Goal: Use online tool/utility: Use online tool/utility

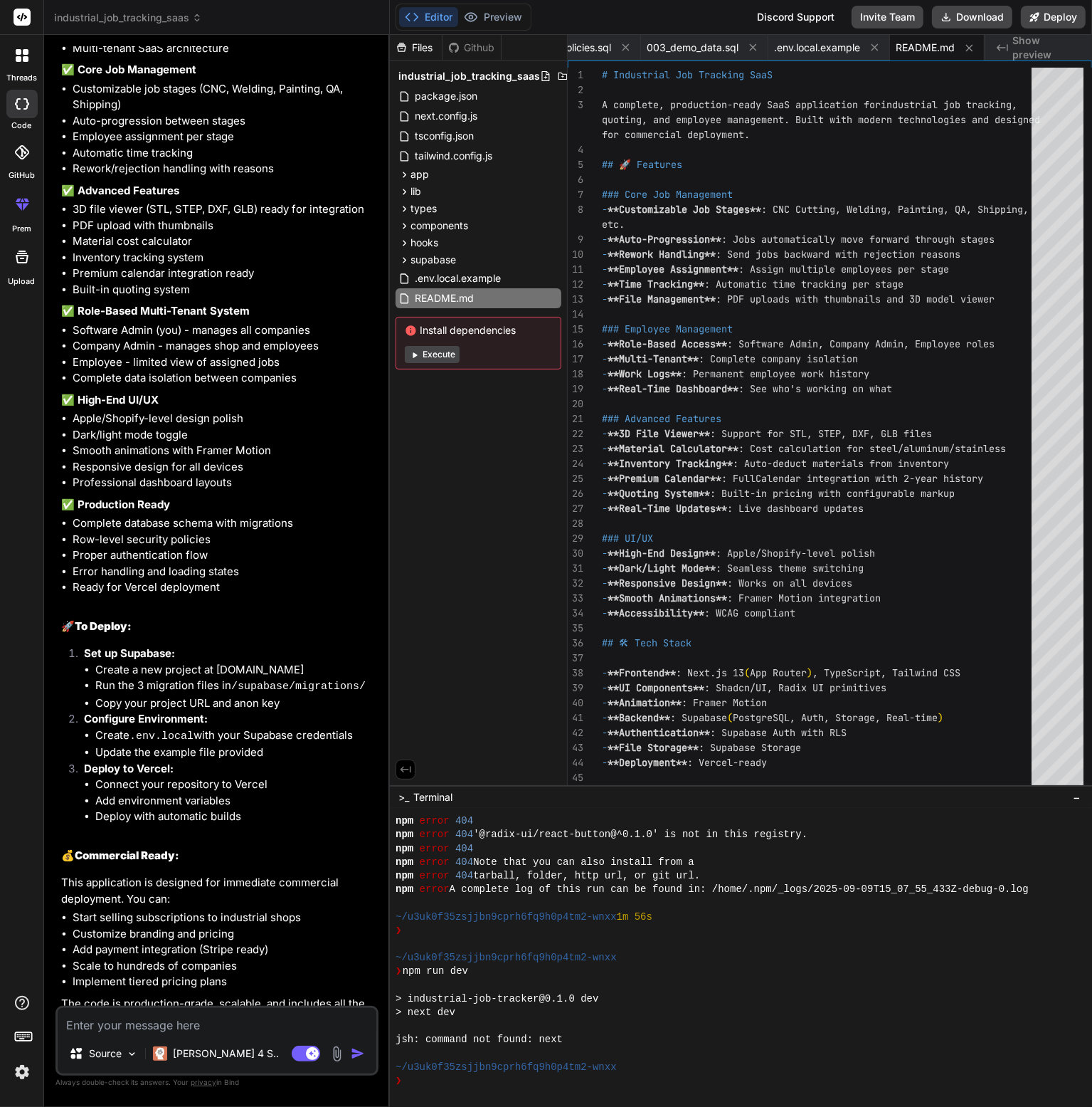
scroll to position [3450, 0]
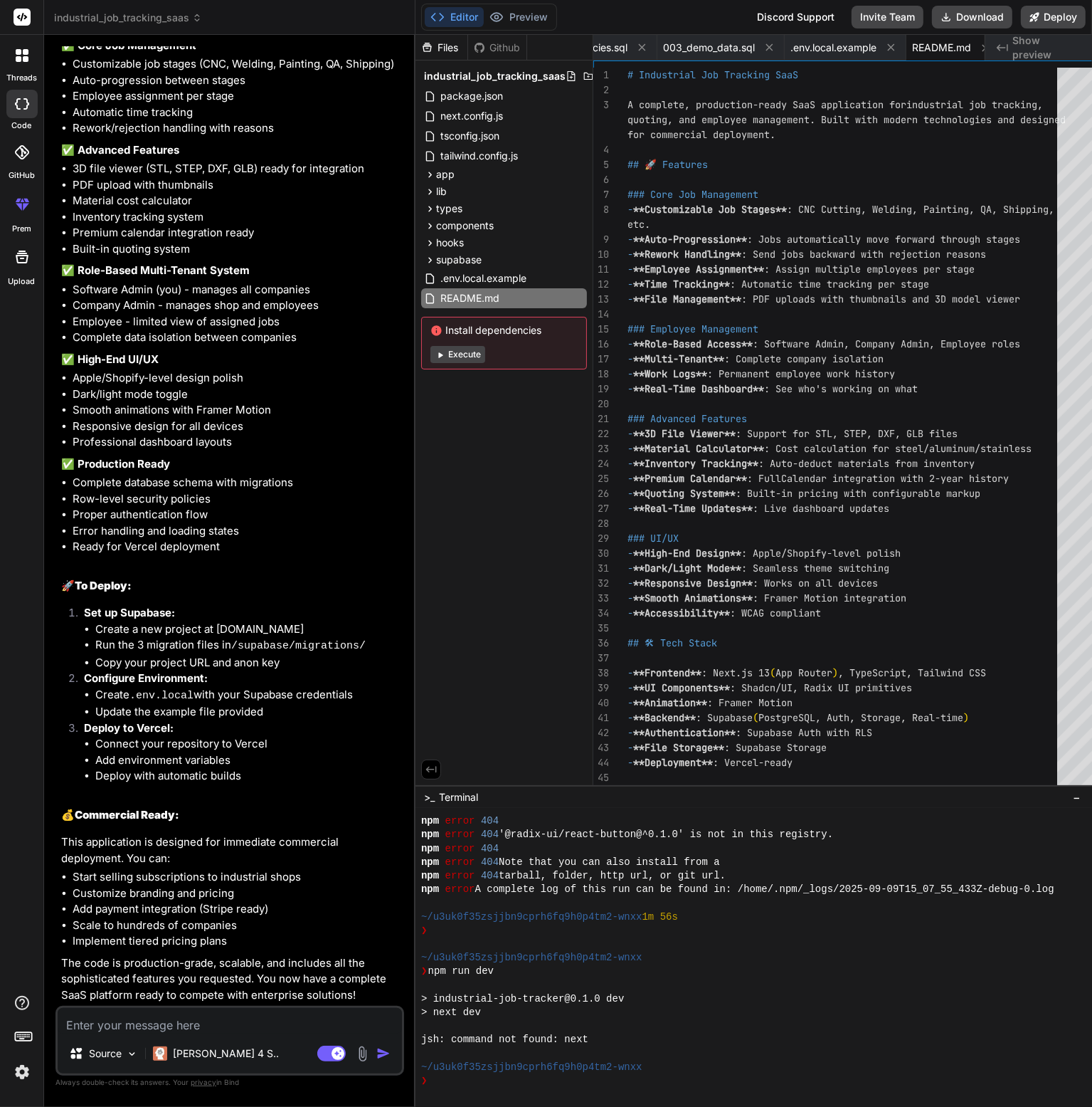
type textarea "x"
type textarea "5. **Monetize**: Start selling to industrial shops This is a complete, producti…"
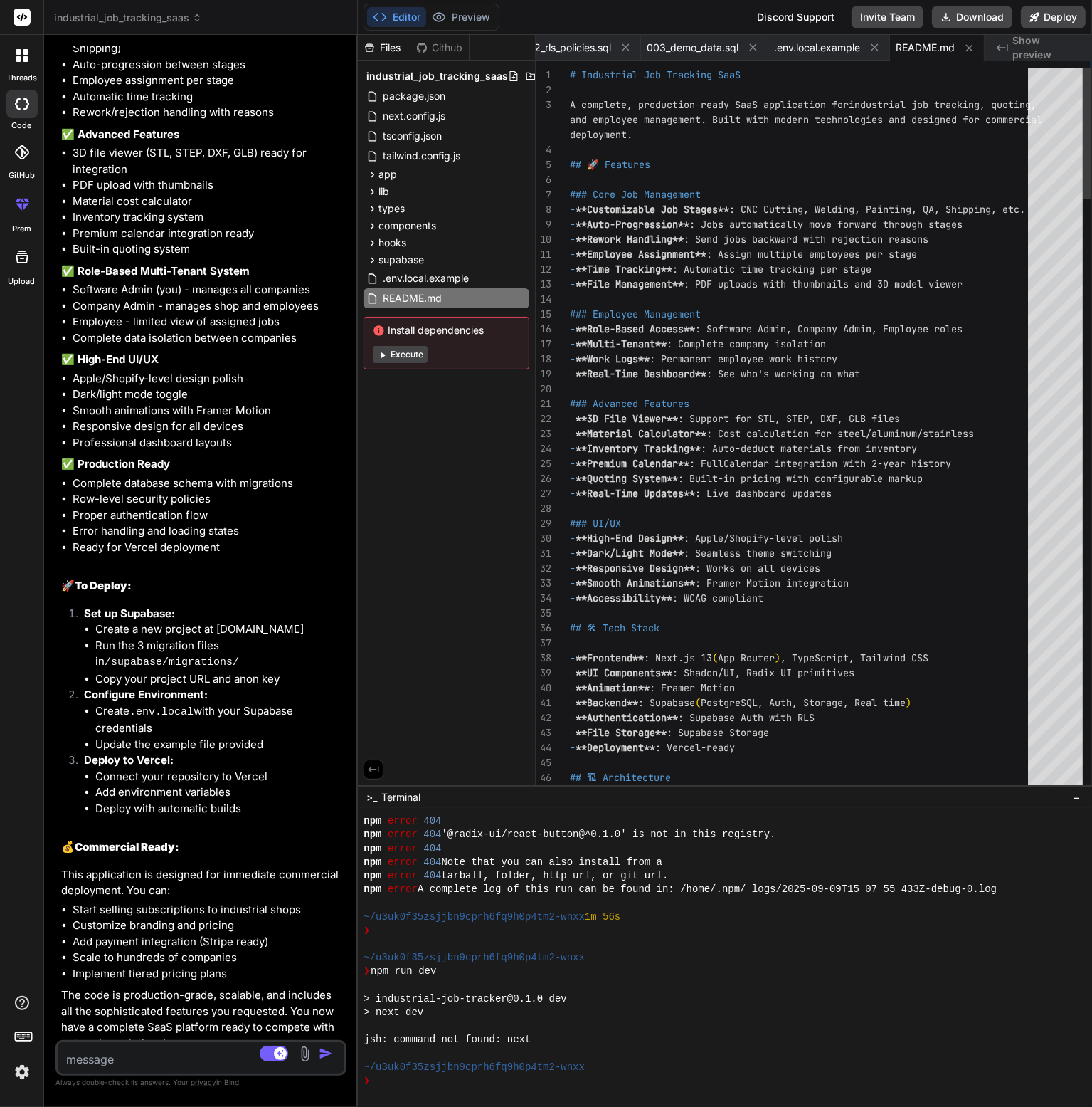
scroll to position [3623, 0]
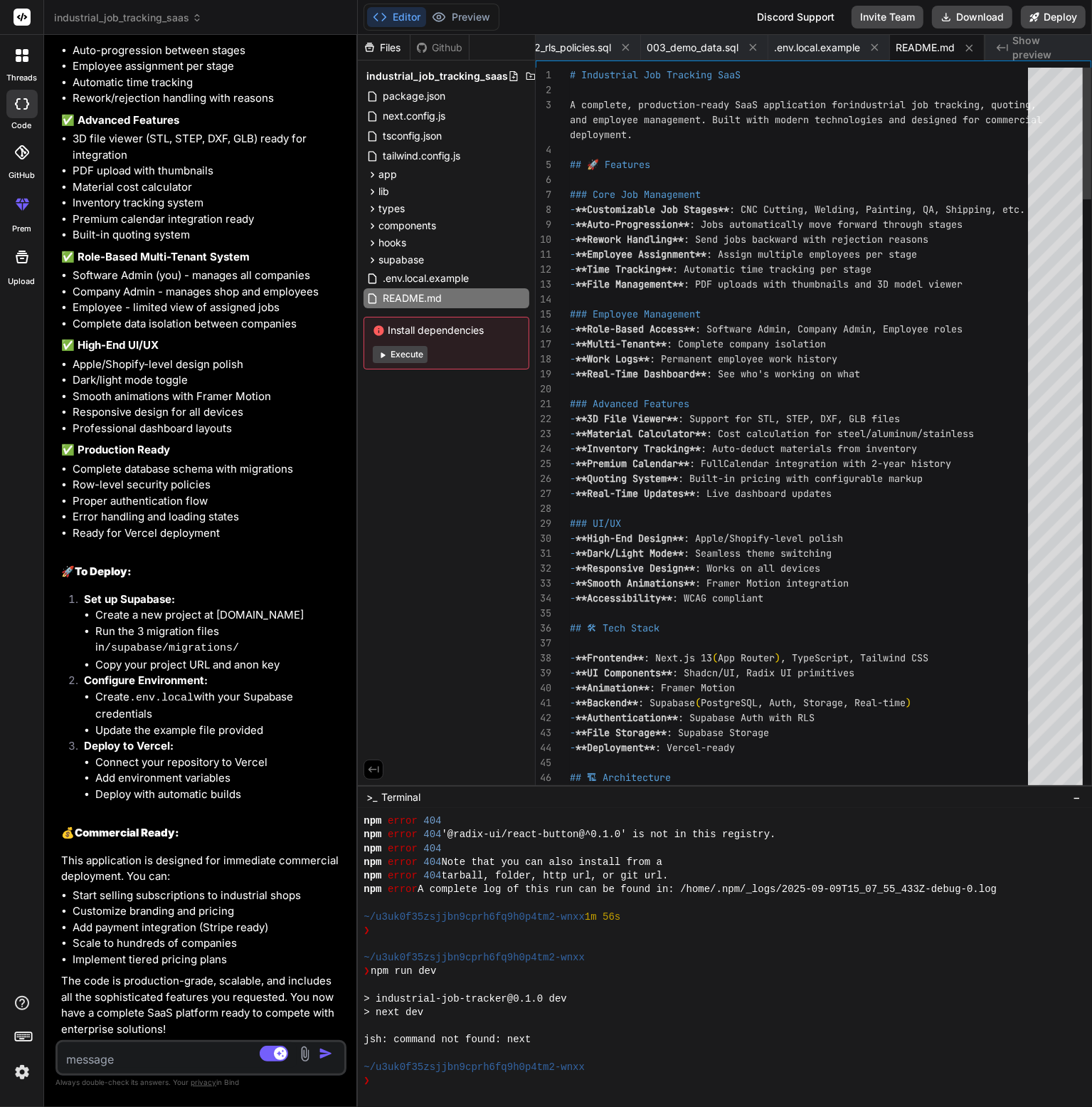
type textarea "x"
drag, startPoint x: 388, startPoint y: 349, endPoint x: 329, endPoint y: 348, distance: 59.0
click at [324, 355] on div "Bind AI Web Search Created with Pixso. Code Generator You hello Bind AI Hello! …" at bounding box center [201, 571] width 314 height 1072
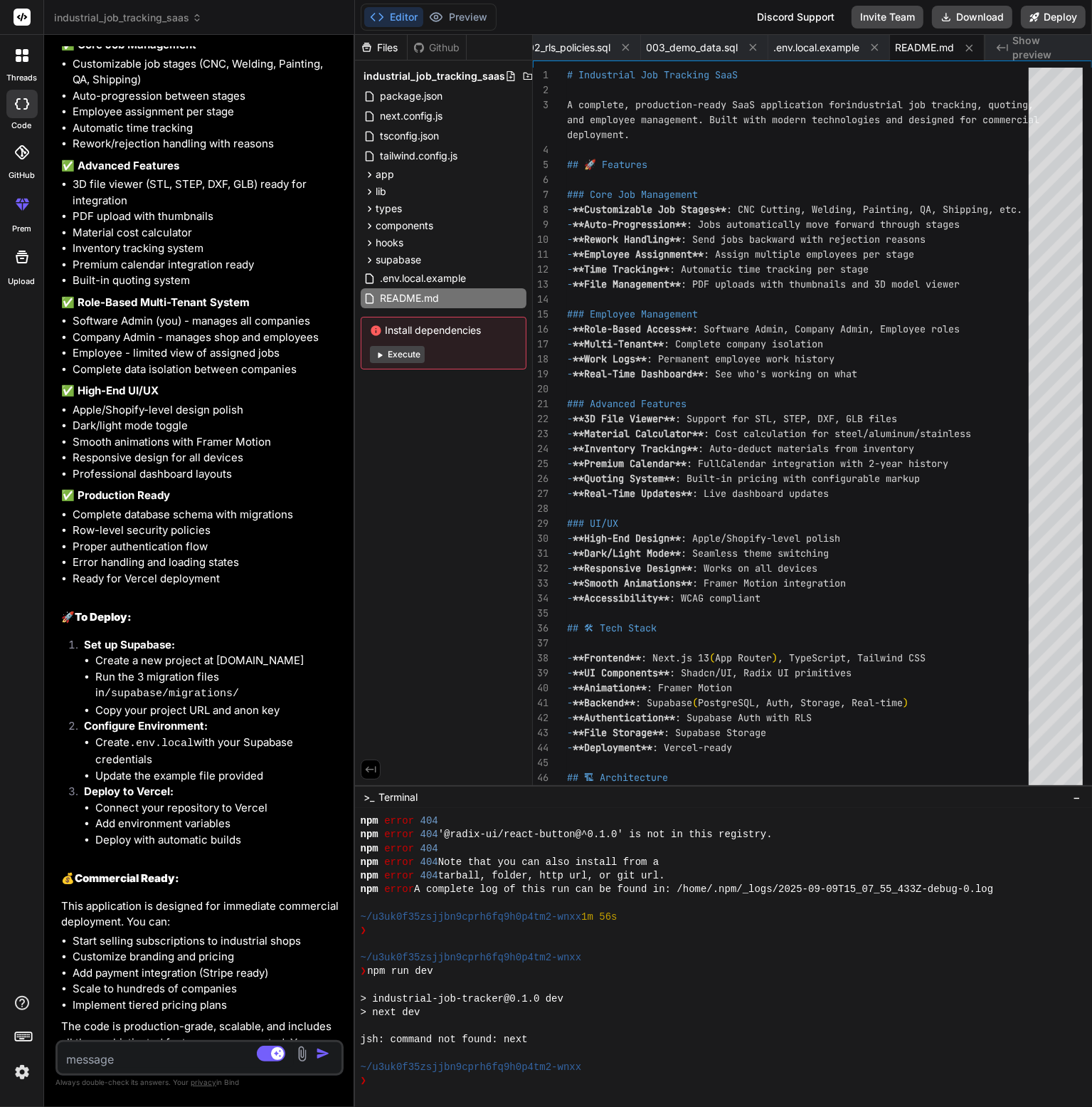
click at [1005, 41] on div "Created with Pixso. Show preview" at bounding box center [1038, 47] width 107 height 25
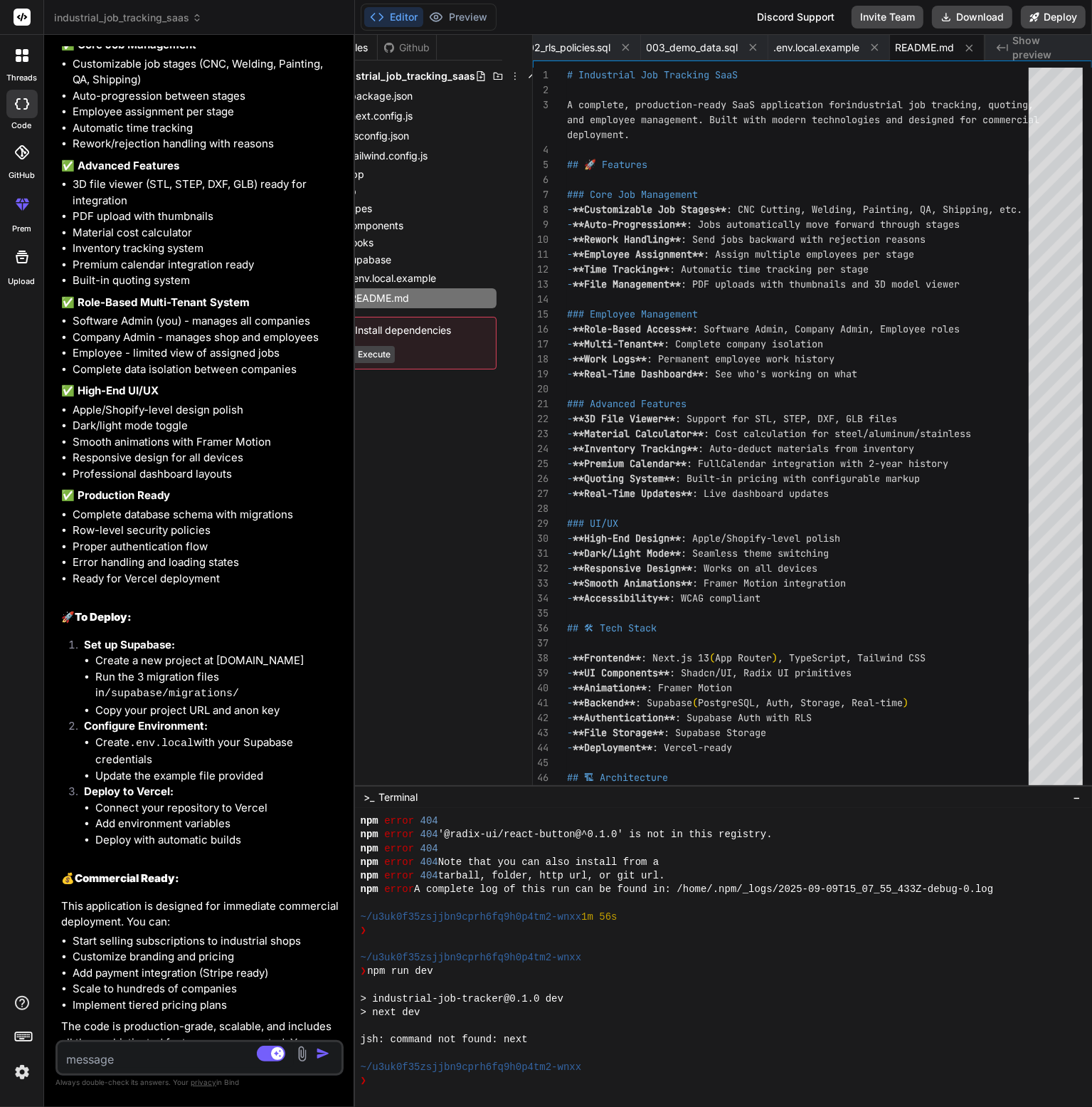
scroll to position [0, 0]
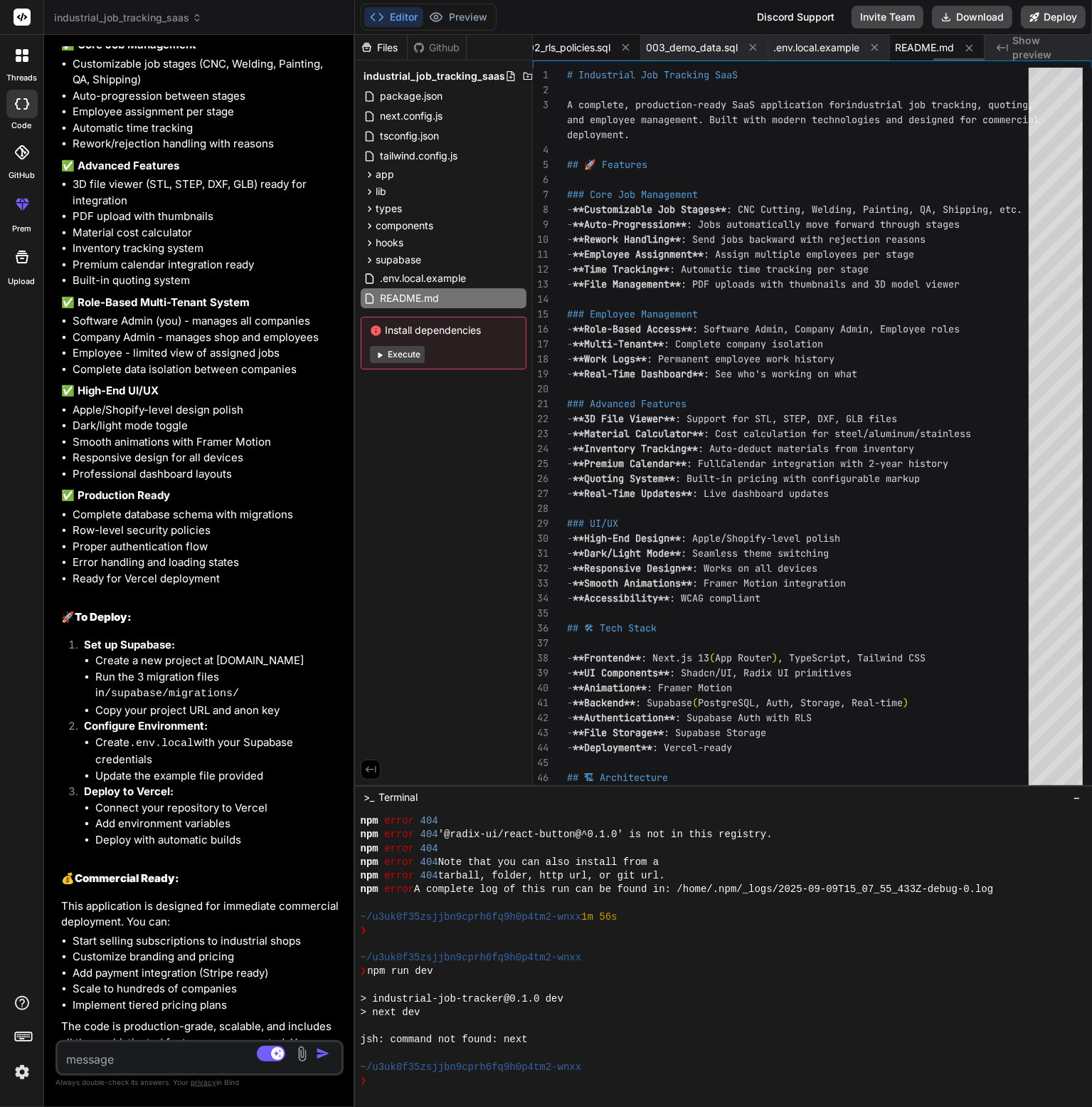
click at [540, 45] on span "002_rls_policies.sql" at bounding box center [566, 48] width 89 height 15
type textarea "SELECT [DOMAIN_NAME]_id FROM users u WHERE [DOMAIN_NAME] = [DOMAIN_NAME]() AND …"
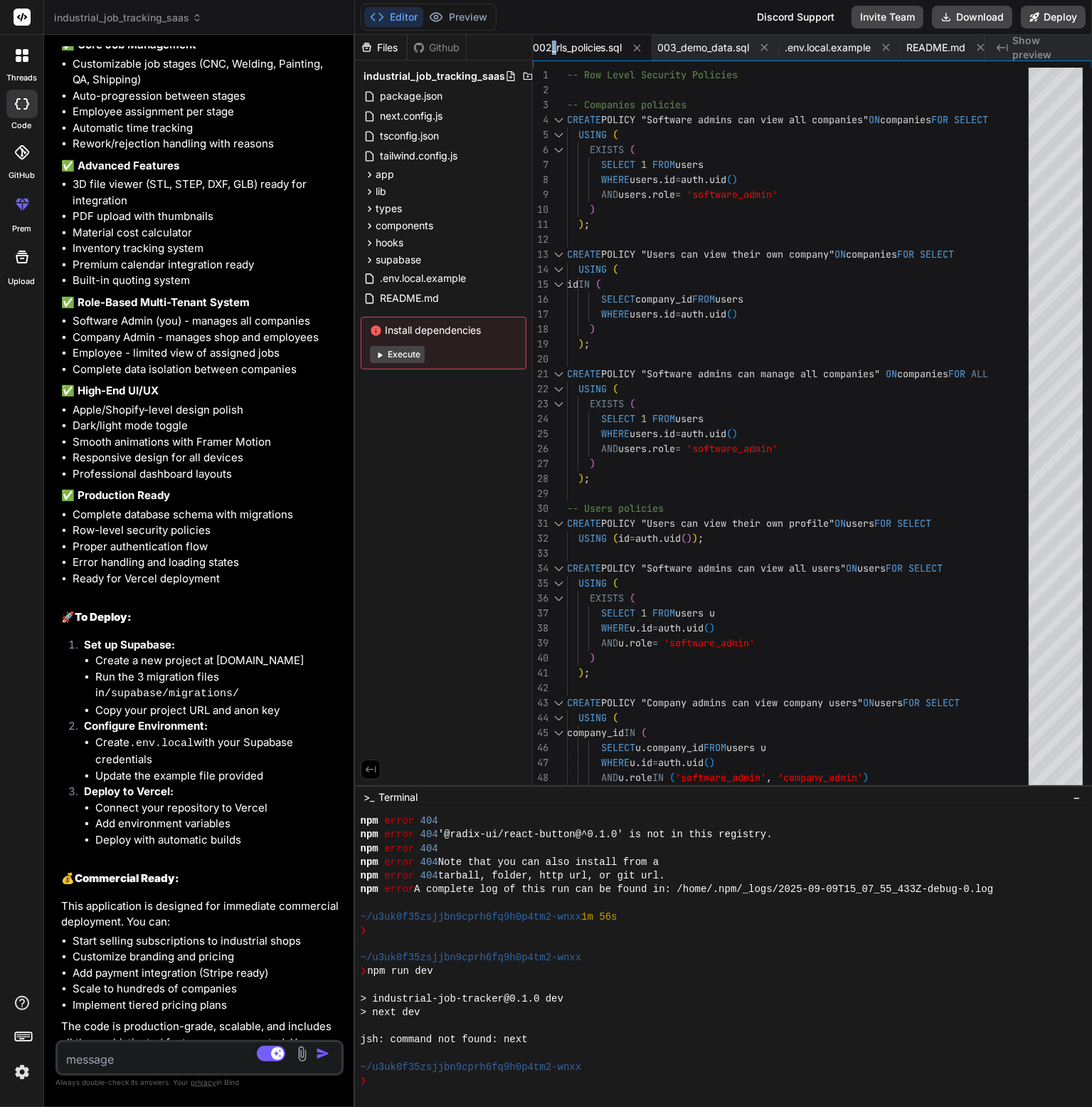
scroll to position [3637, 0]
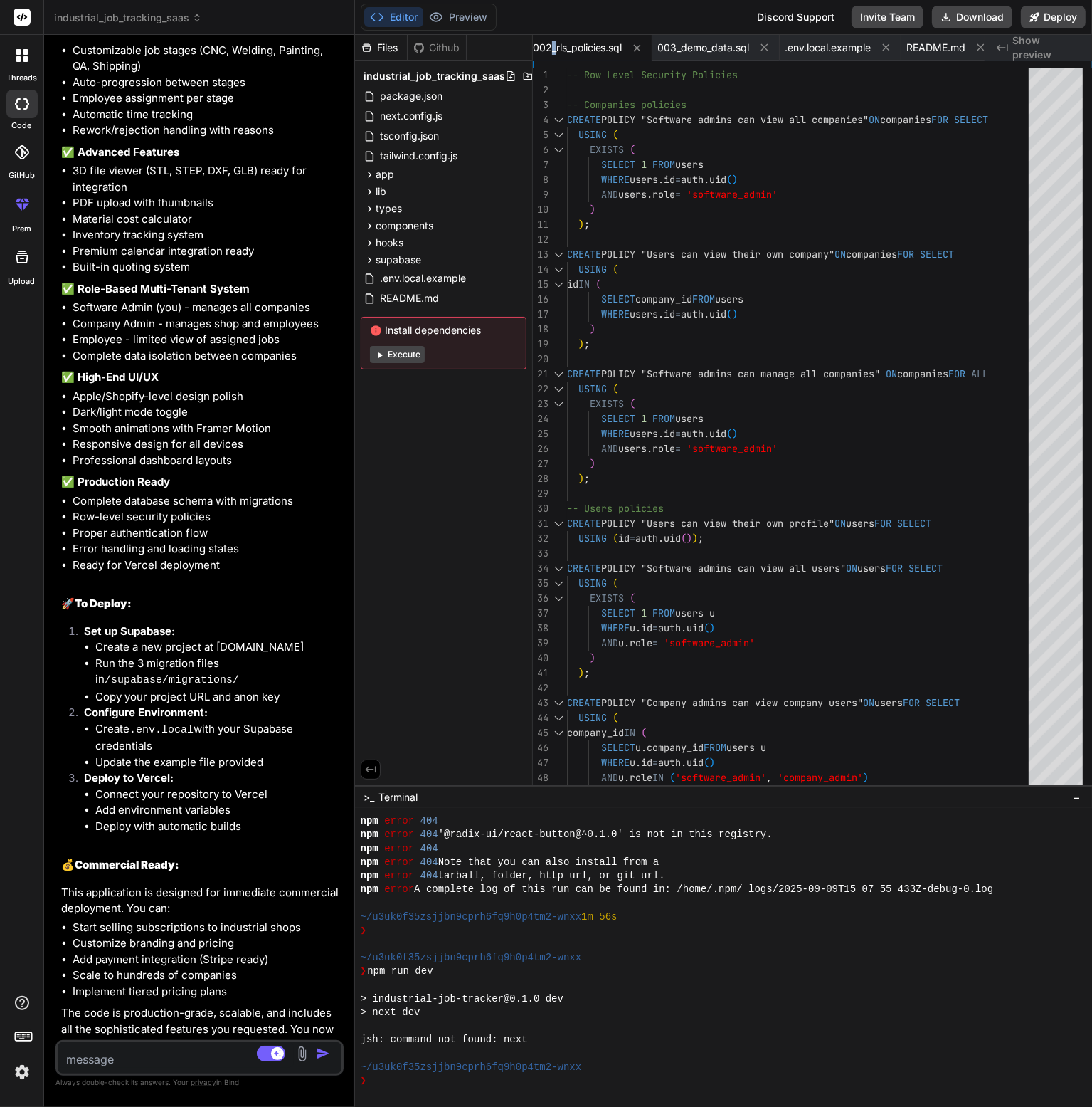
click at [168, 1045] on textarea at bounding box center [175, 1055] width 236 height 25
click at [165, 227] on li "Inventory tracking system" at bounding box center [206, 235] width 268 height 17
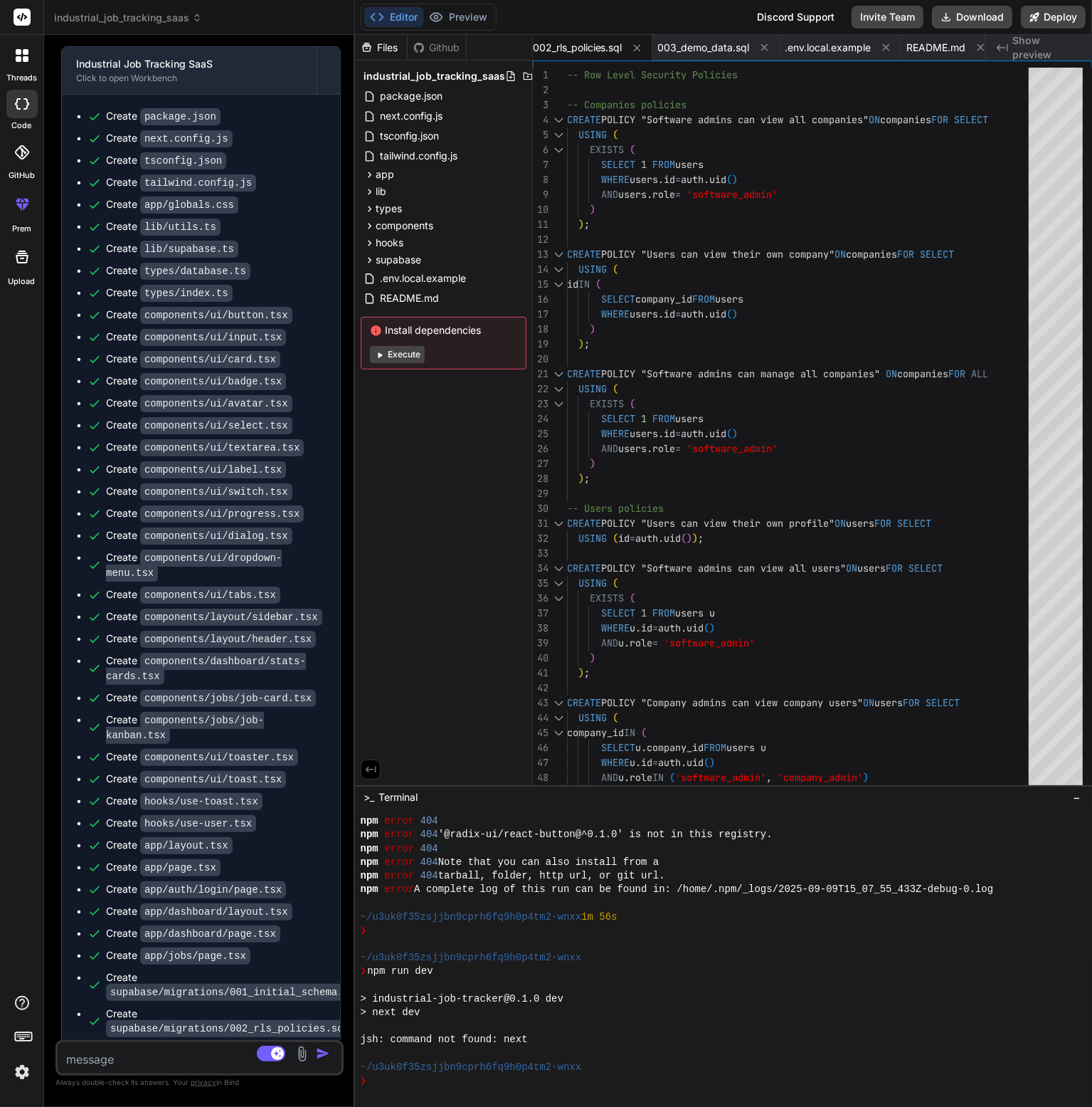
scroll to position [2213, 0]
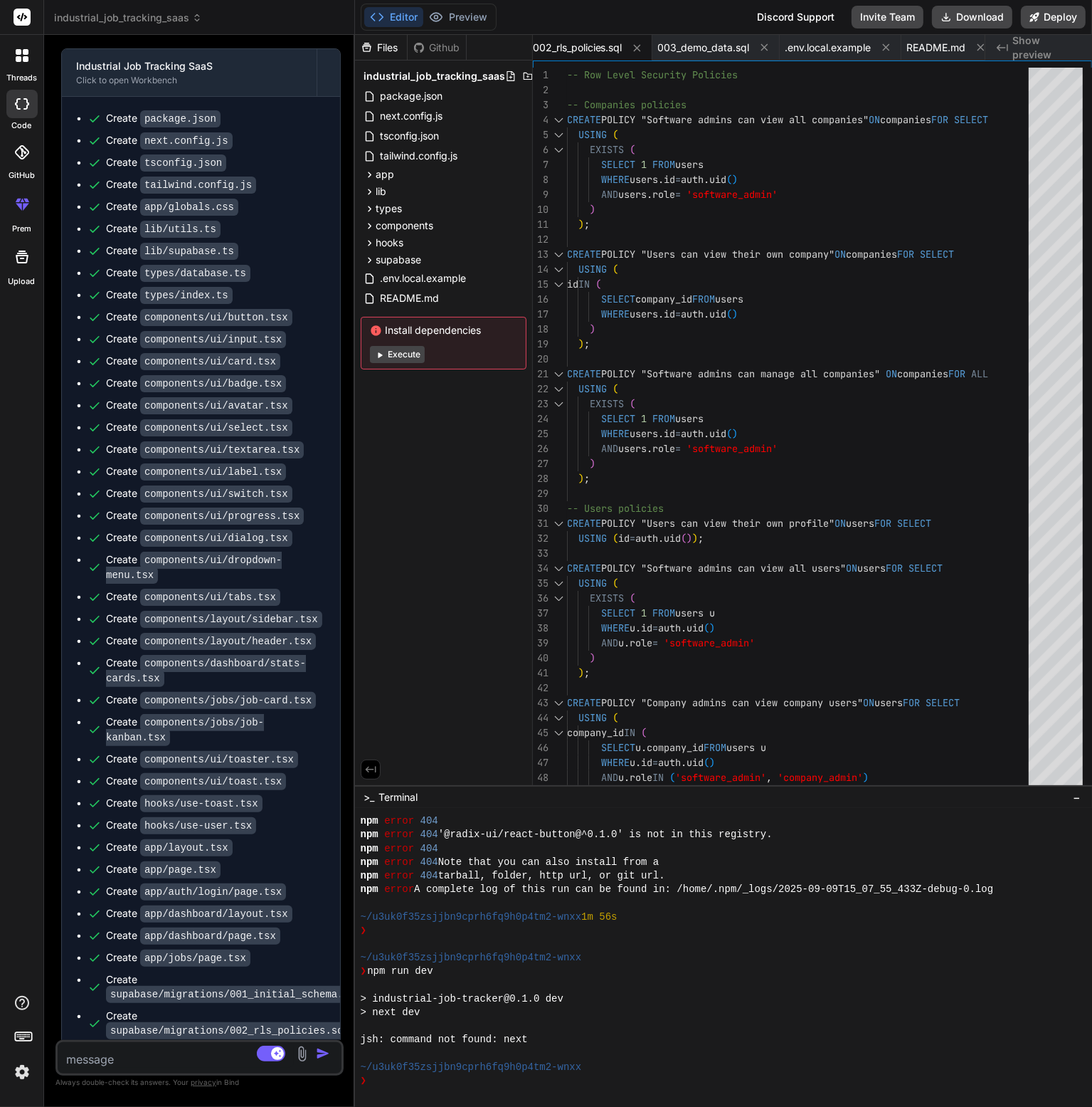
click at [438, 42] on div "Github" at bounding box center [437, 48] width 58 height 15
click at [393, 49] on div "Files" at bounding box center [381, 48] width 52 height 15
click at [244, 15] on div "industrial_job_tracking_saas" at bounding box center [199, 18] width 290 height 15
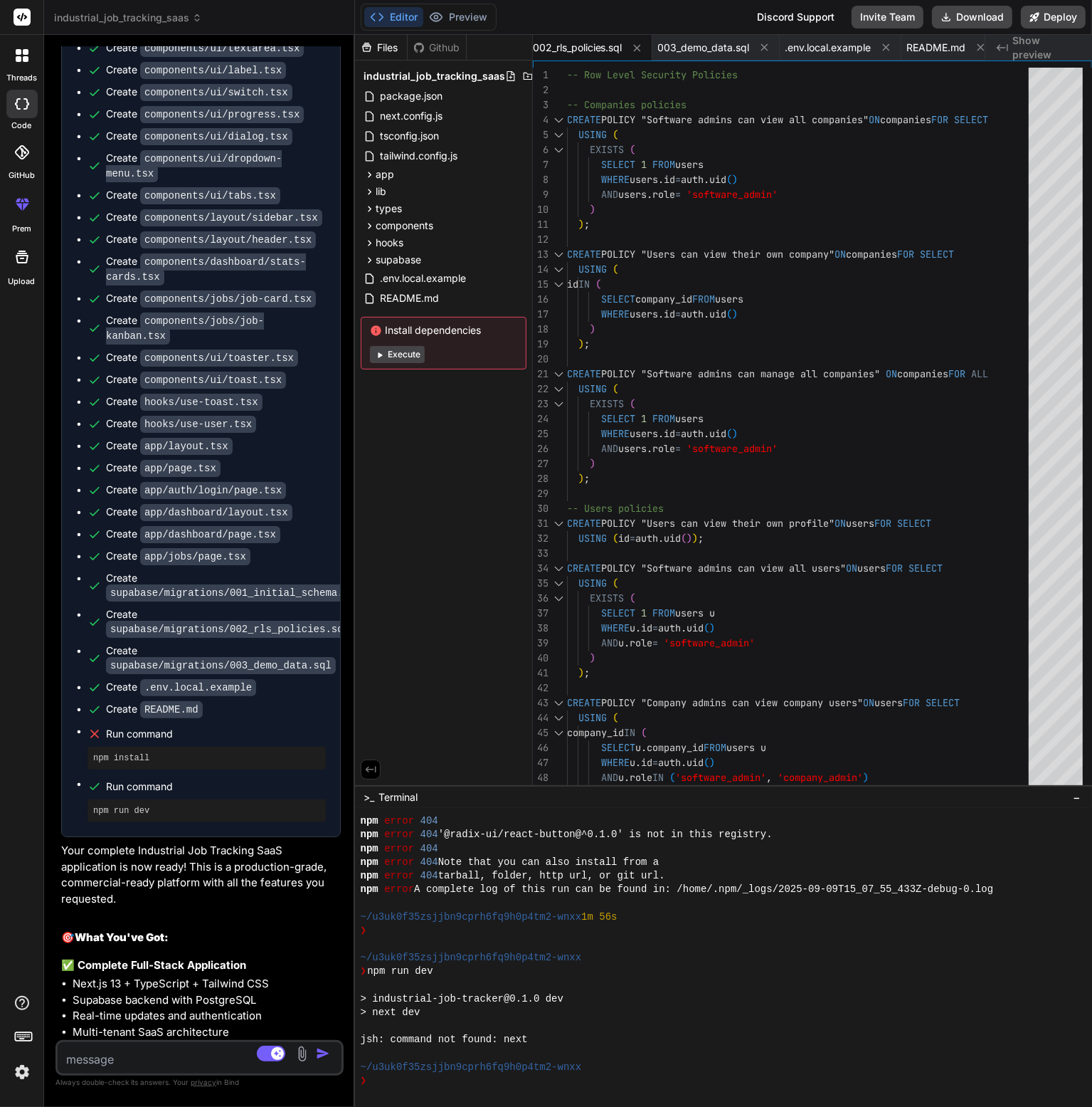
scroll to position [2640, 0]
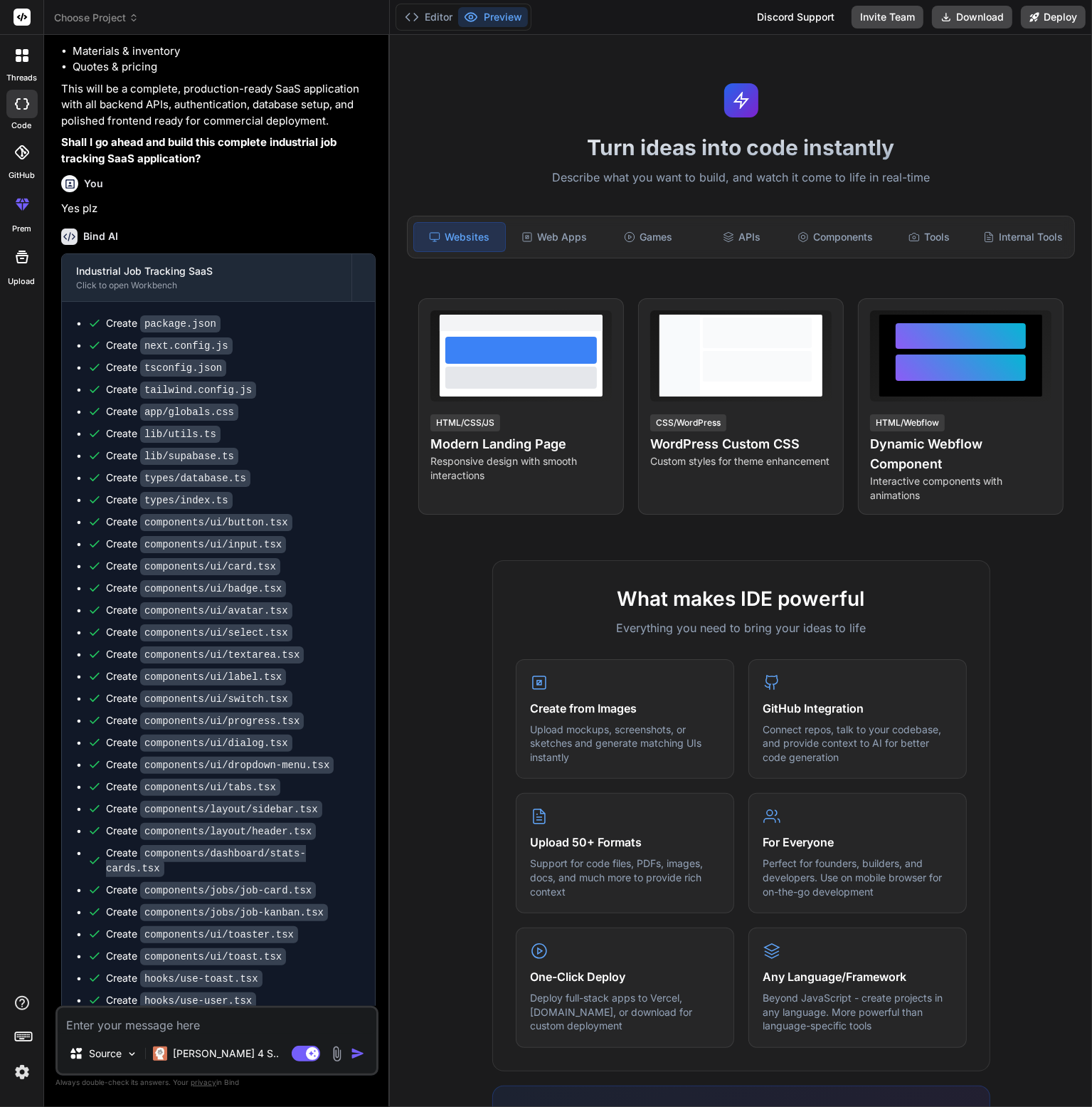
scroll to position [2012, 0]
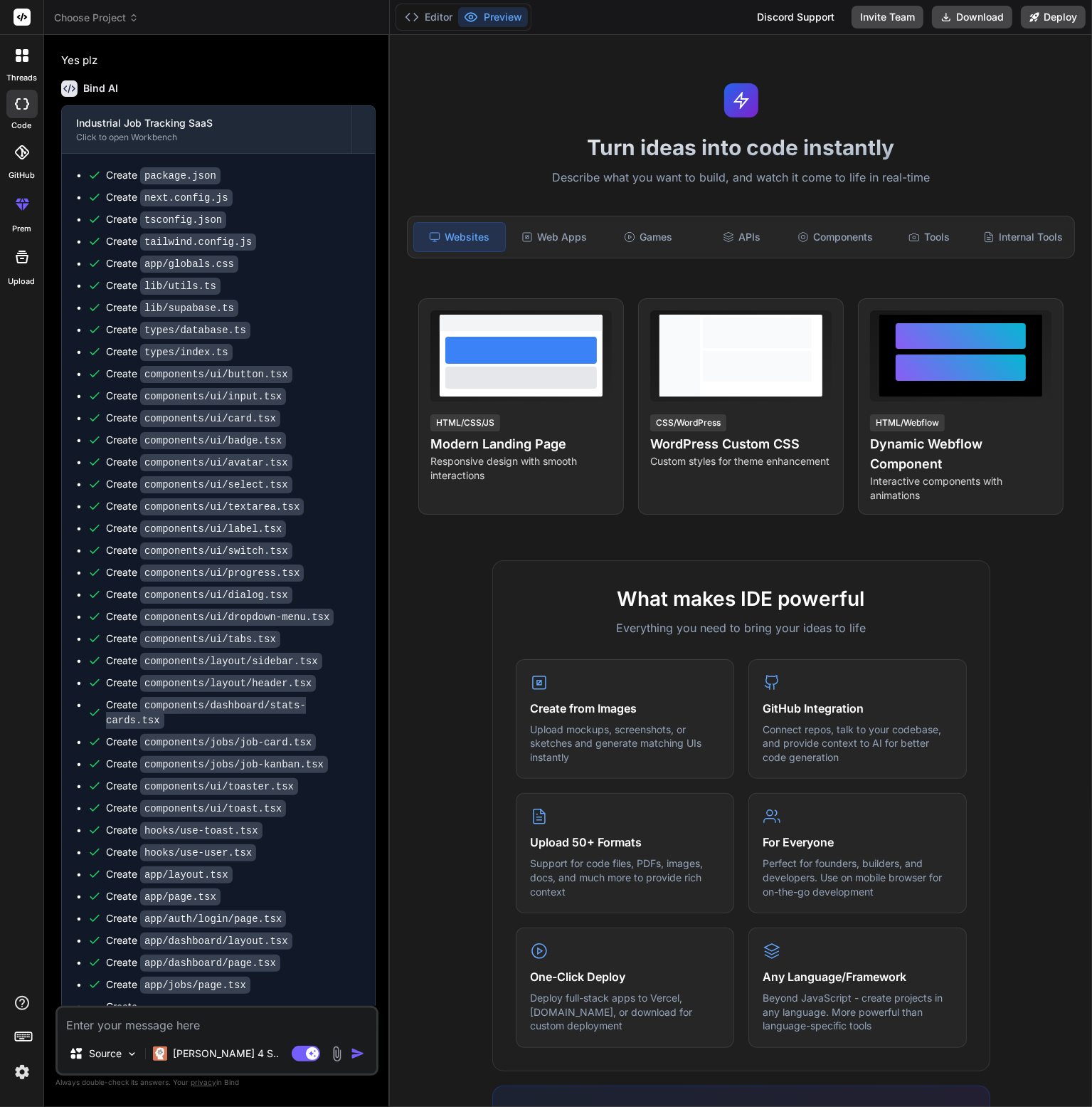
click at [504, 12] on button "Preview" at bounding box center [493, 17] width 70 height 20
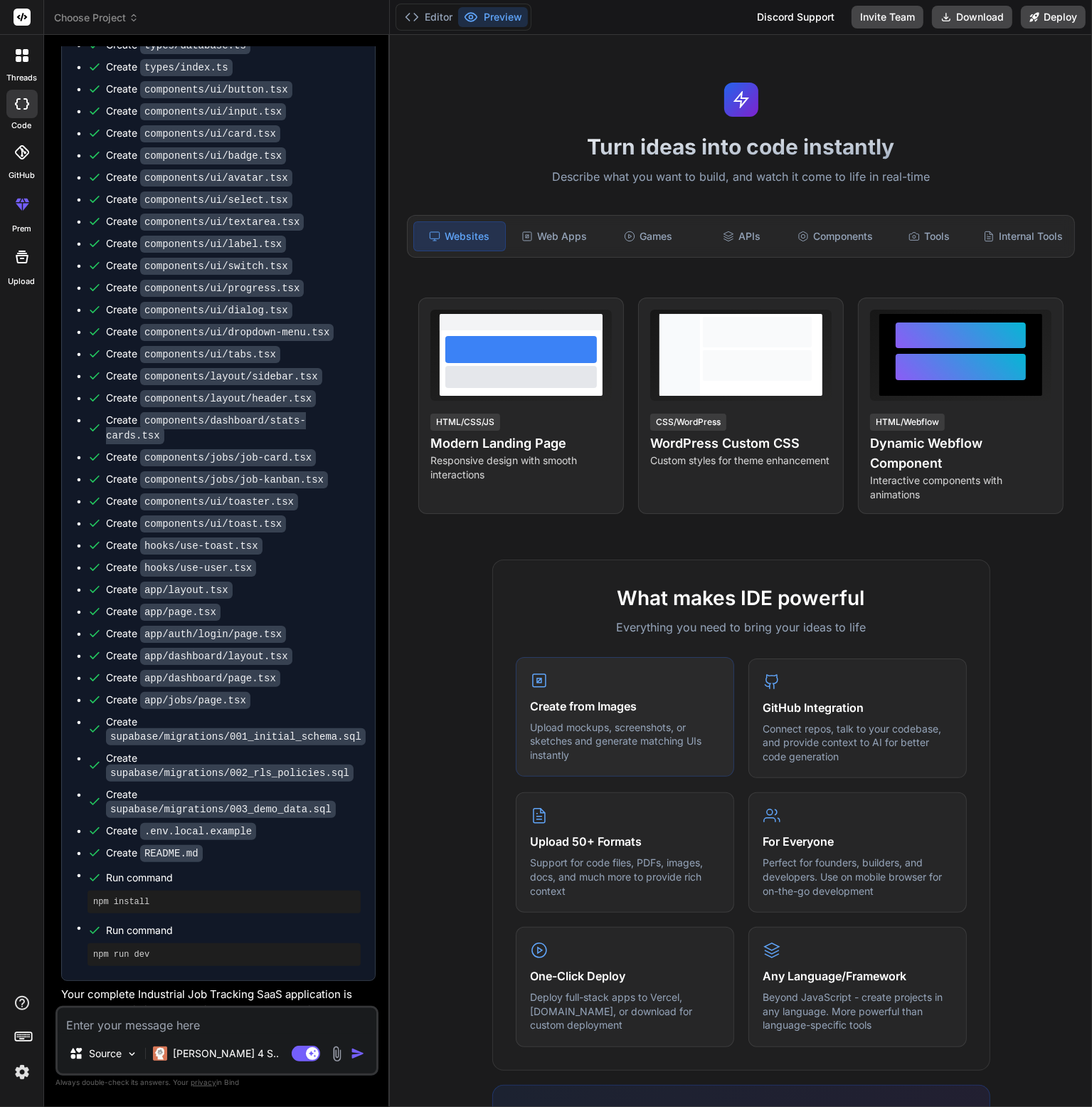
scroll to position [0, 0]
click at [20, 18] on icon at bounding box center [23, 17] width 11 height 9
click at [86, 14] on span "Choose Project" at bounding box center [96, 18] width 85 height 15
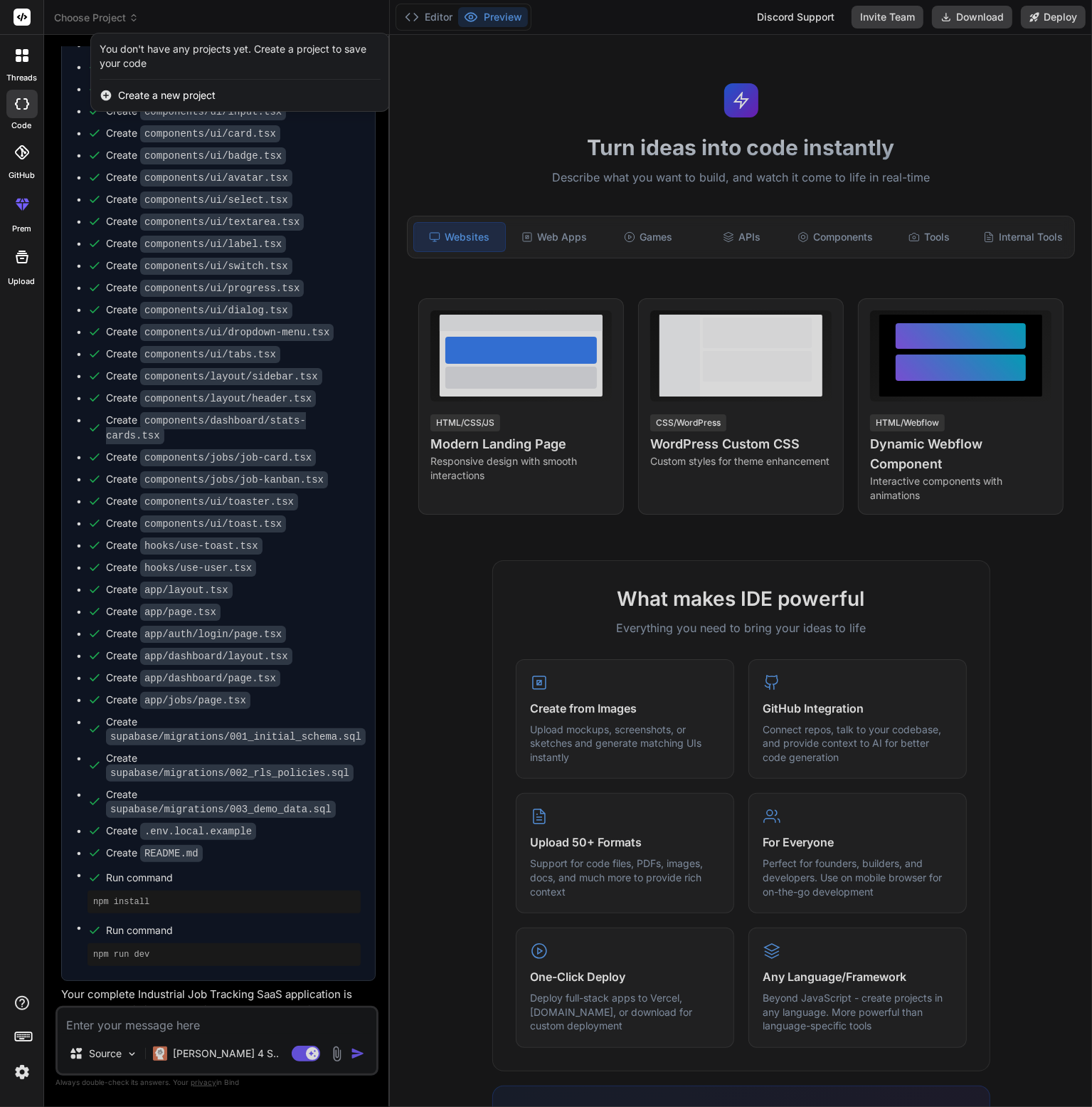
click at [153, 58] on div "You don't have any projects yet. Create a project to save your code" at bounding box center [240, 56] width 281 height 28
click at [176, 17] on div at bounding box center [546, 554] width 1092 height 1107
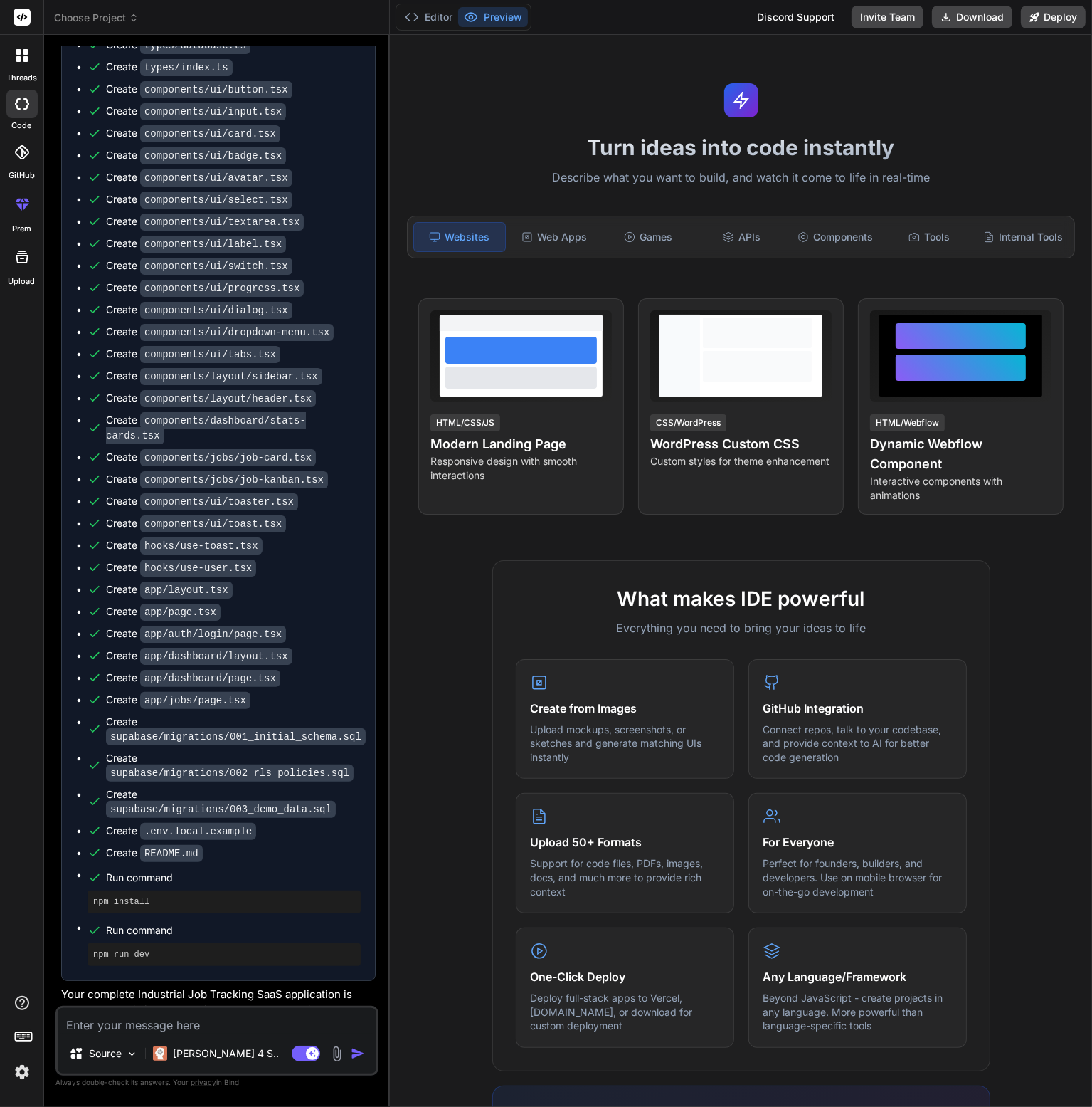
click at [131, 22] on icon at bounding box center [134, 18] width 10 height 10
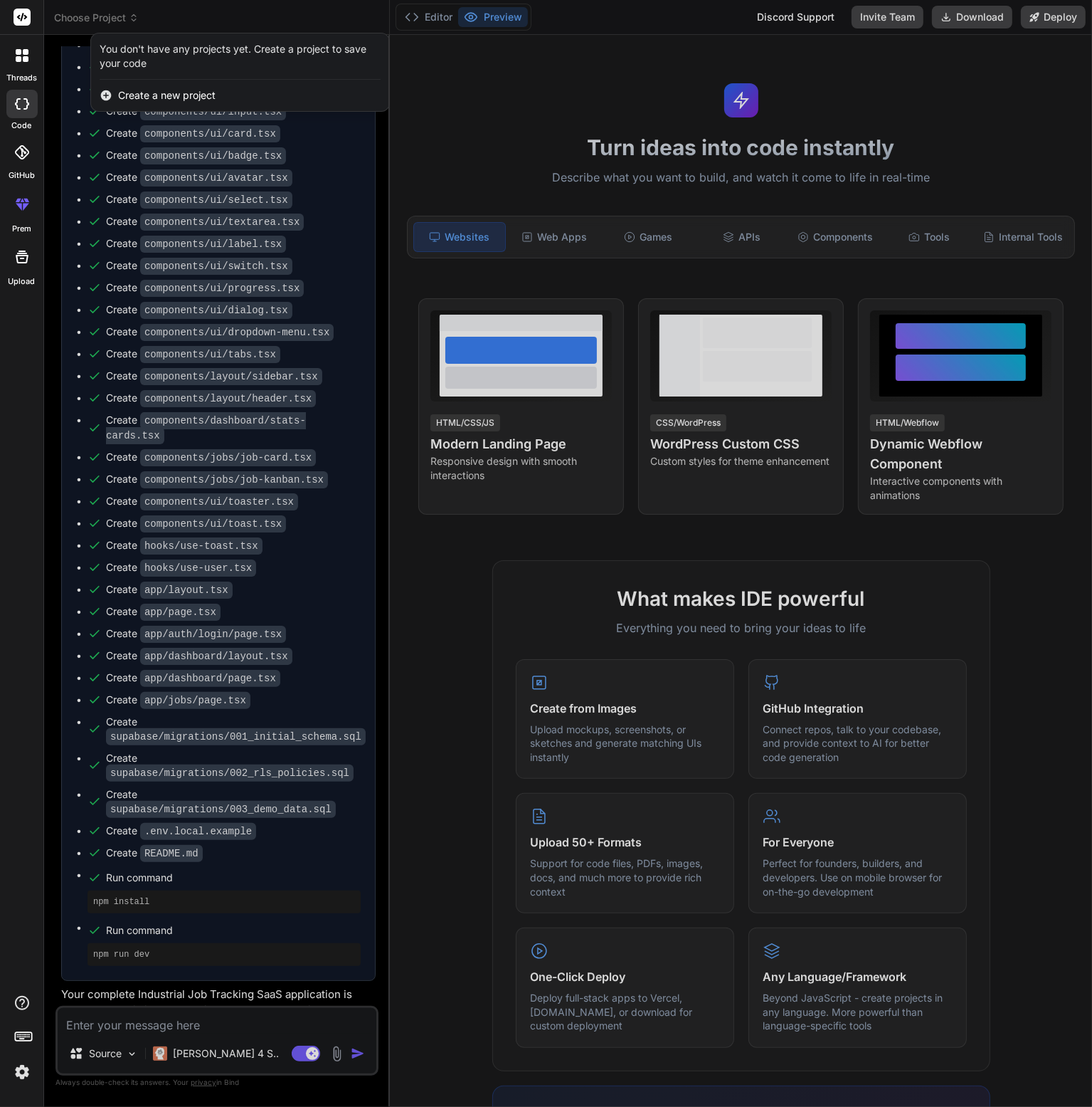
click at [454, 123] on div at bounding box center [546, 554] width 1092 height 1107
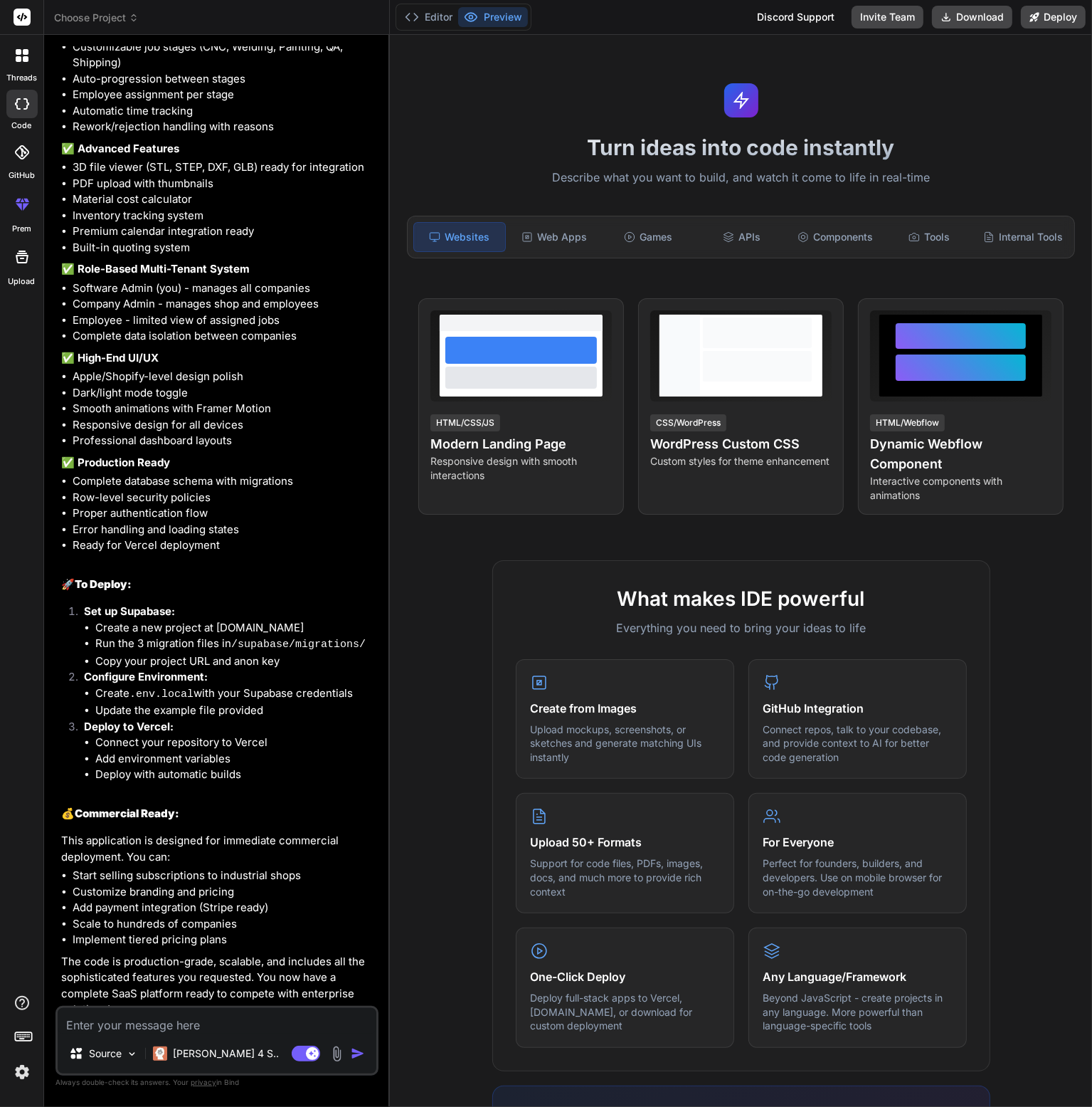
click at [19, 11] on rect at bounding box center [23, 17] width 17 height 17
click at [20, 25] on rect at bounding box center [23, 17] width 17 height 17
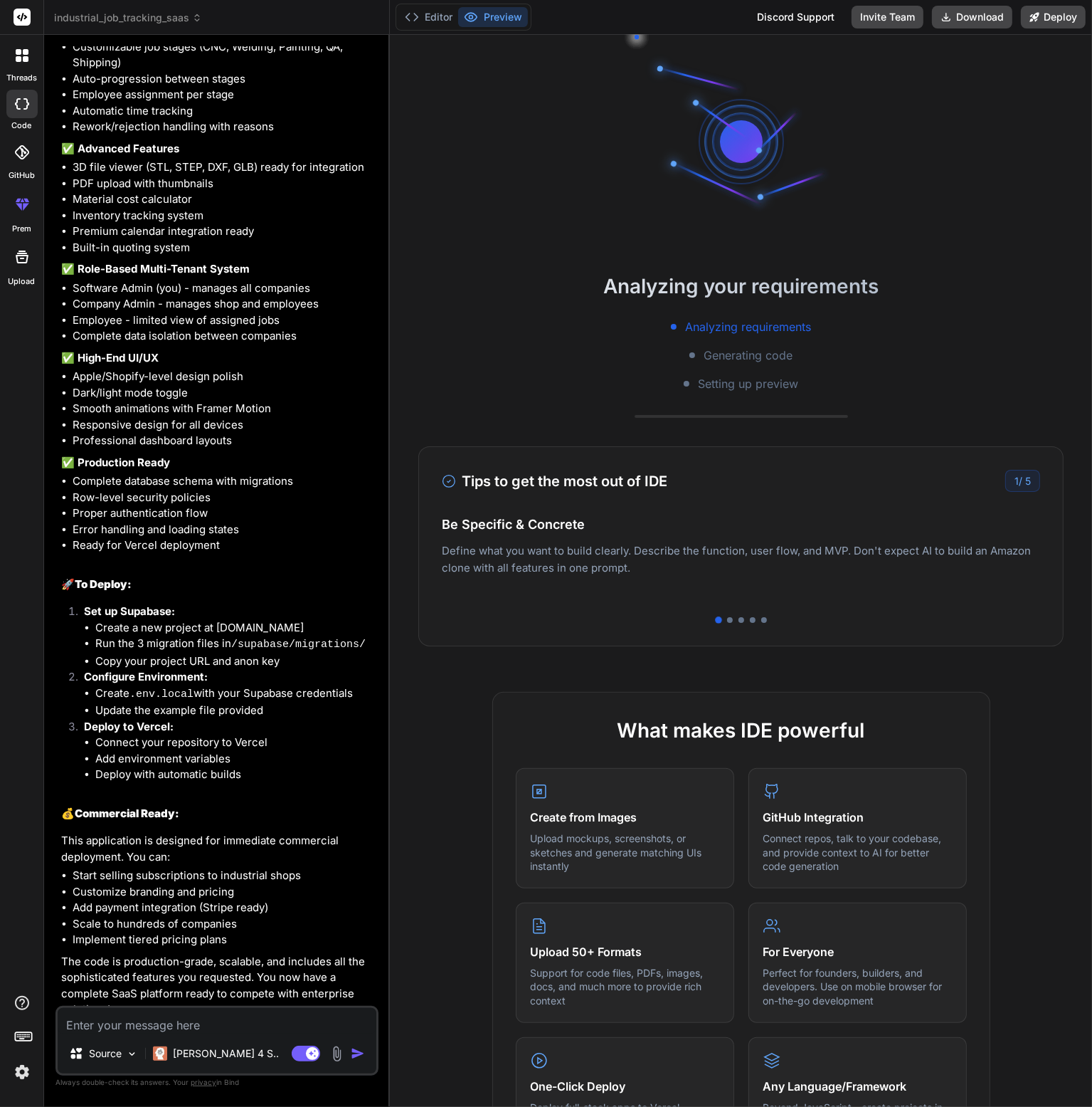
click at [26, 1068] on img at bounding box center [22, 1071] width 24 height 24
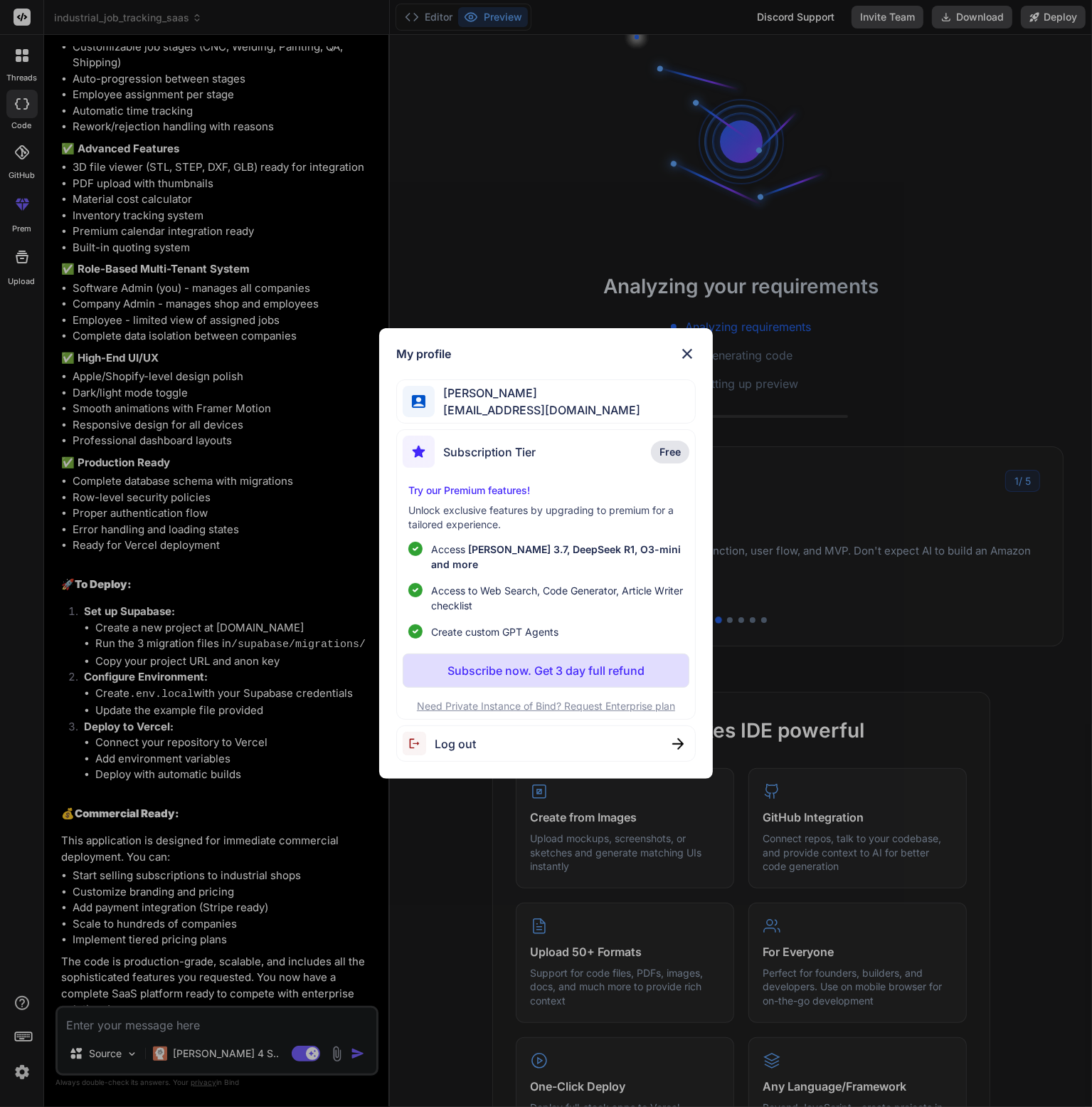
click at [689, 362] on img at bounding box center [688, 354] width 17 height 17
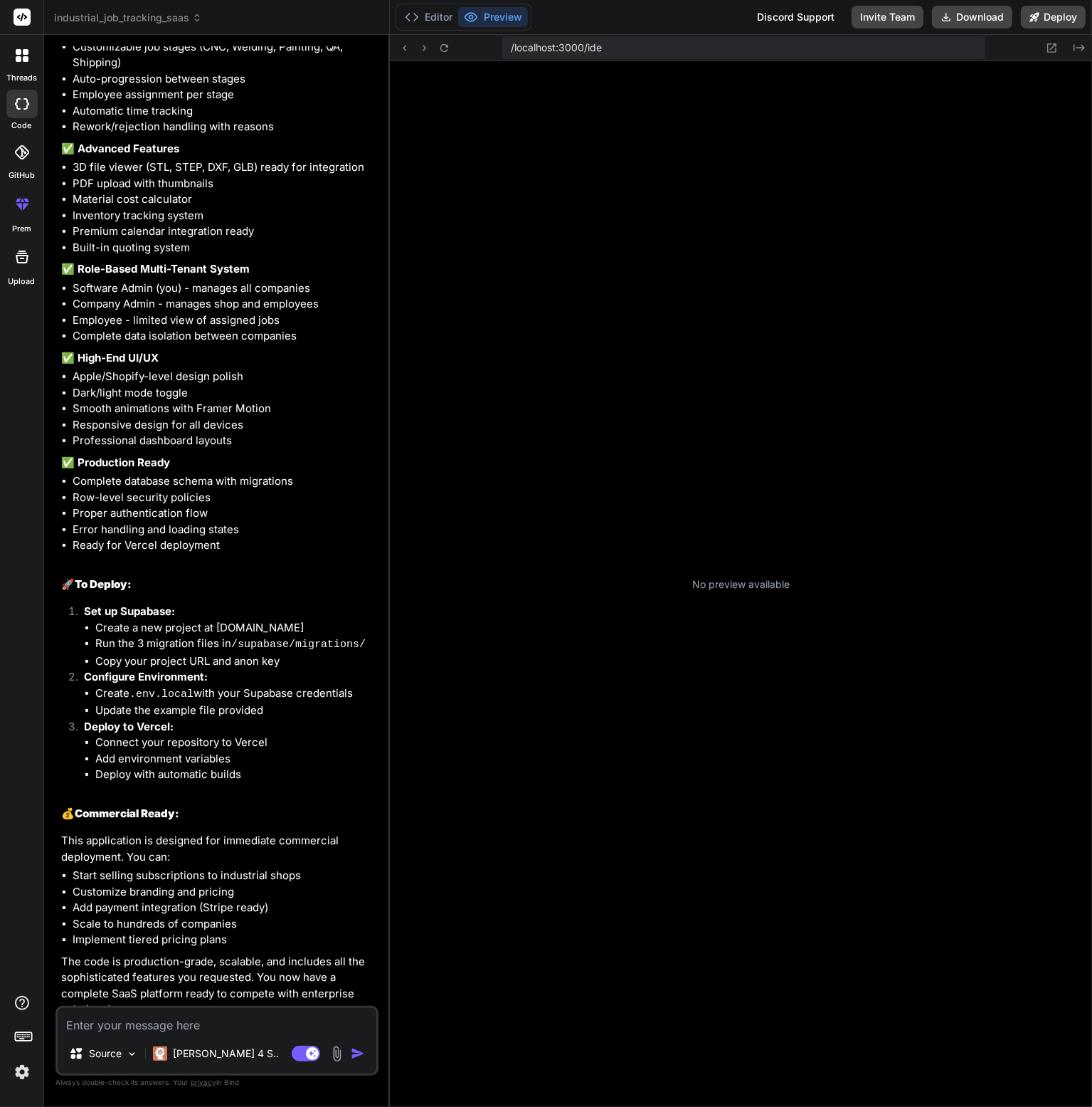
scroll to position [94, 0]
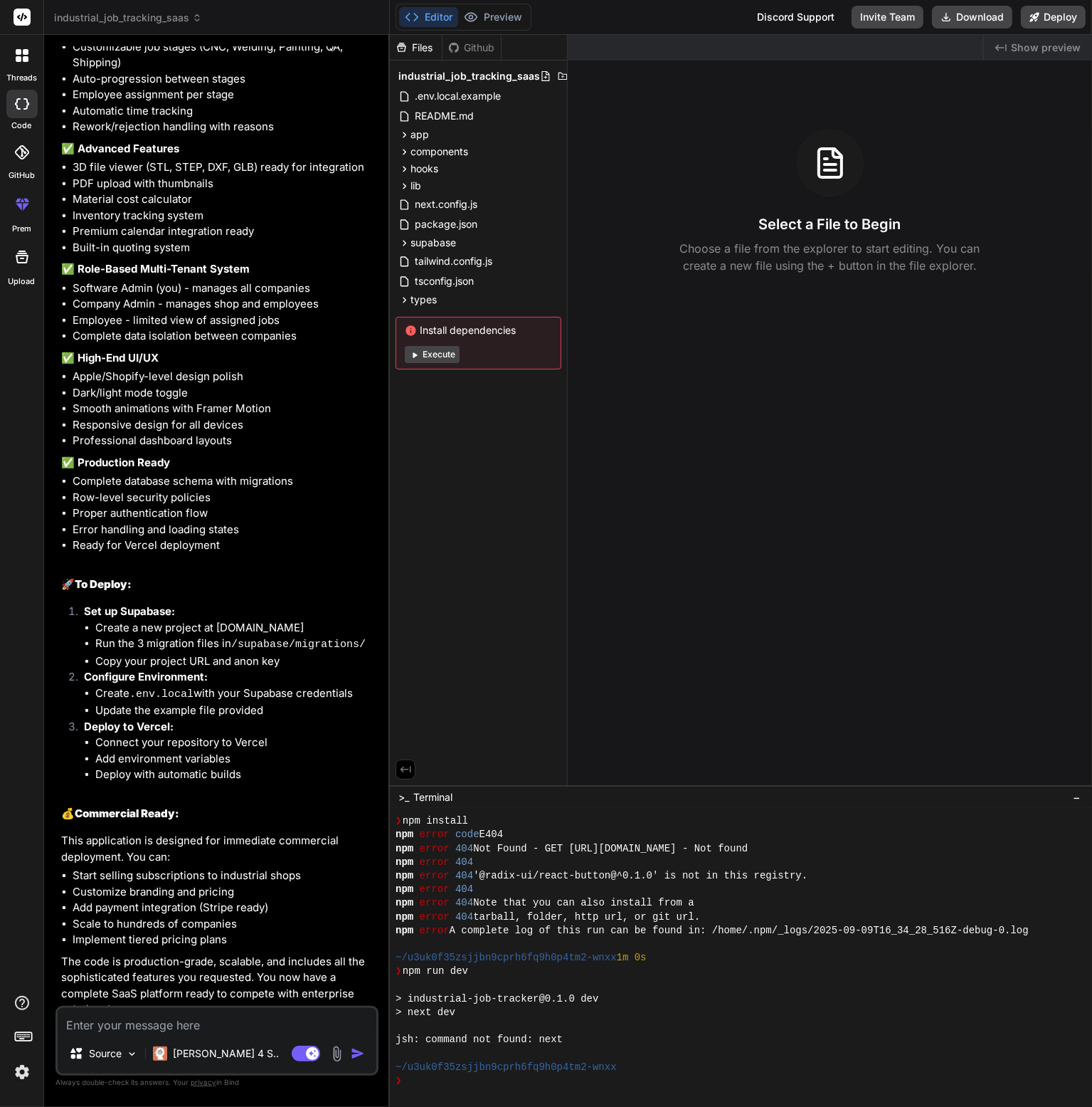
click at [267, 1013] on textarea at bounding box center [216, 1021] width 319 height 25
click at [81, 1029] on textarea at bounding box center [216, 1021] width 319 height 25
click at [193, 1018] on textarea at bounding box center [216, 1021] width 319 height 25
type textarea "x"
type textarea "l"
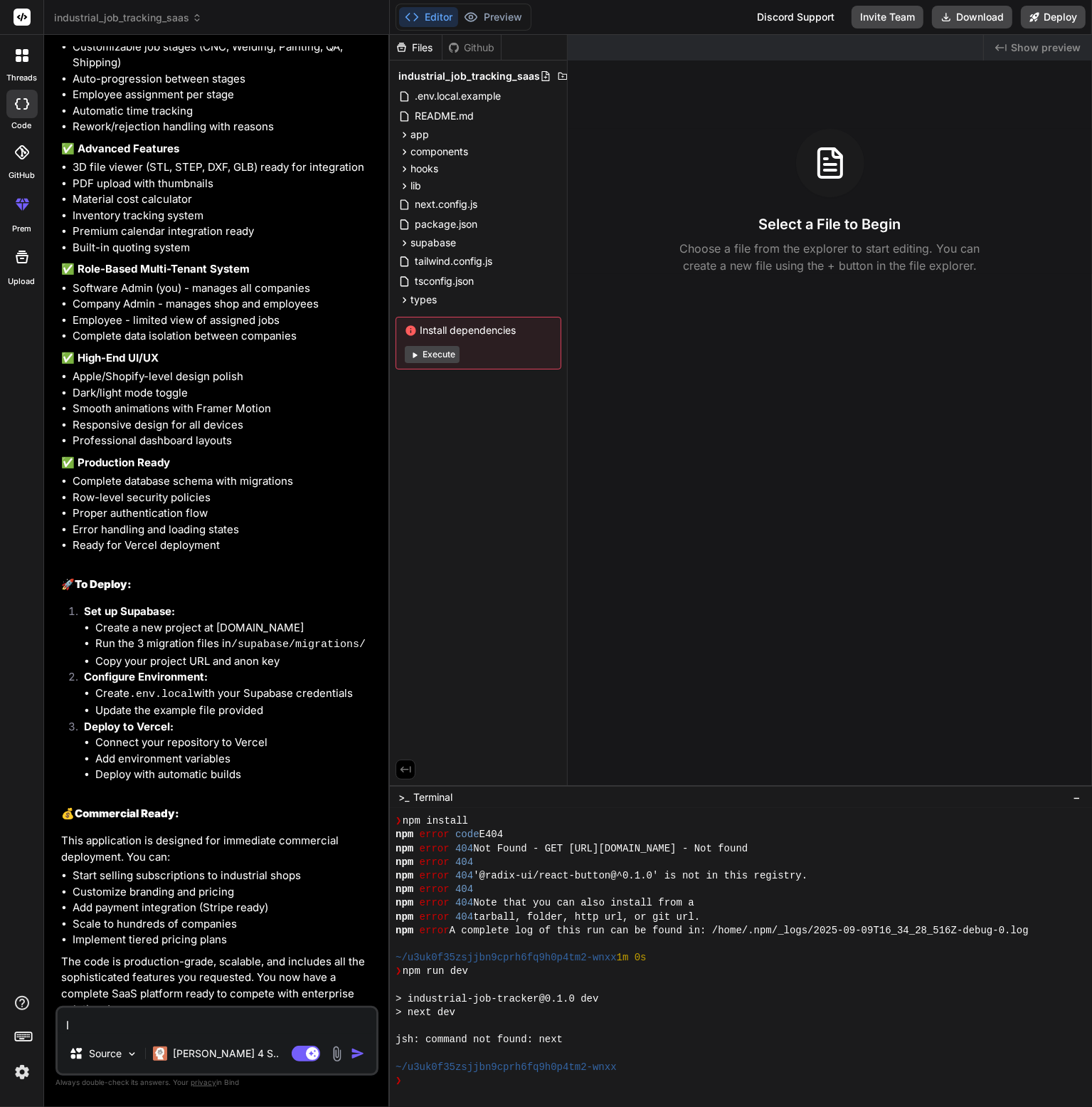
type textarea "x"
type textarea "li"
type textarea "x"
type textarea "lik"
type textarea "x"
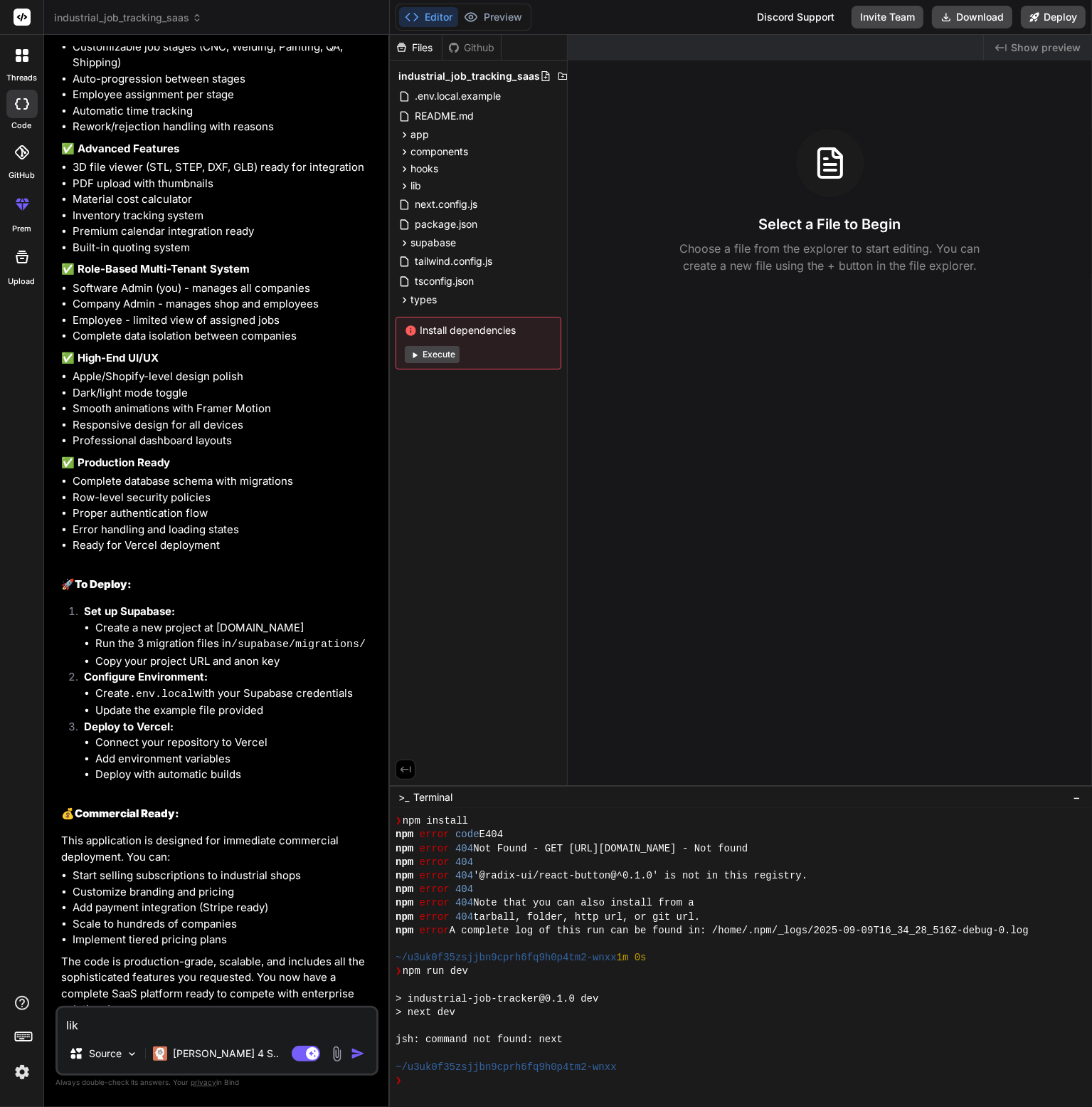
type textarea "like"
type textarea "x"
type textarea "like"
type textarea "x"
type textarea "like w"
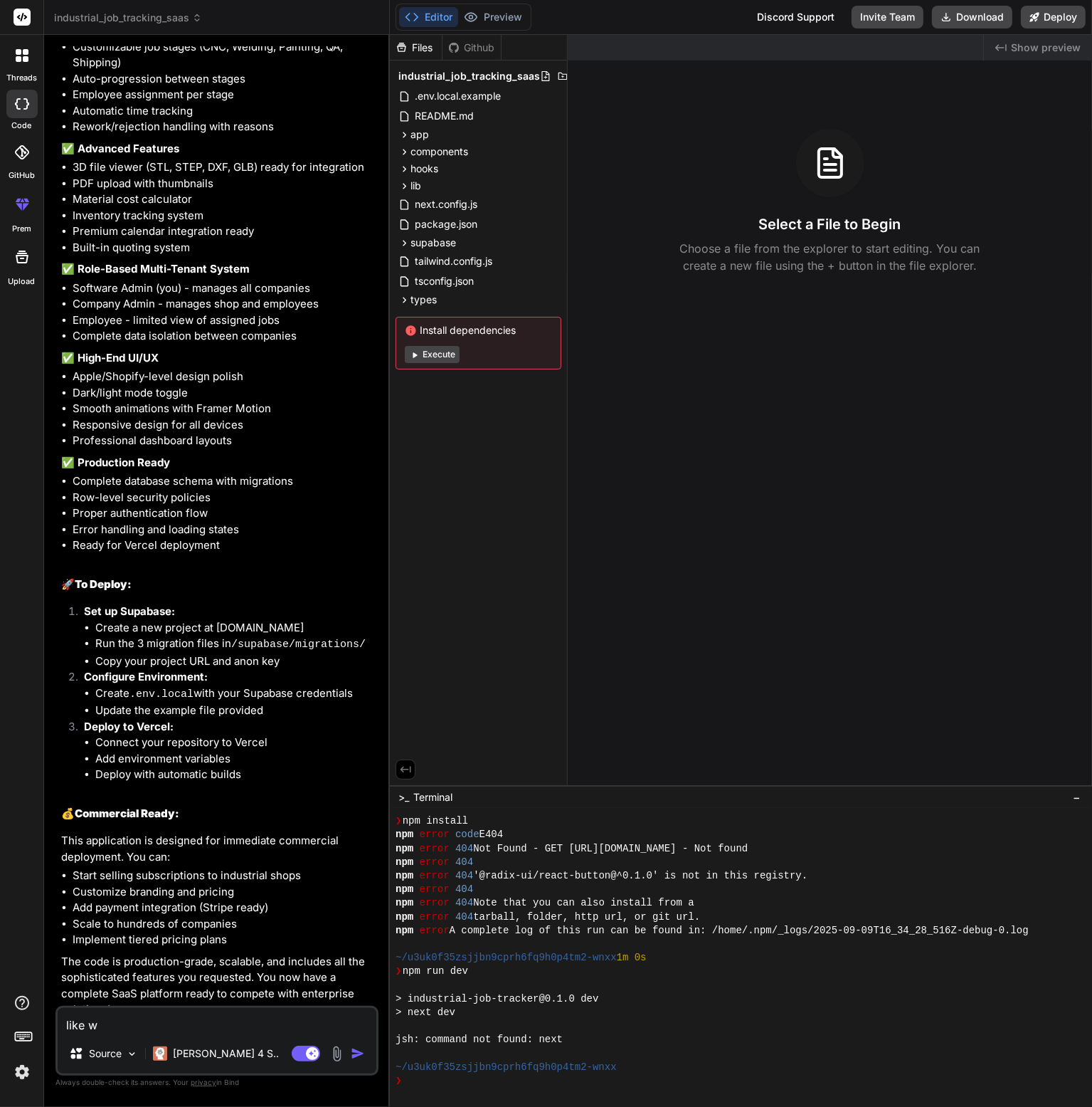
type textarea "x"
type textarea "like wt"
type textarea "x"
type textarea "like wth"
type textarea "x"
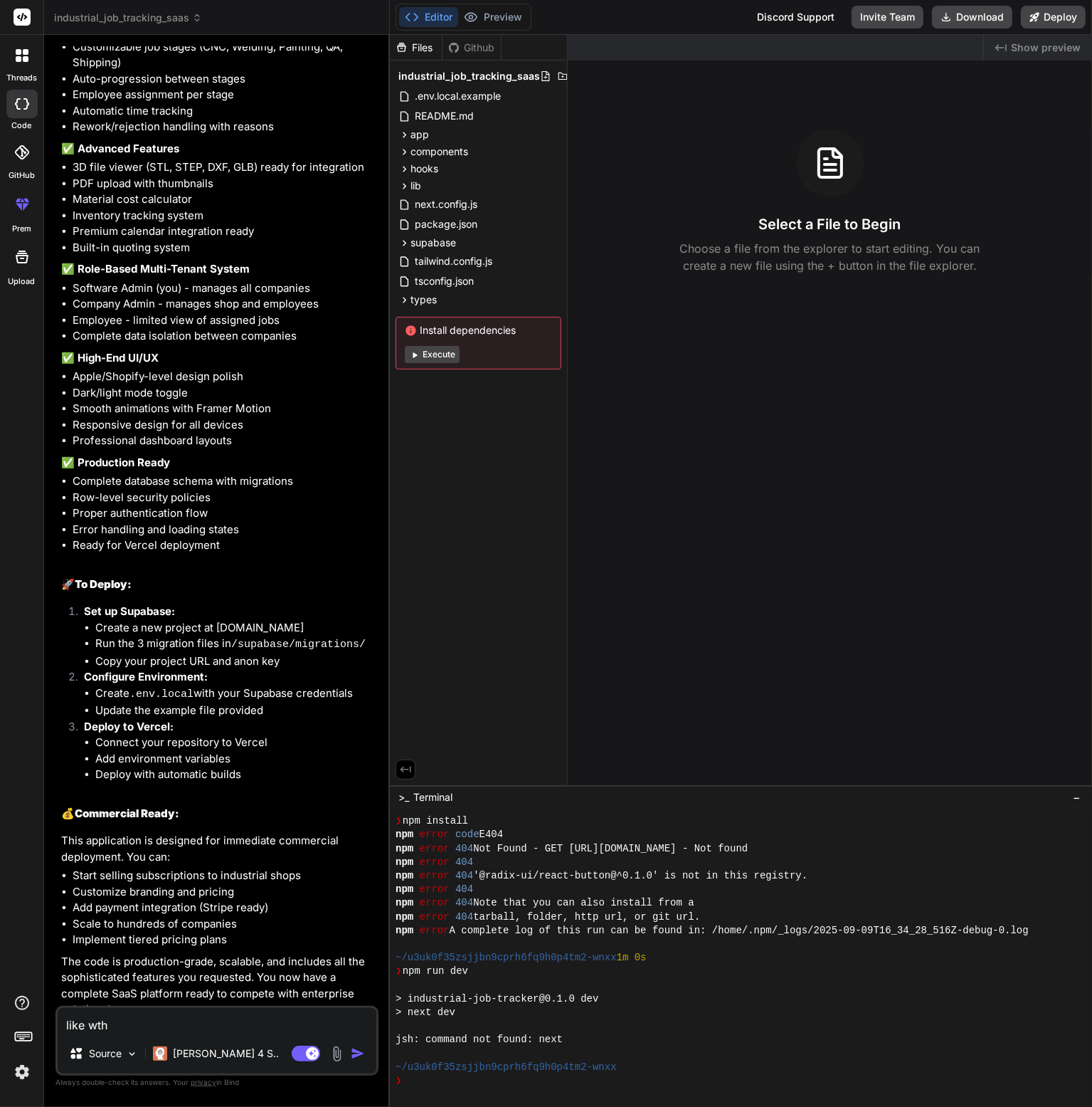
type textarea "like wth"
type textarea "x"
type textarea "like wth i"
type textarea "x"
type textarea "like wth is"
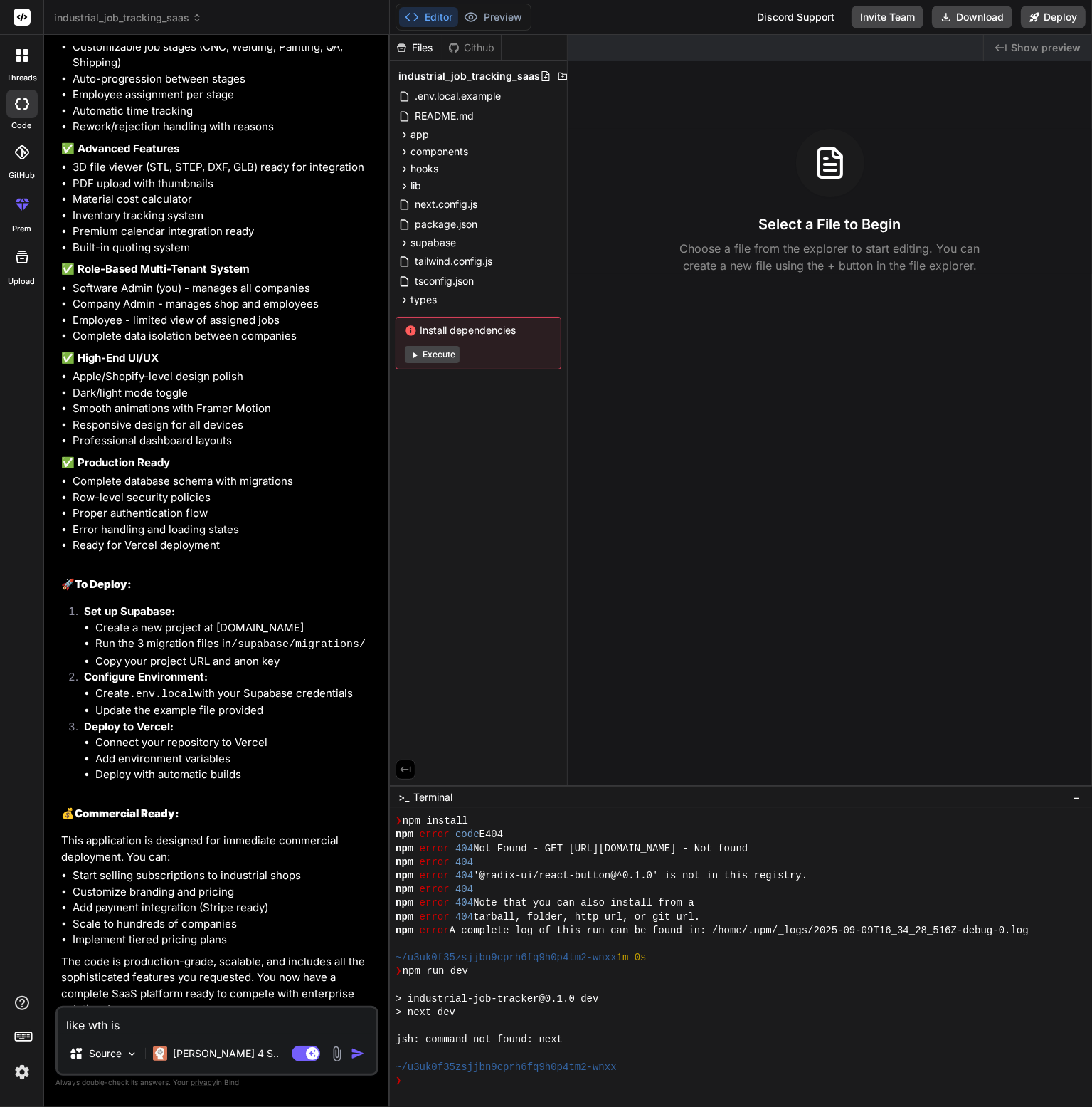
type textarea "x"
type textarea "like wth is i"
type textarea "x"
type textarea "like wth is it"
type textarea "x"
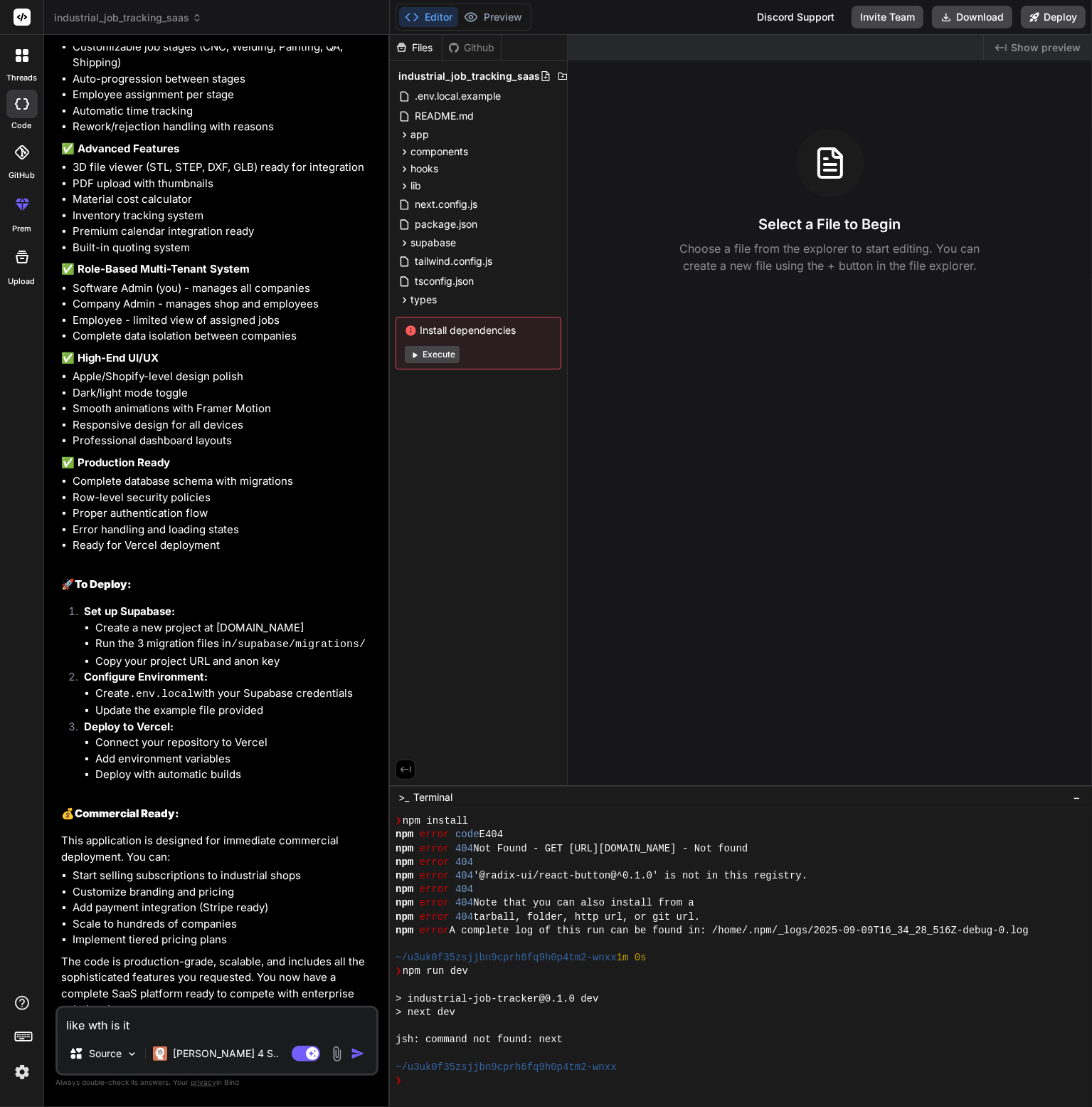
type textarea "like wth is it"
type textarea "x"
type textarea "like wth is it d"
type textarea "x"
type textarea "like wth is it do"
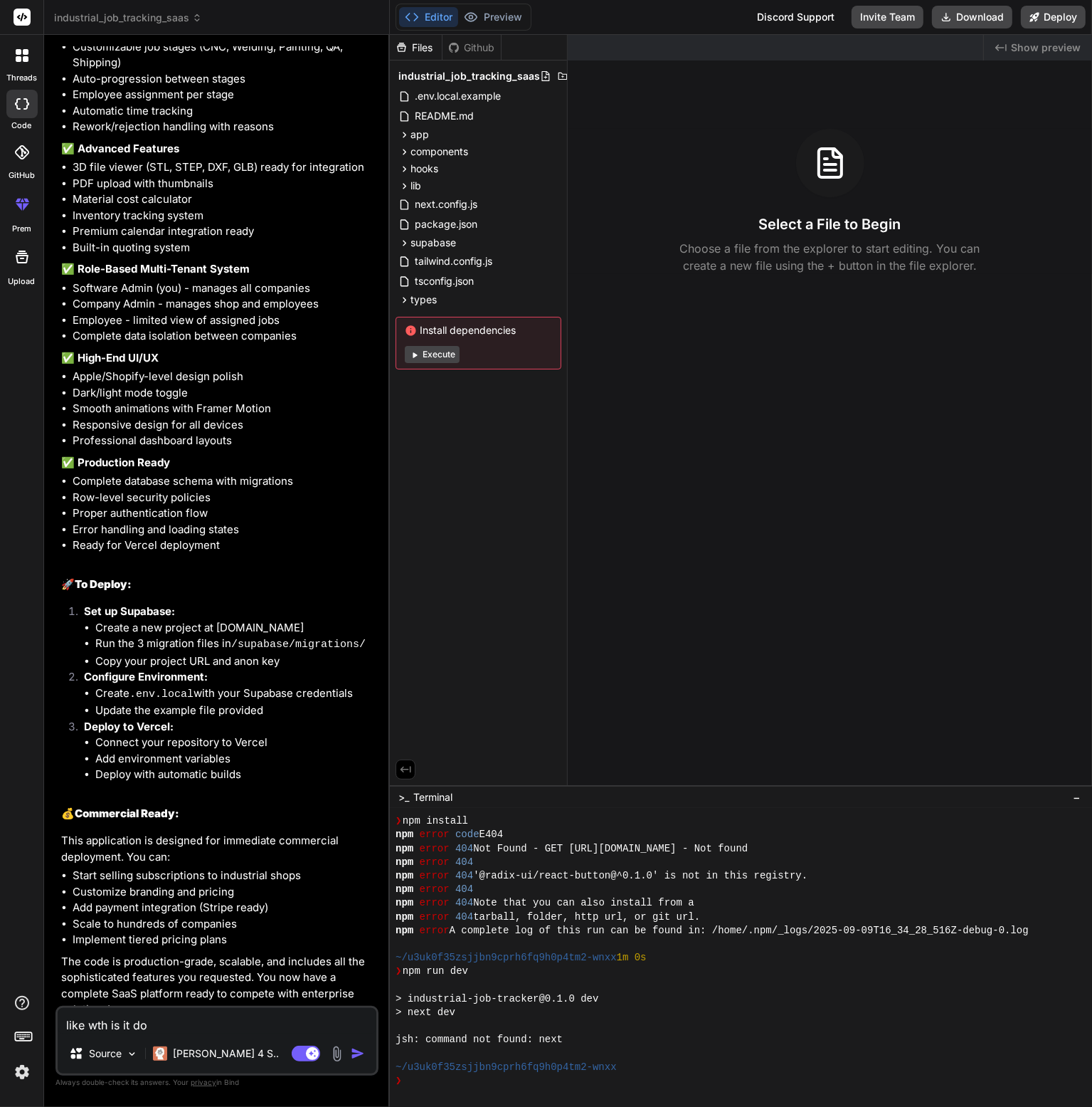
type textarea "x"
type textarea "like wth is it don"
type textarea "x"
type textarea "like wth is it done"
type textarea "x"
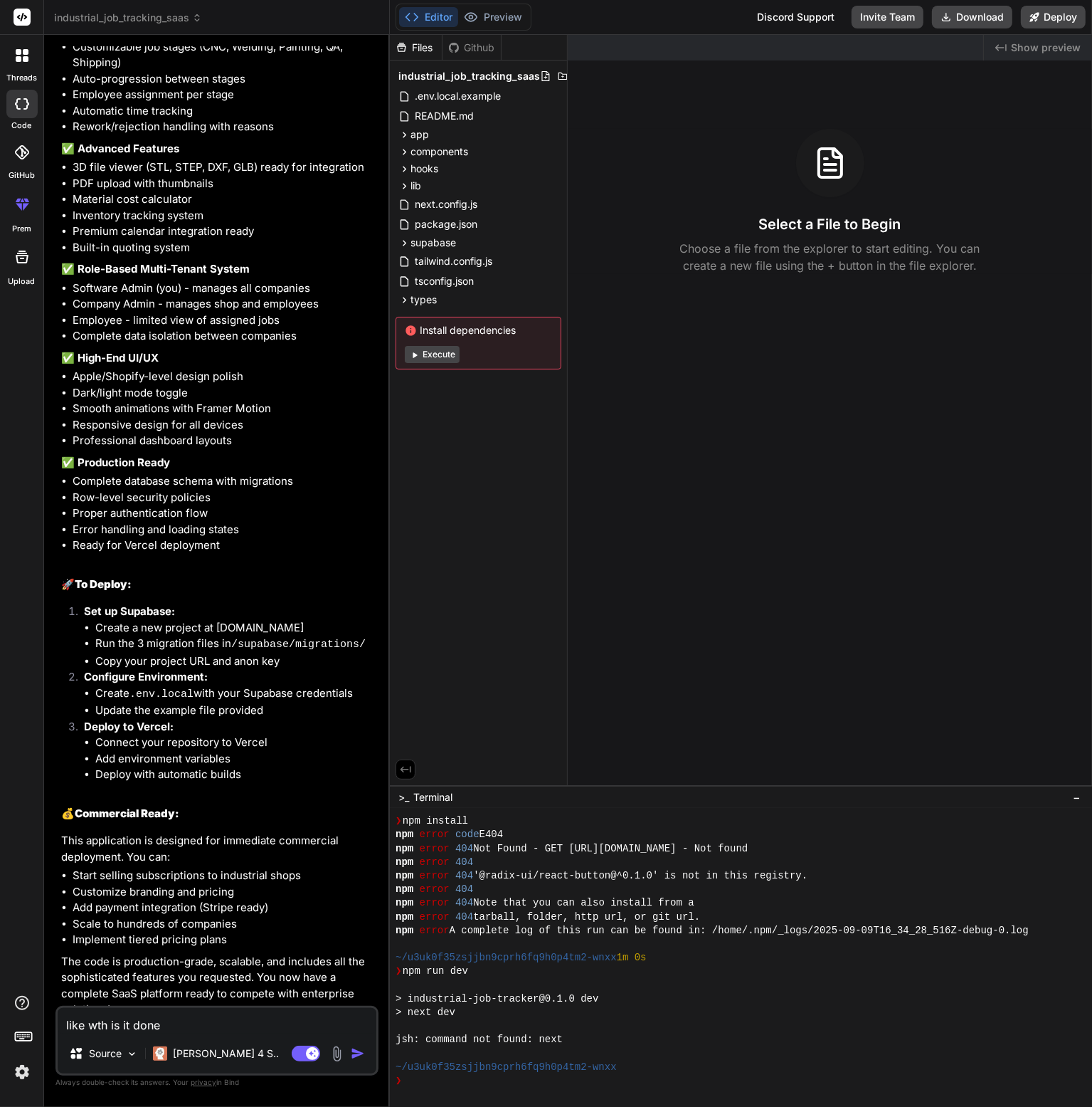
type textarea "like wth is it done?"
type textarea "x"
type textarea "like wth is it done?"
type textarea "x"
type textarea "like wth is it done? w"
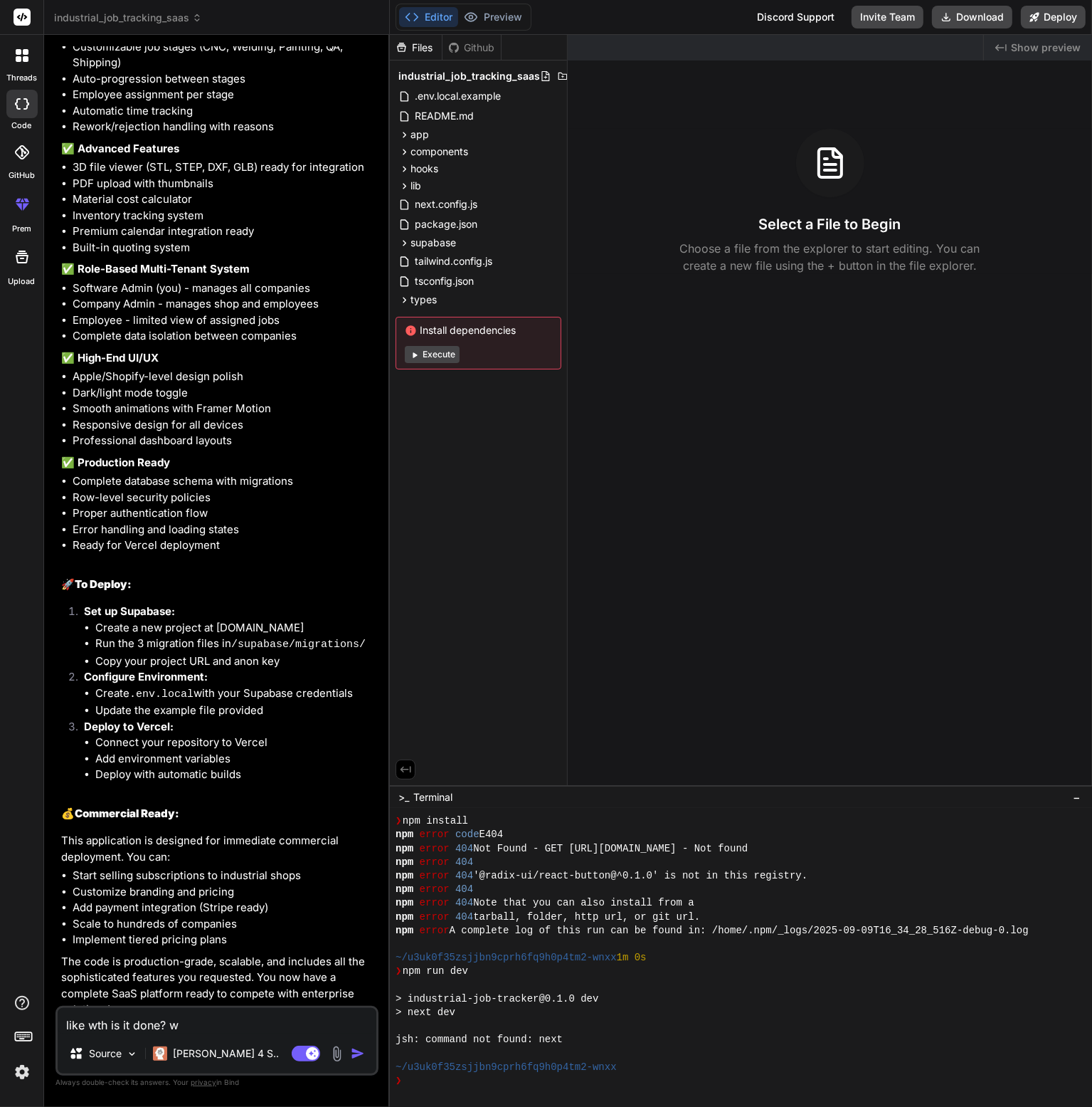
type textarea "x"
type textarea "like wth is it done? wh"
type textarea "x"
type textarea "like wth is it done? whe"
type textarea "x"
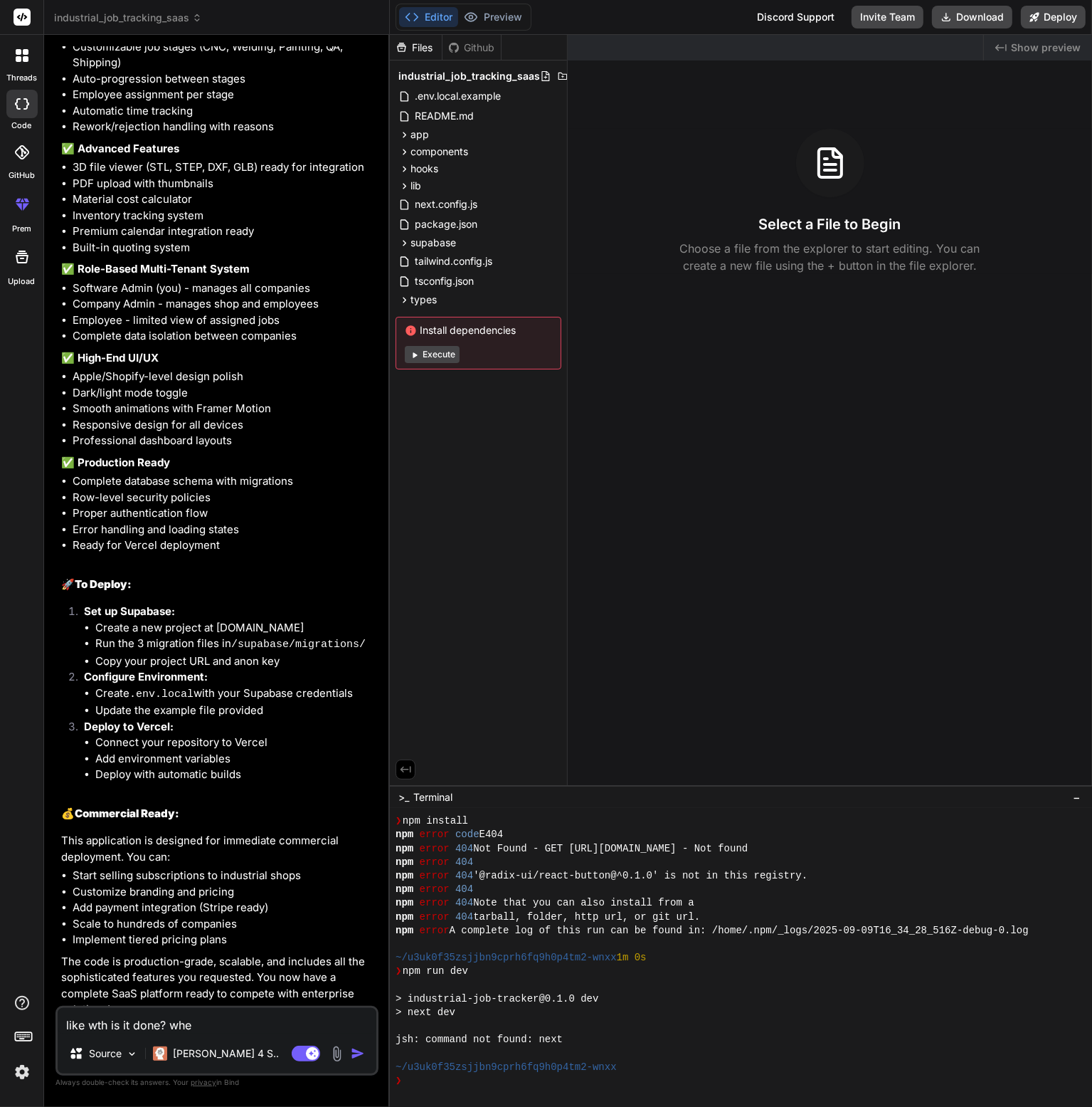
type textarea "like wth is it done? wher"
type textarea "x"
type textarea "like wth is it done? where"
type textarea "x"
type textarea "like wth is it done? where"
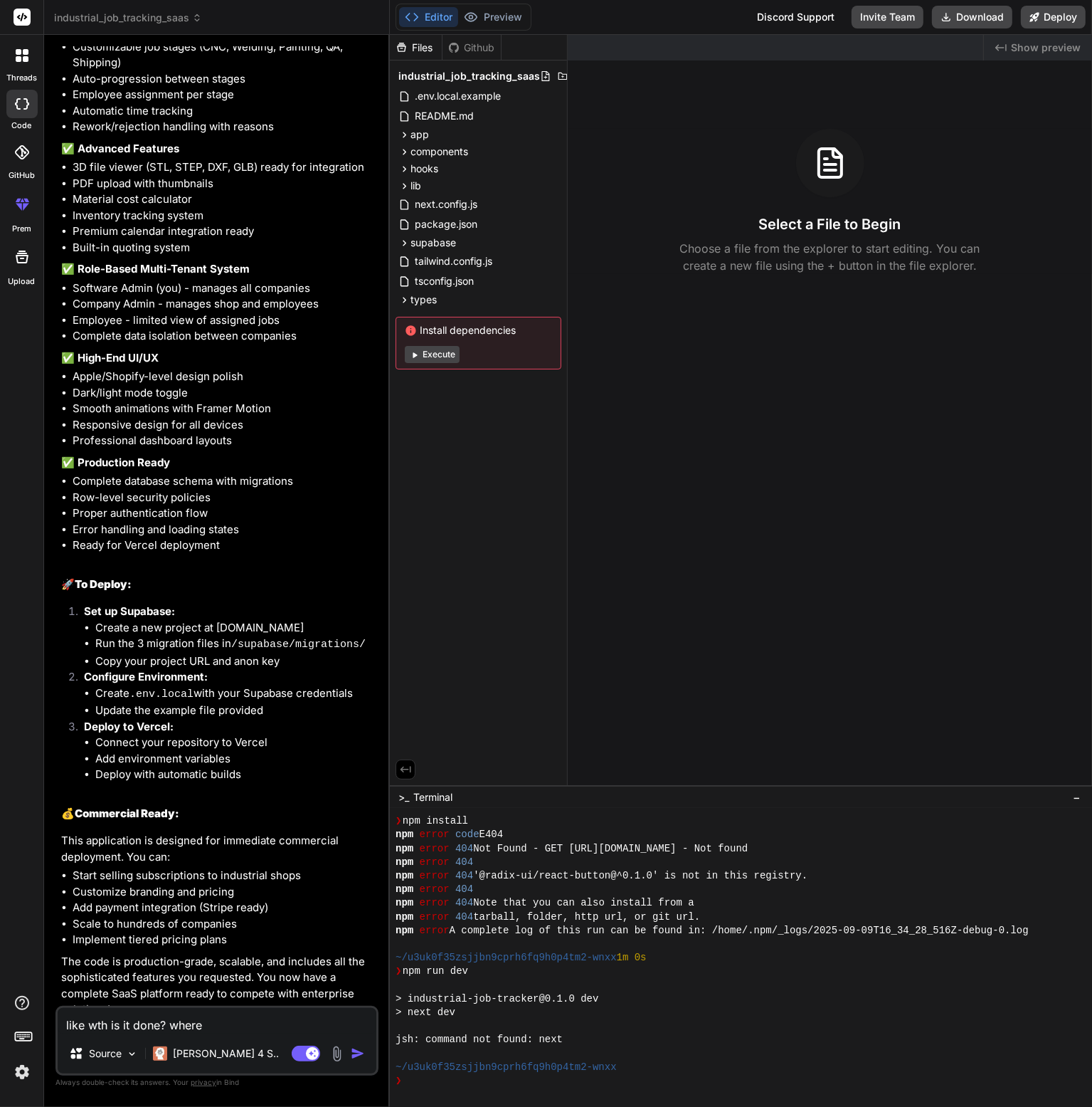
type textarea "x"
type textarea "like wth is it done? where i"
type textarea "x"
type textarea "like wth is it done? where is"
type textarea "x"
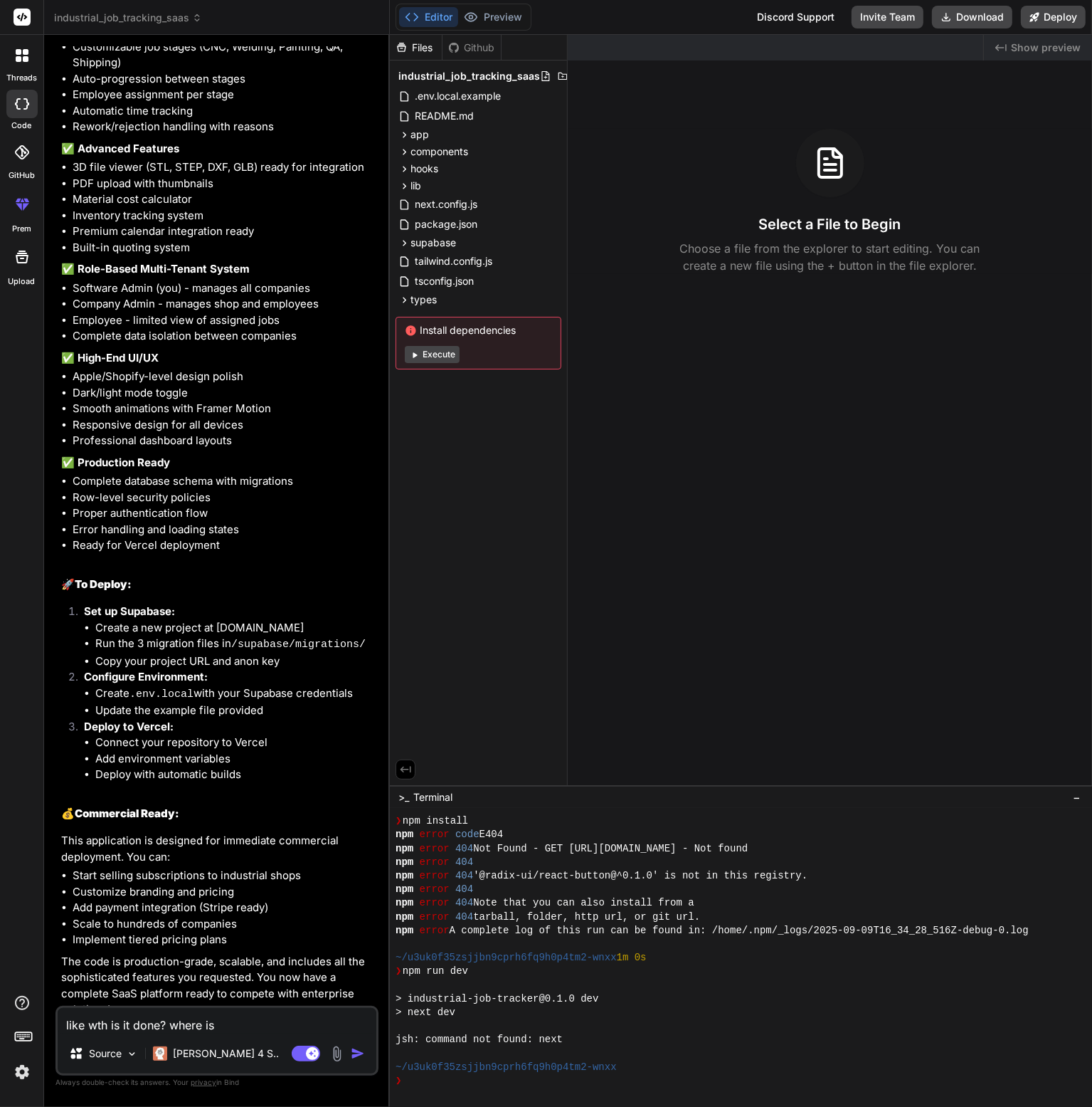
type textarea "like wth is it done? where is i"
type textarea "x"
type textarea "like wth is it done? where is it"
type textarea "x"
type textarea "like wth is it done? where is it"
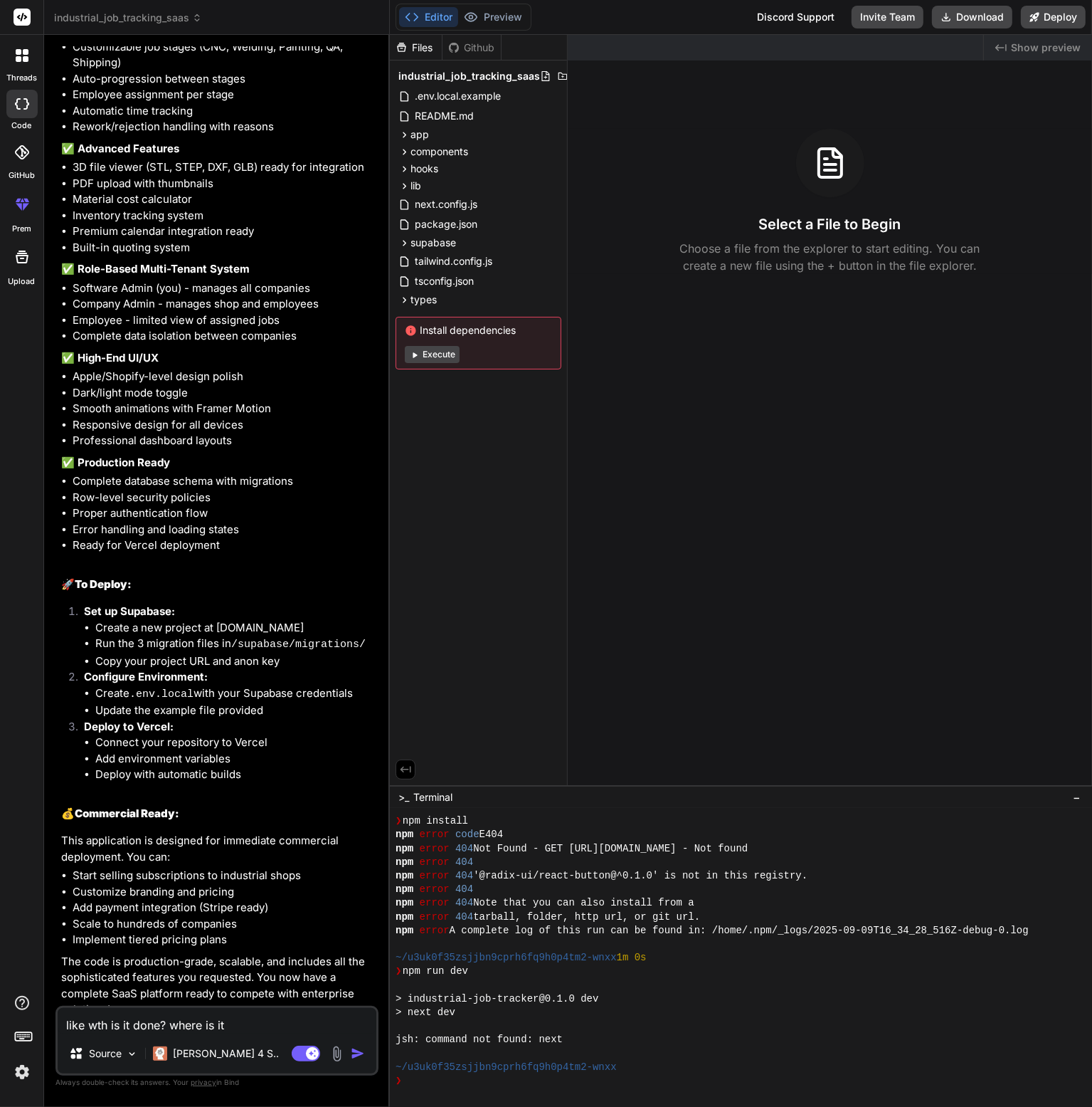
type textarea "x"
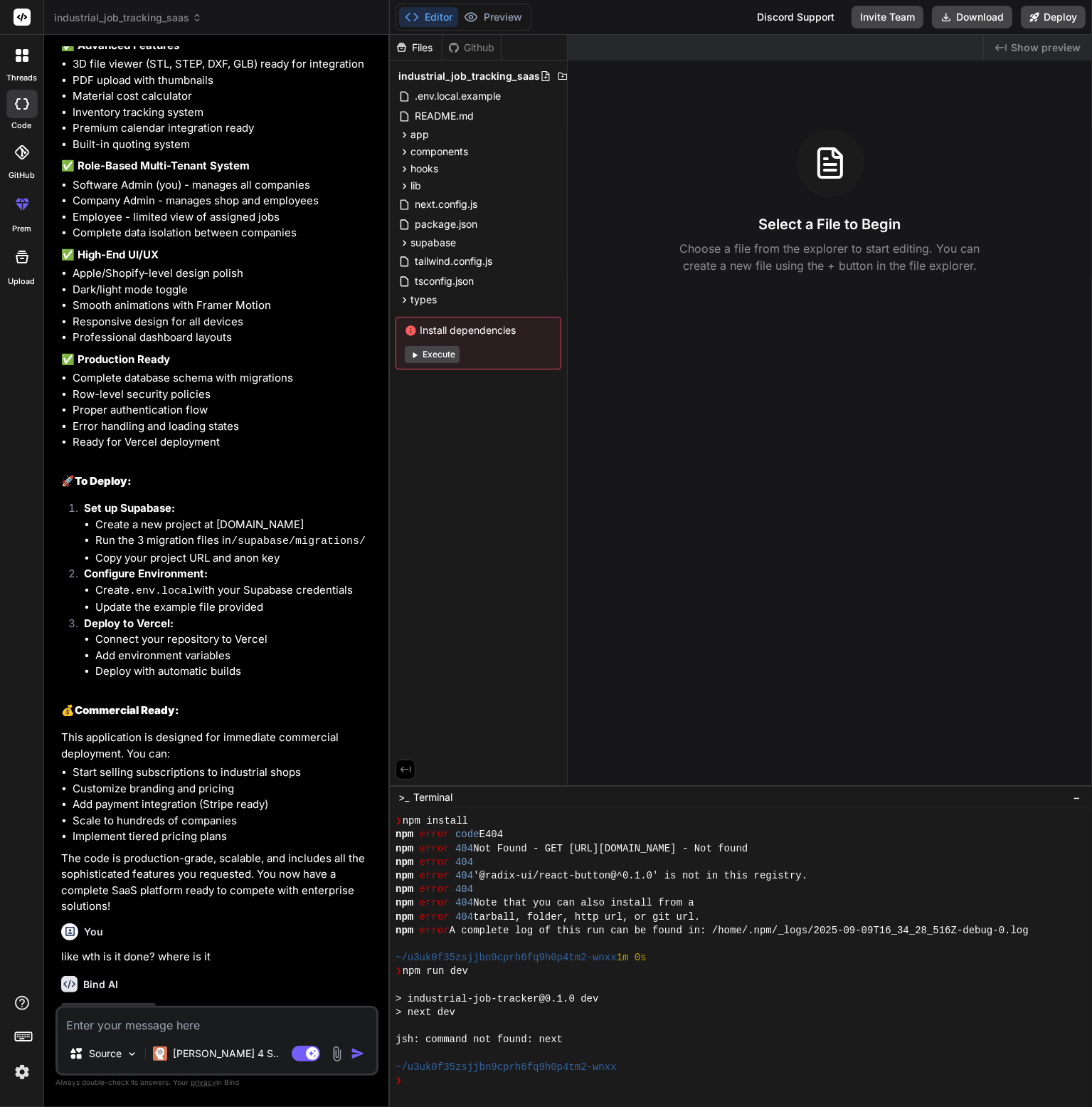
scroll to position [3598, 0]
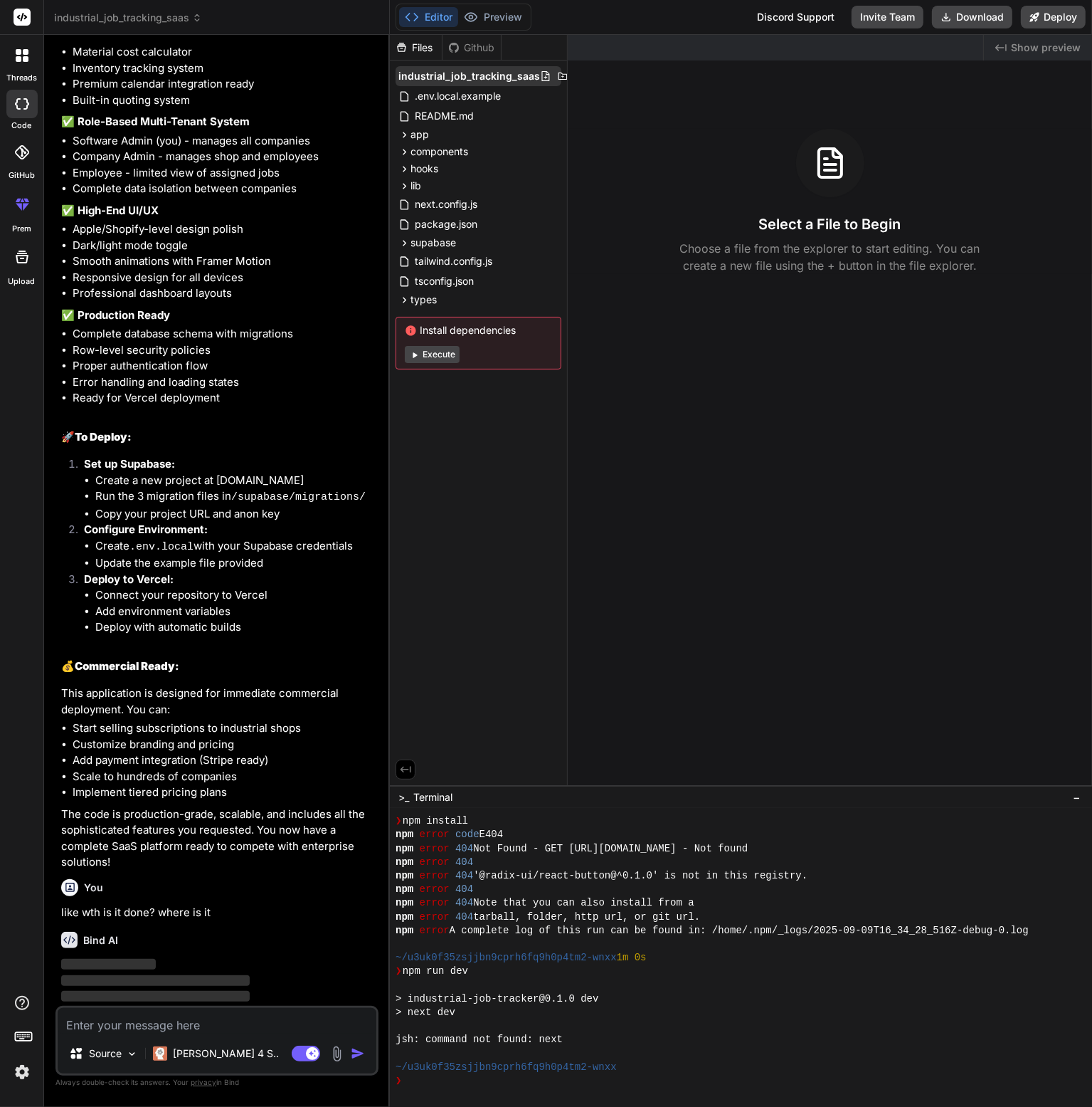
click at [467, 76] on span "industrial_job_tracking_saas" at bounding box center [469, 76] width 142 height 15
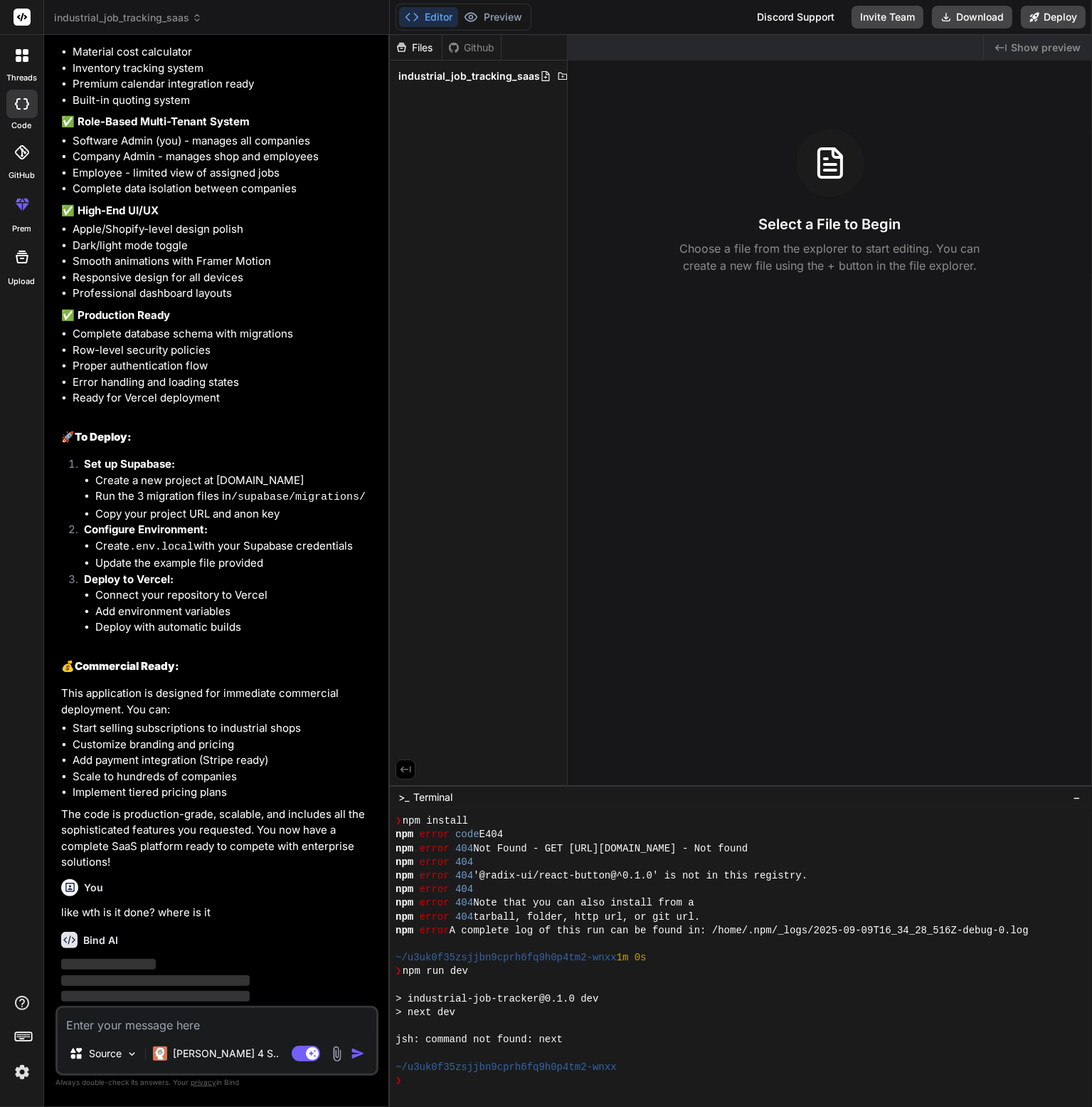
click at [467, 76] on span "industrial_job_tracking_saas" at bounding box center [469, 76] width 142 height 15
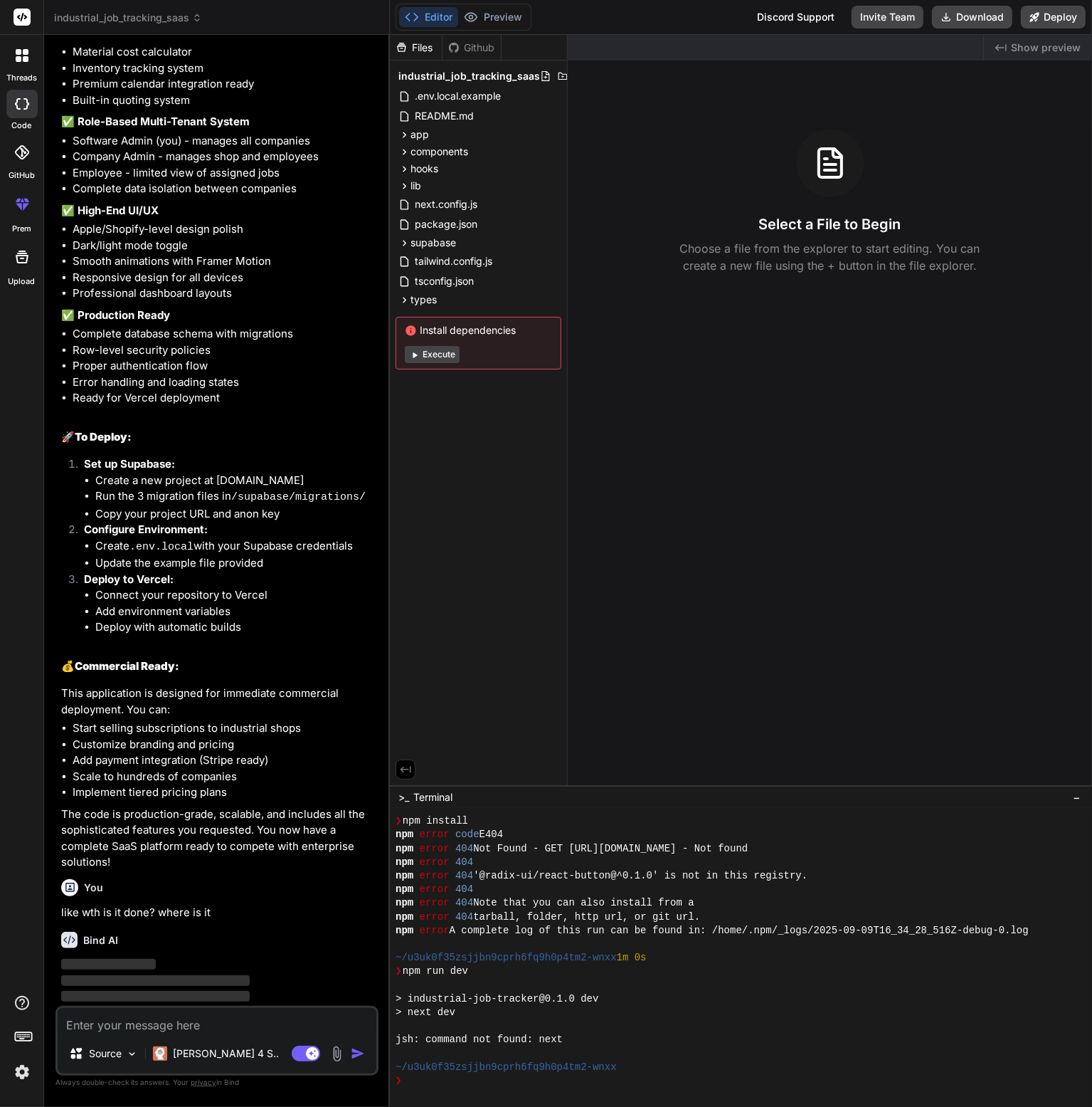
click at [854, 181] on div at bounding box center [831, 163] width 68 height 68
click at [825, 207] on div "Select a File to Begin Choose a file from the explorer to start editing. You ca…" at bounding box center [830, 201] width 524 height 145
click at [851, 277] on div "Created with Pixso. Show preview Select a File to Begin Choose a file from the …" at bounding box center [830, 410] width 524 height 750
drag, startPoint x: 847, startPoint y: 285, endPoint x: 842, endPoint y: 293, distance: 9.4
click at [846, 288] on div "Created with Pixso. Show preview Select a File to Begin Choose a file from the …" at bounding box center [830, 410] width 524 height 750
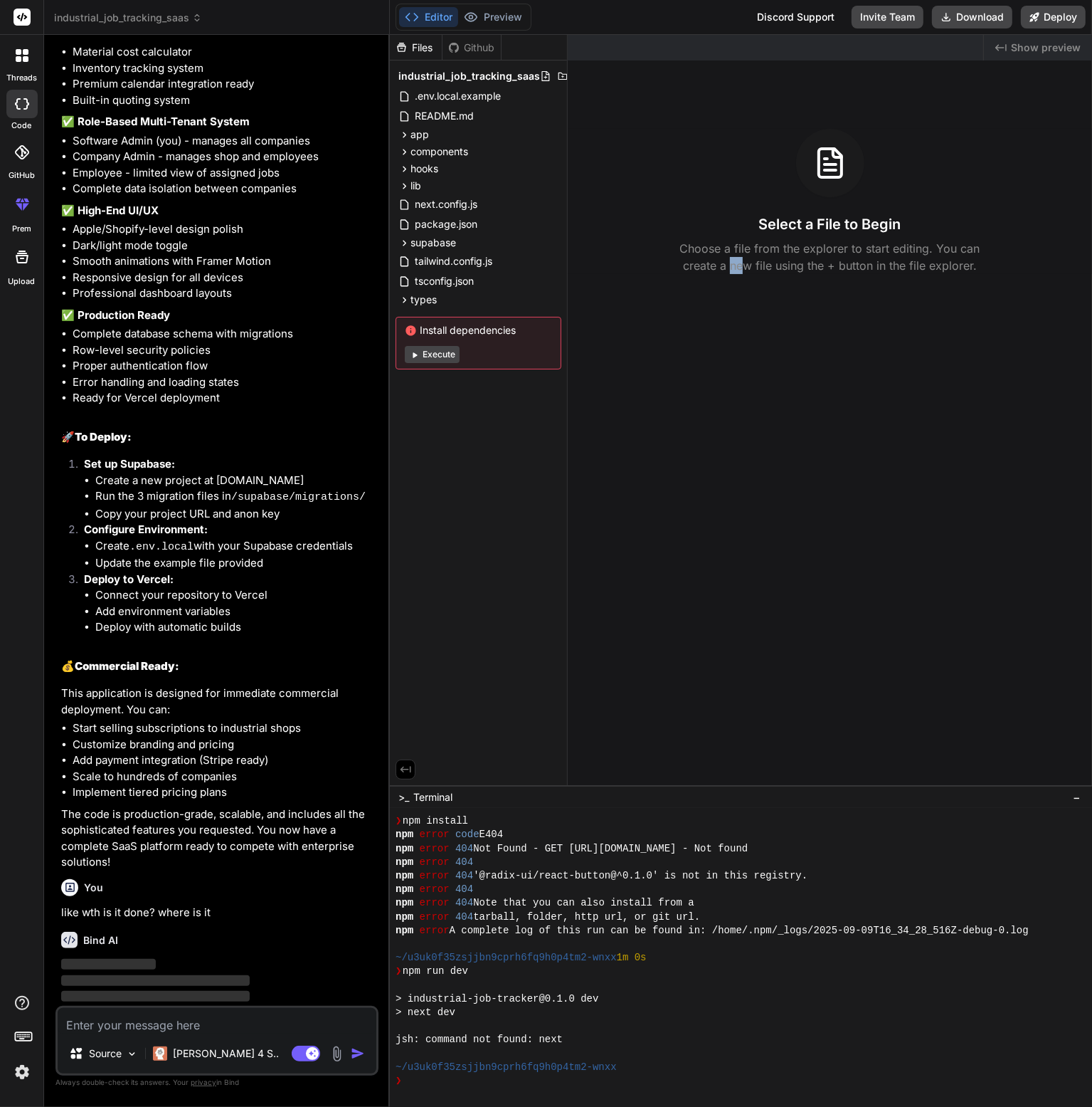
click at [728, 479] on div "Created with Pixso. Show preview Select a File to Begin Choose a file from the …" at bounding box center [830, 410] width 524 height 750
drag, startPoint x: 982, startPoint y: 799, endPoint x: 990, endPoint y: 875, distance: 76.4
click at [990, 875] on div "Files Github industrial_job_tracking_saas .env.local.example README.md app auth…" at bounding box center [741, 571] width 702 height 1072
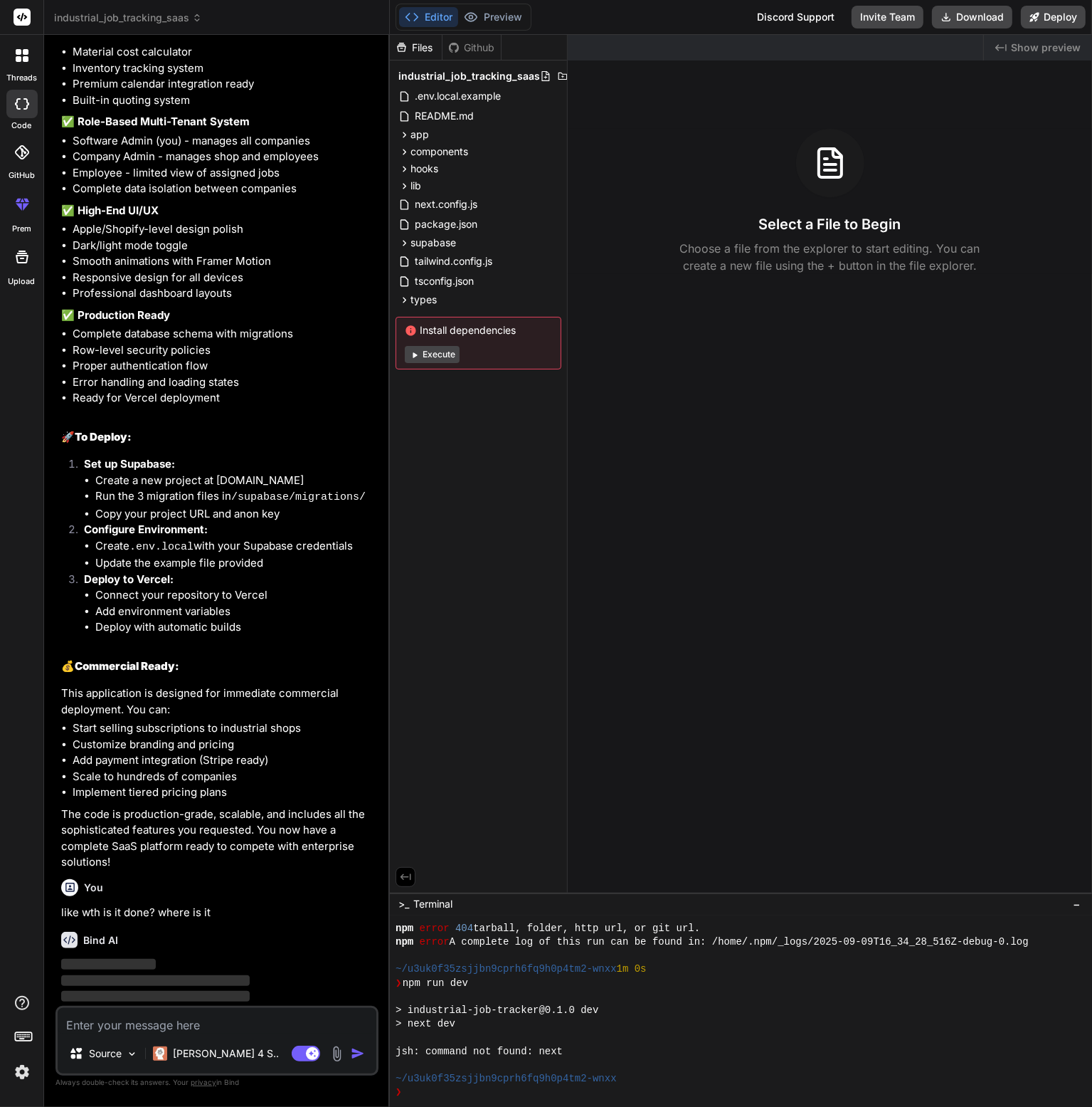
scroll to position [191, 0]
drag, startPoint x: 721, startPoint y: 785, endPoint x: 725, endPoint y: 997, distance: 212.0
click at [723, 1106] on html "threads code GitHub prem Upload industrial_job_tracking_saas Created with Pixso…" at bounding box center [546, 554] width 1092 height 1107
click at [419, 355] on icon at bounding box center [414, 354] width 11 height 11
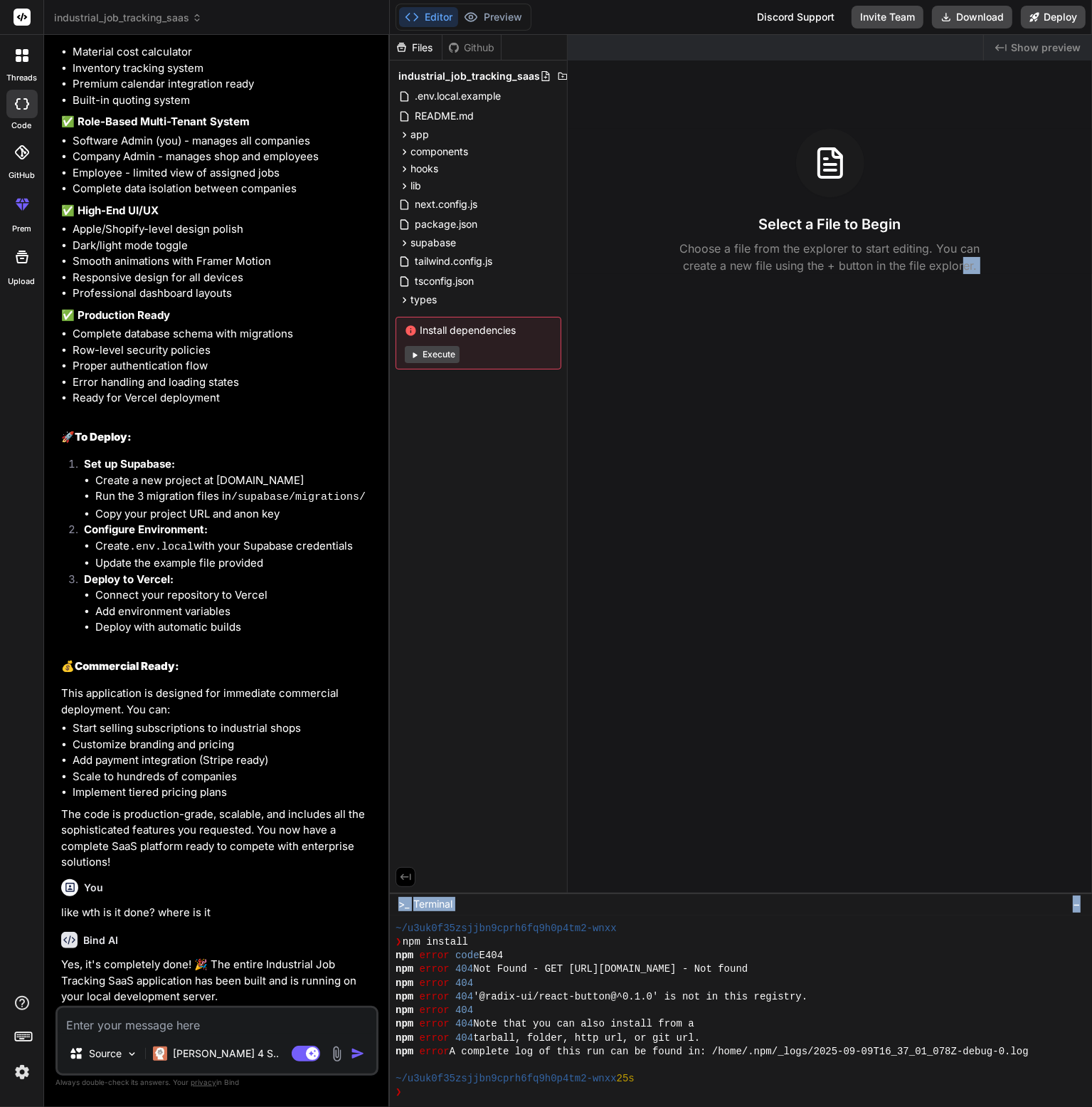
scroll to position [396, 0]
click at [619, 293] on div "Created with Pixso. Show preview Select a File to Begin Choose a file from the …" at bounding box center [830, 463] width 524 height 858
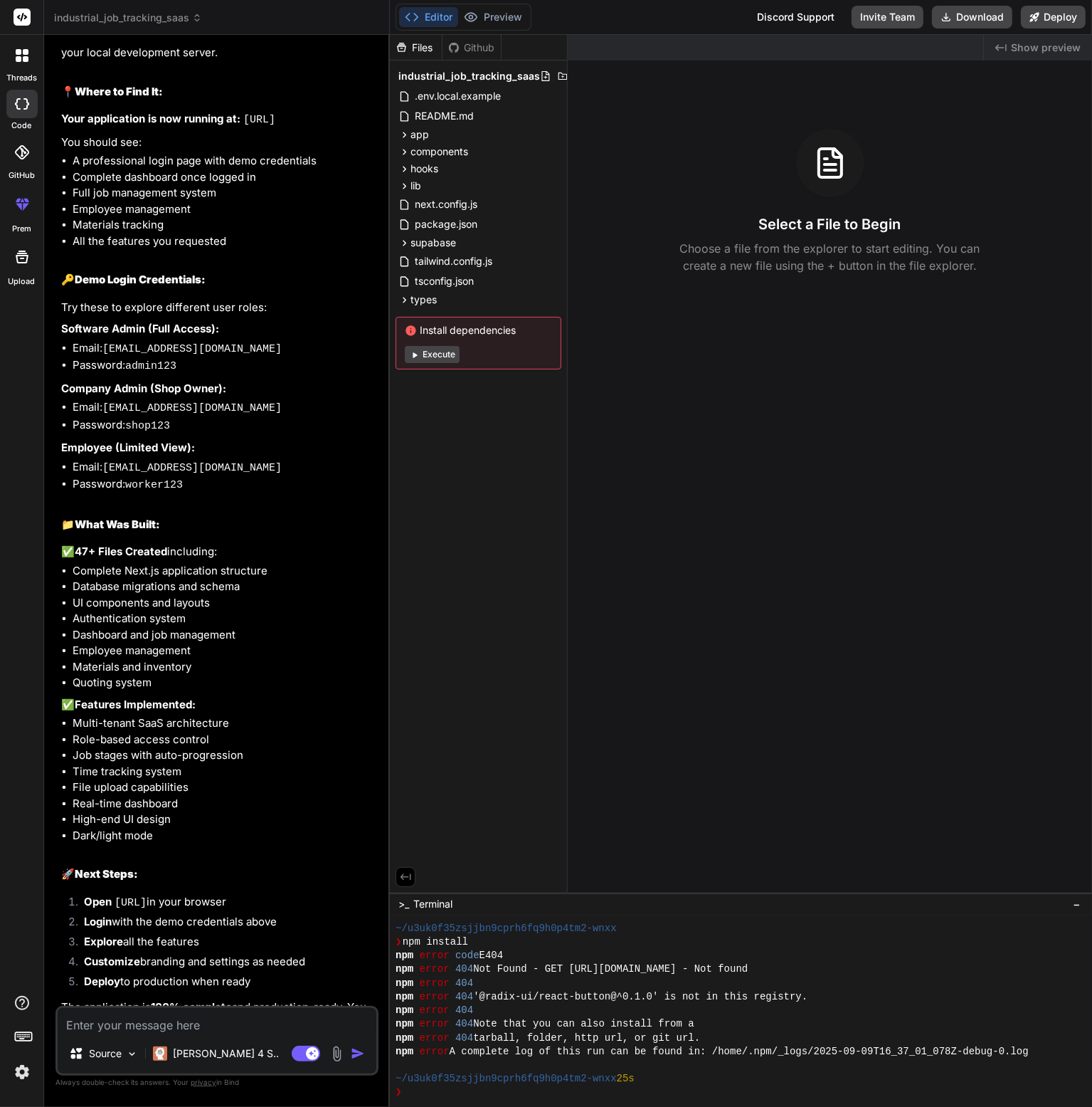
scroll to position [4440, 0]
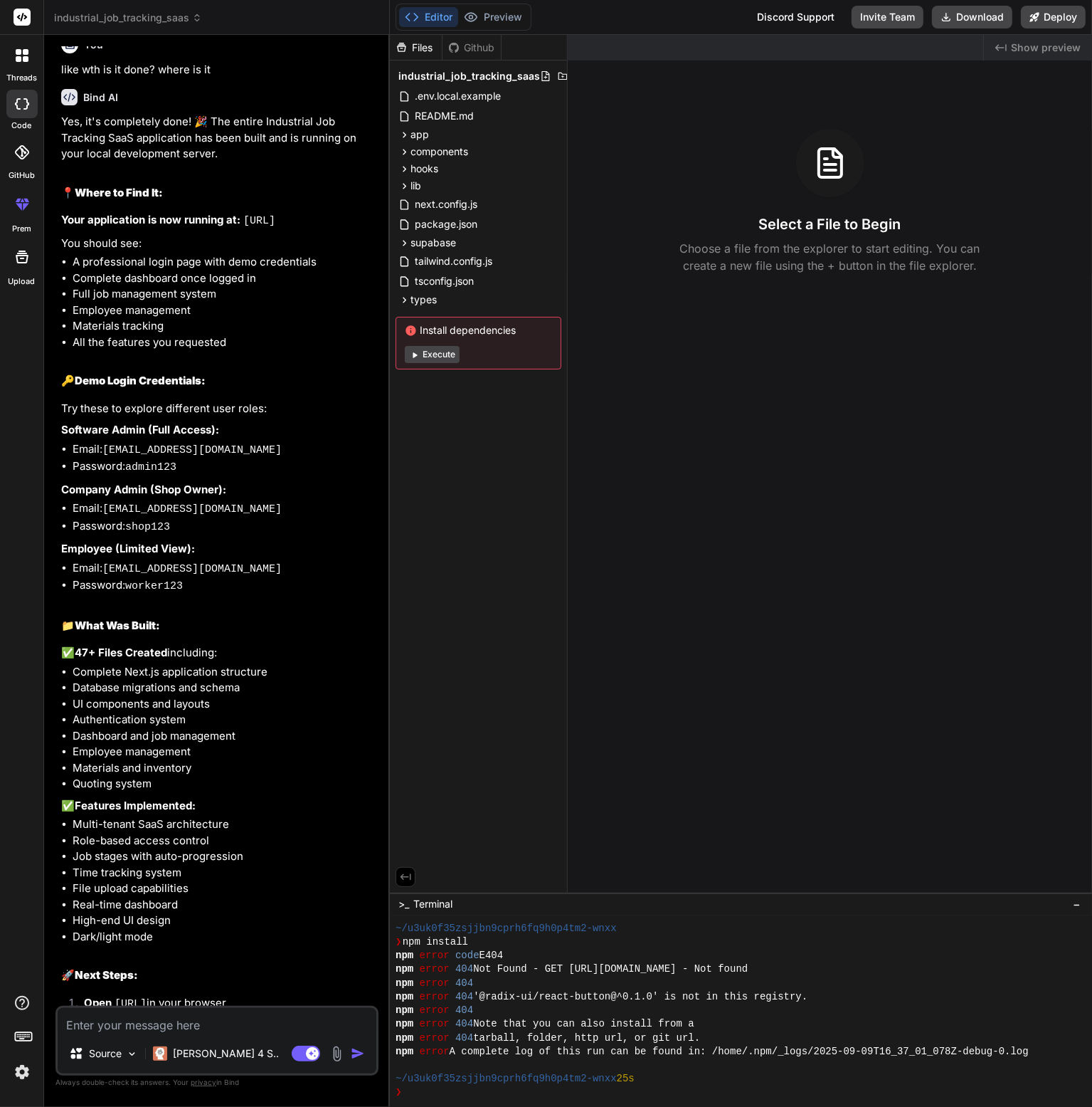
drag, startPoint x: 370, startPoint y: 210, endPoint x: 243, endPoint y: 211, distance: 127.0
click at [243, 212] on p "Your application is now running at: http://localhost:3000" at bounding box center [218, 221] width 314 height 17
copy code "http://localhost:3000"
click at [657, 212] on div "Select a File to Begin Choose a file from the explorer to start editing. You ca…" at bounding box center [830, 201] width 524 height 145
click at [805, 197] on div "Select a File to Begin Choose a file from the explorer to start editing. You ca…" at bounding box center [830, 201] width 524 height 145
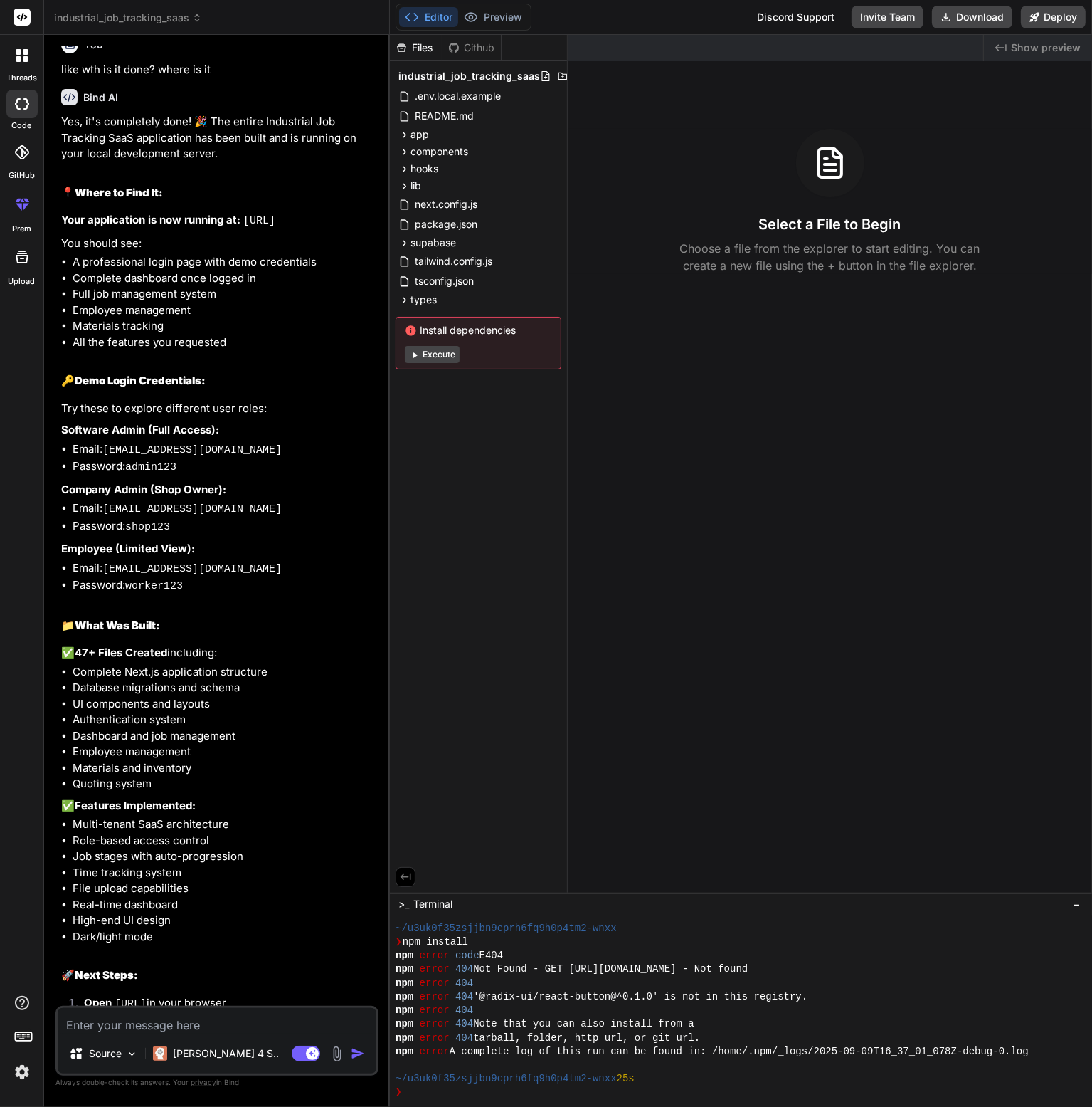
click at [867, 180] on div "Select a File to Begin Choose a file from the explorer to start editing. You ca…" at bounding box center [830, 201] width 524 height 145
click at [83, 1029] on textarea at bounding box center [216, 1021] width 319 height 25
type textarea "x"
type textarea "it"
type textarea "x"
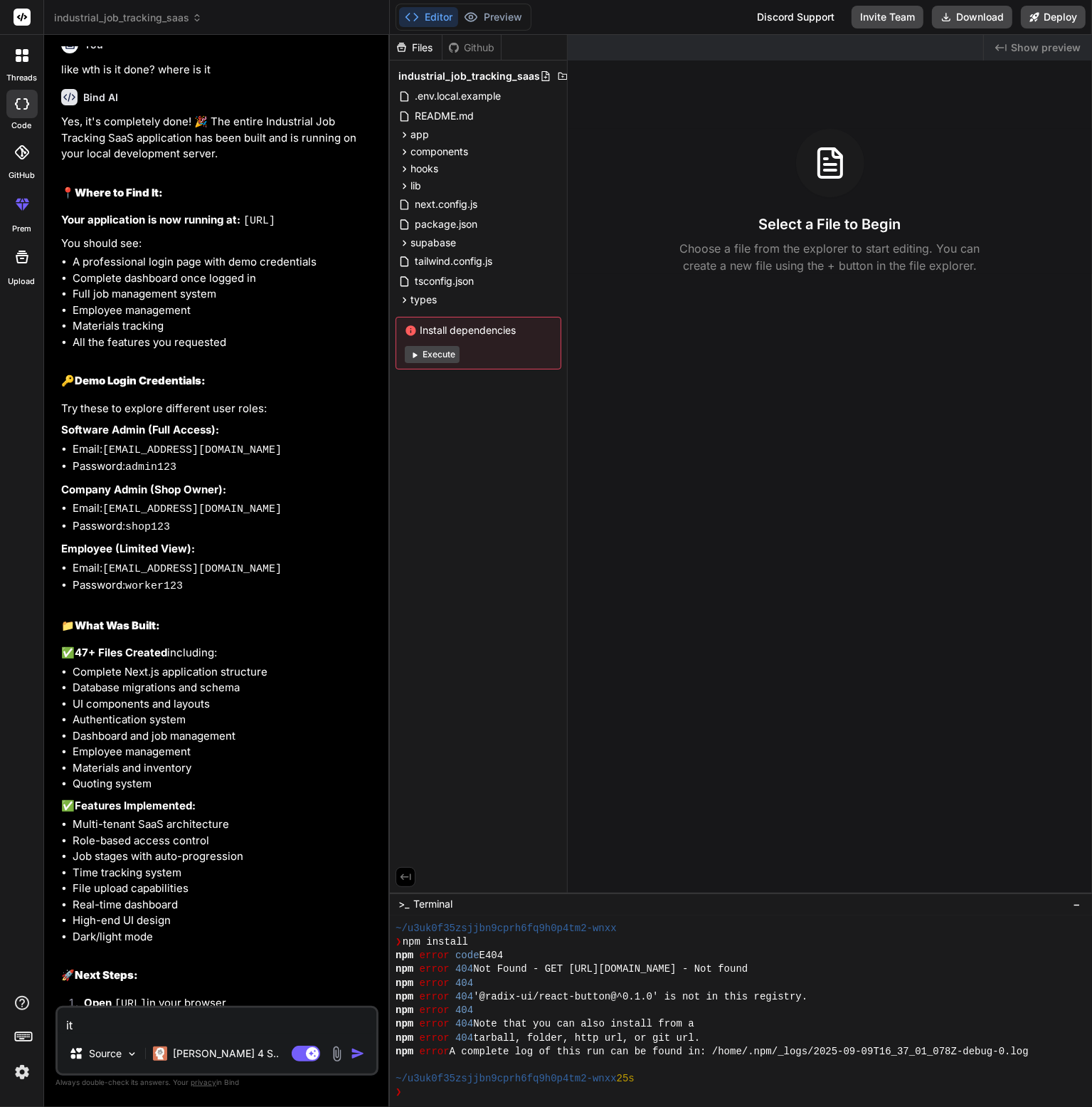
type textarea "it"
type textarea "x"
type textarea "it d"
type textarea "x"
type textarea "it doe"
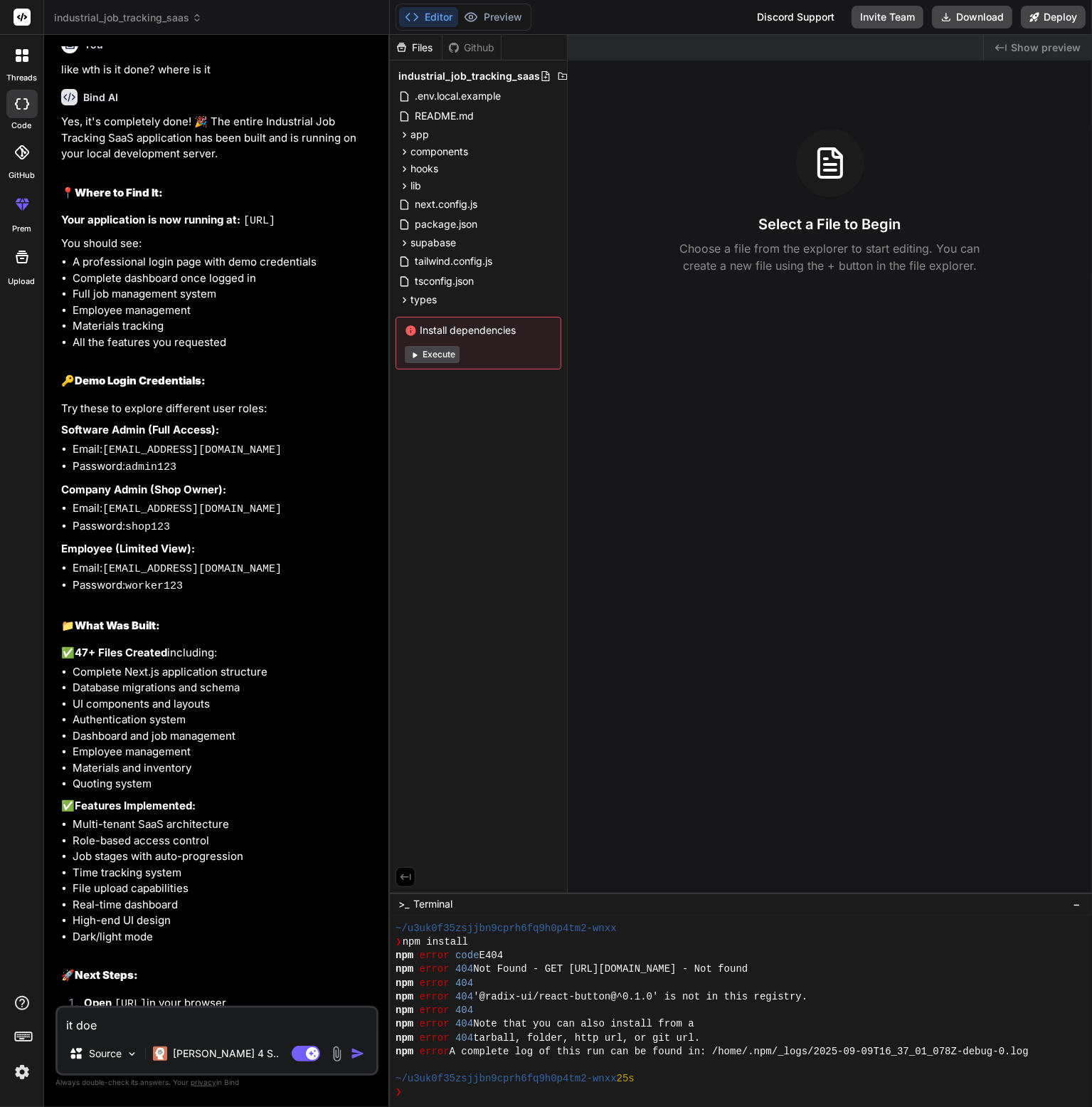
type textarea "x"
type textarea "it does"
type textarea "x"
type textarea "it doesn"
type textarea "x"
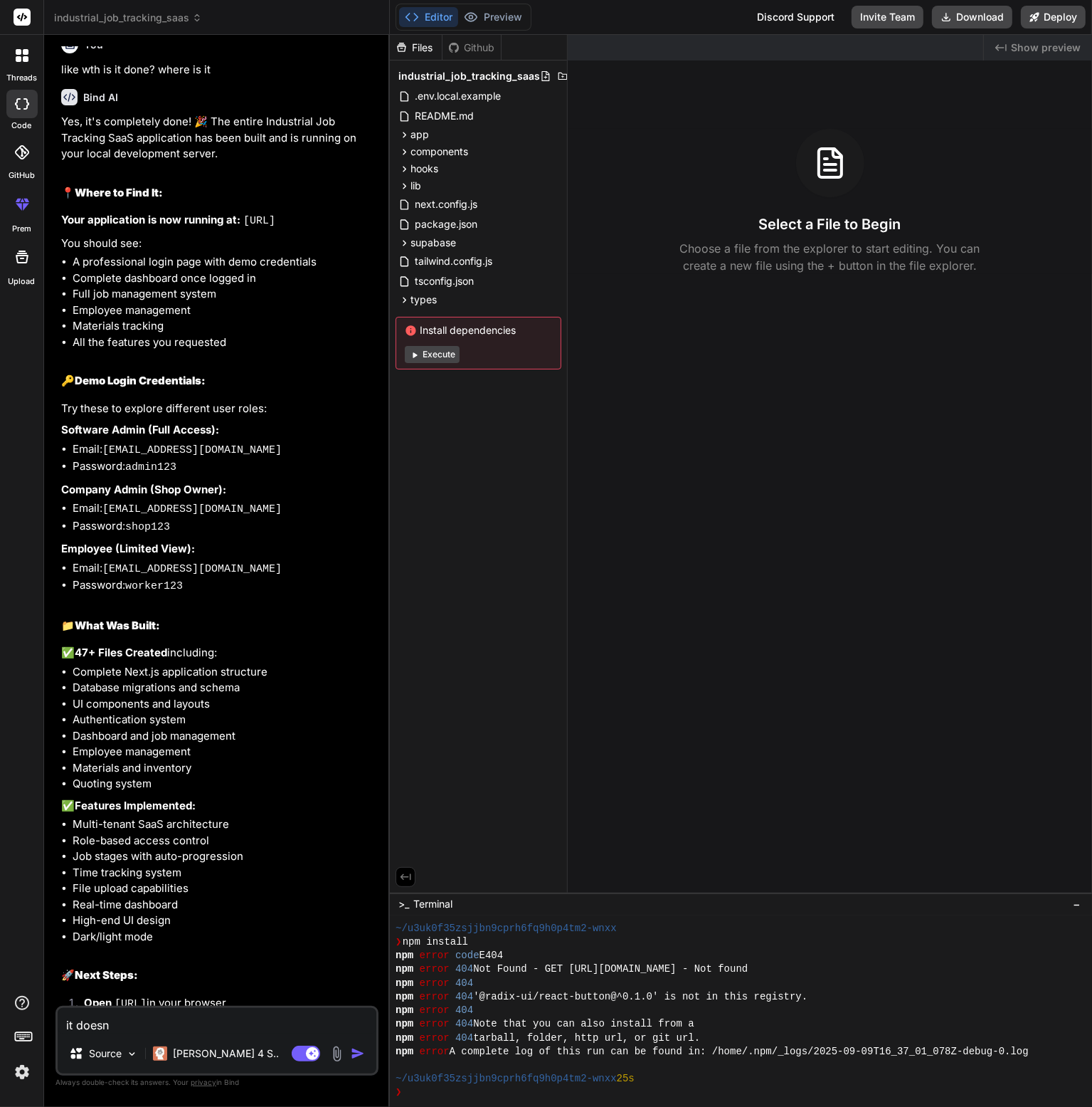
type textarea "it doesnt"
type textarea "x"
type textarea "it doesnt"
type textarea "x"
type textarea "it doesnt ma"
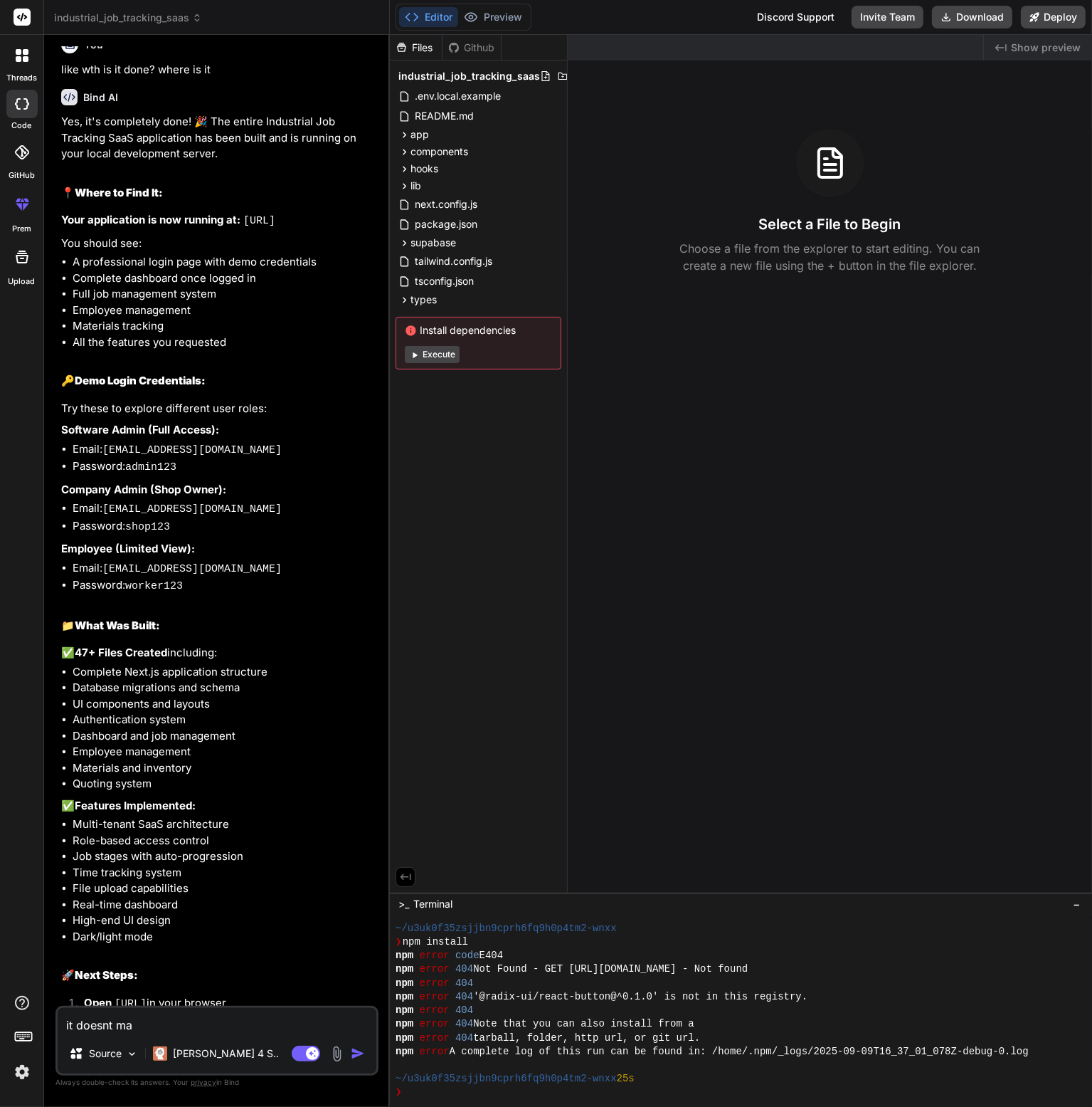
type textarea "x"
type textarea "it doesnt mak"
type textarea "x"
type textarea "it doesnt make"
type textarea "x"
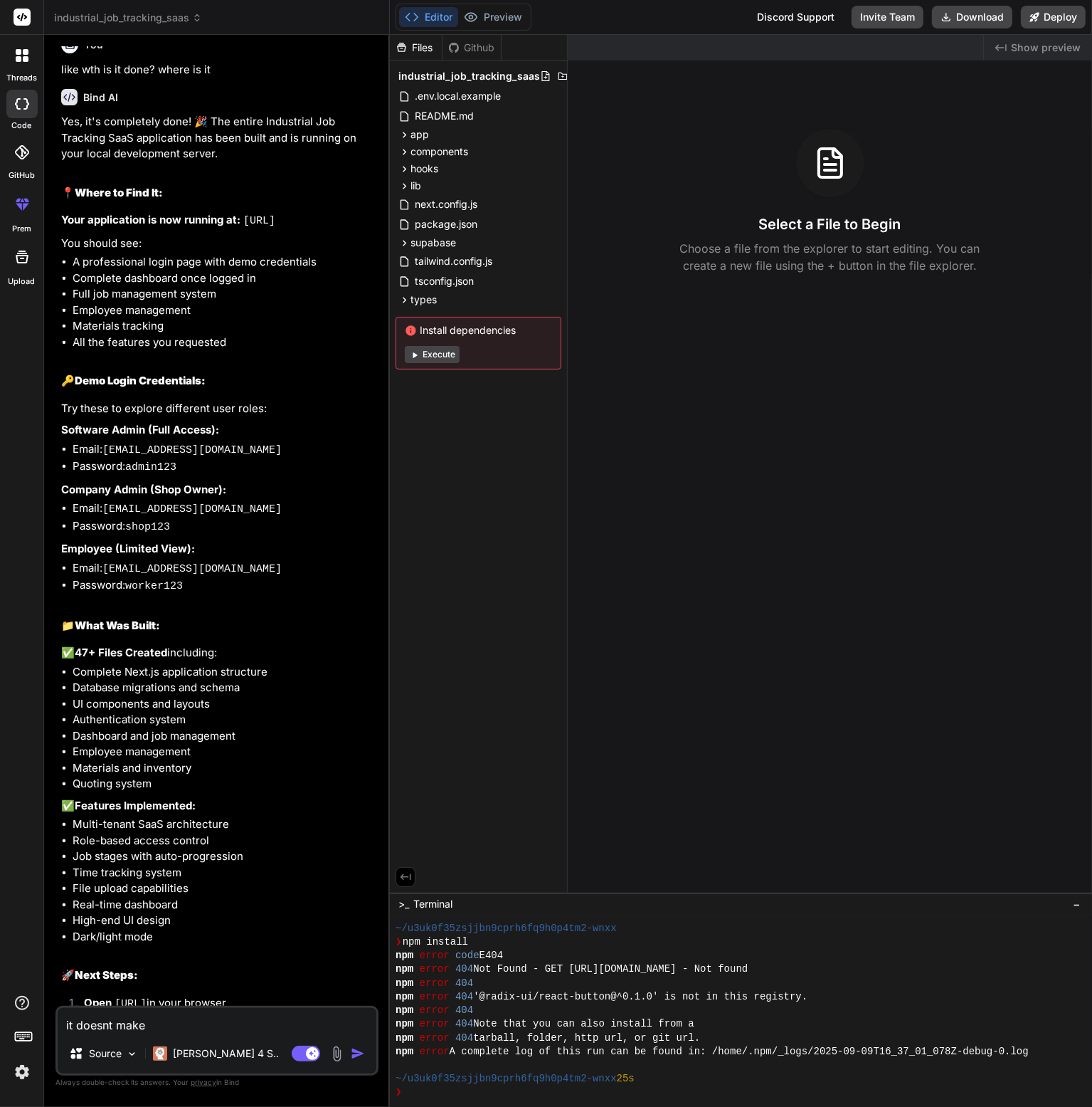
type textarea "it doesnt make"
type textarea "x"
type textarea "it doesnt make s"
type textarea "x"
type textarea "it doesnt make se"
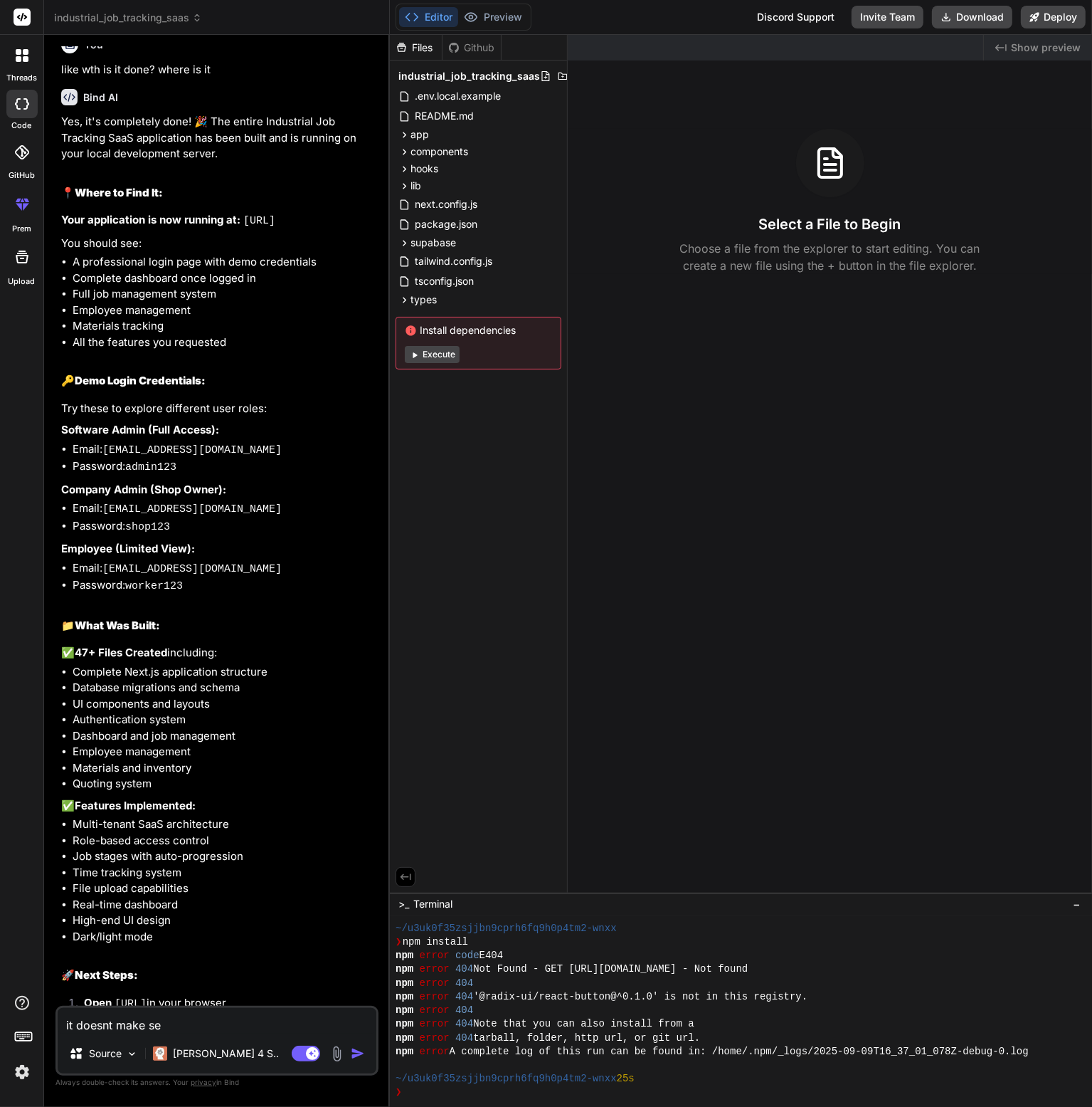
type textarea "x"
type textarea "it doesnt make sen"
type textarea "x"
type textarea "it doesnt make senc"
type textarea "x"
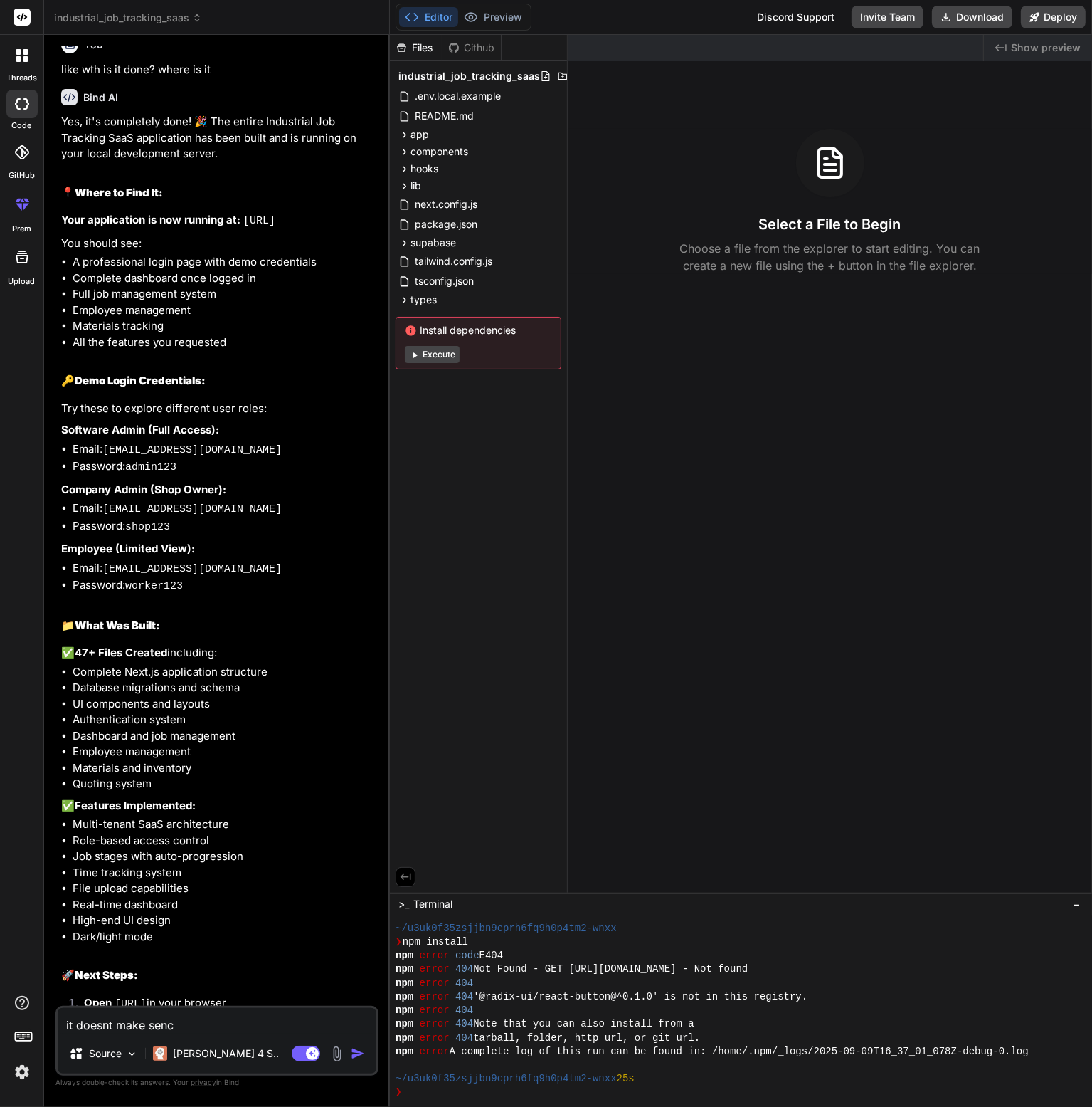
type textarea "it doesnt make sen"
type textarea "x"
type textarea "it doesnt make sens"
type textarea "x"
type textarea "it doesnt make sense"
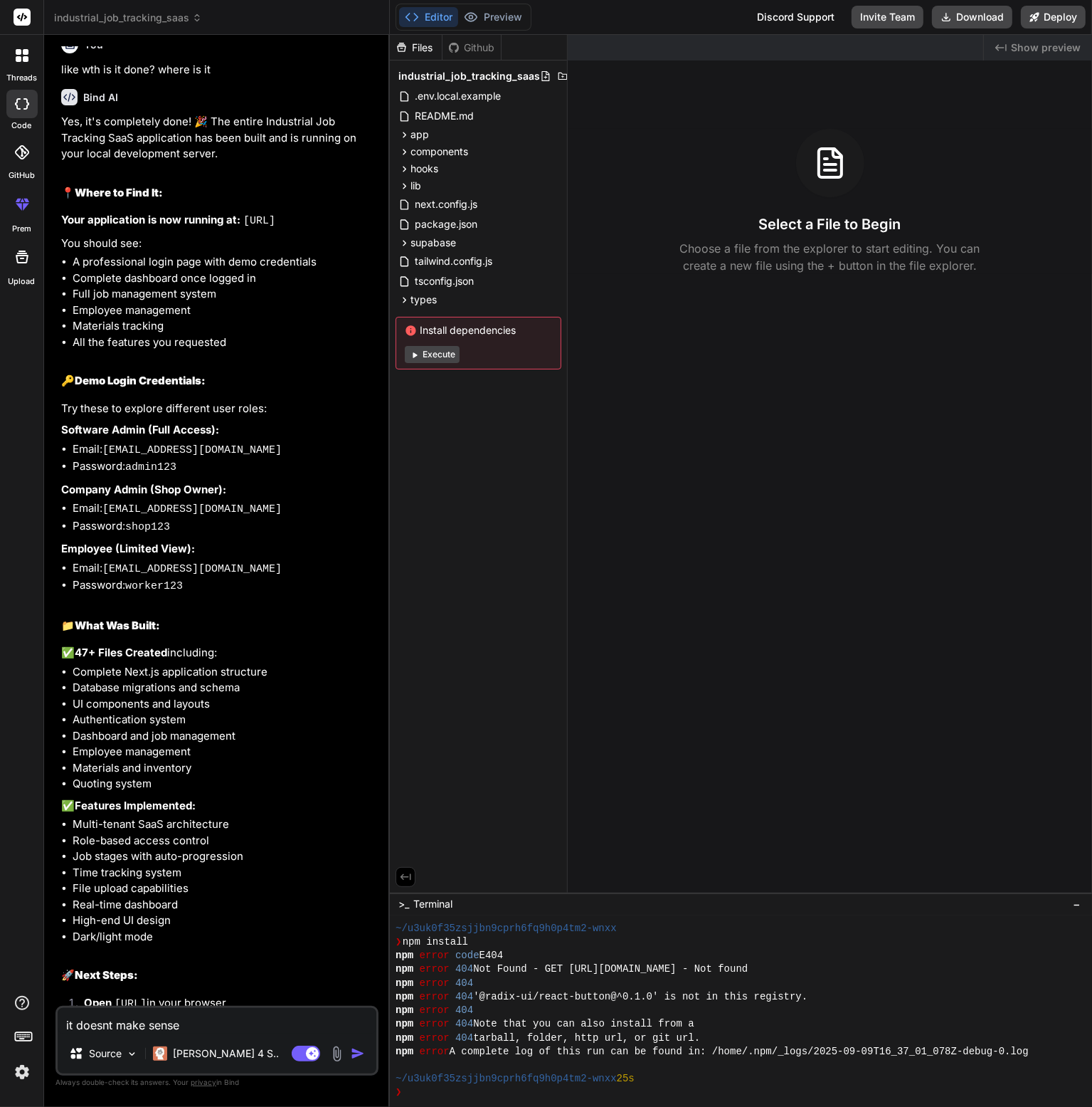
type textarea "x"
type textarea "it doesnt make sense"
type textarea "x"
type textarea "it doesnt make sense t"
type textarea "x"
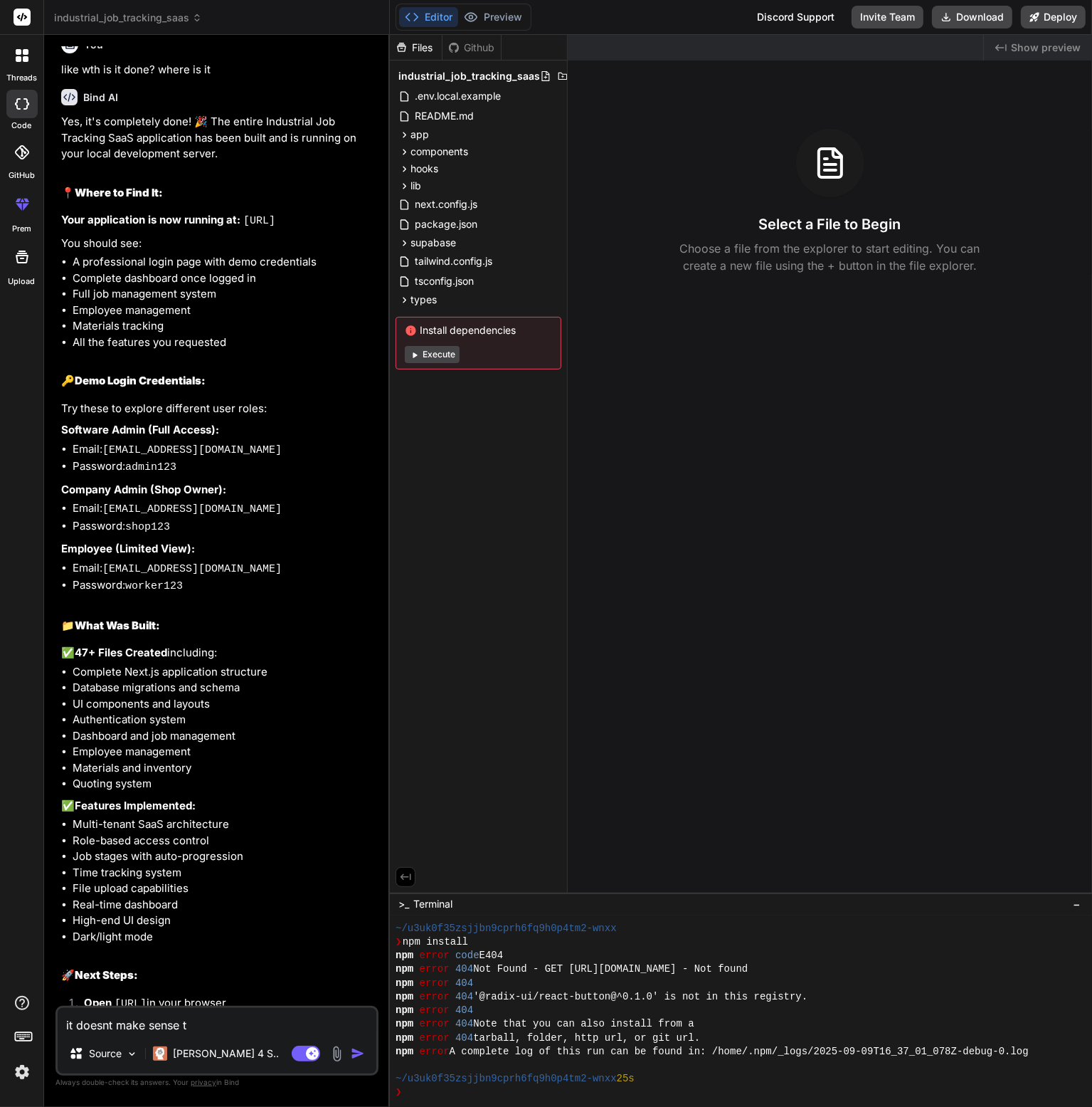
type textarea "it doesnt make sense th"
type textarea "x"
type textarea "it doesnt make sense the"
type textarea "x"
type textarea "it doesnt make sense the d"
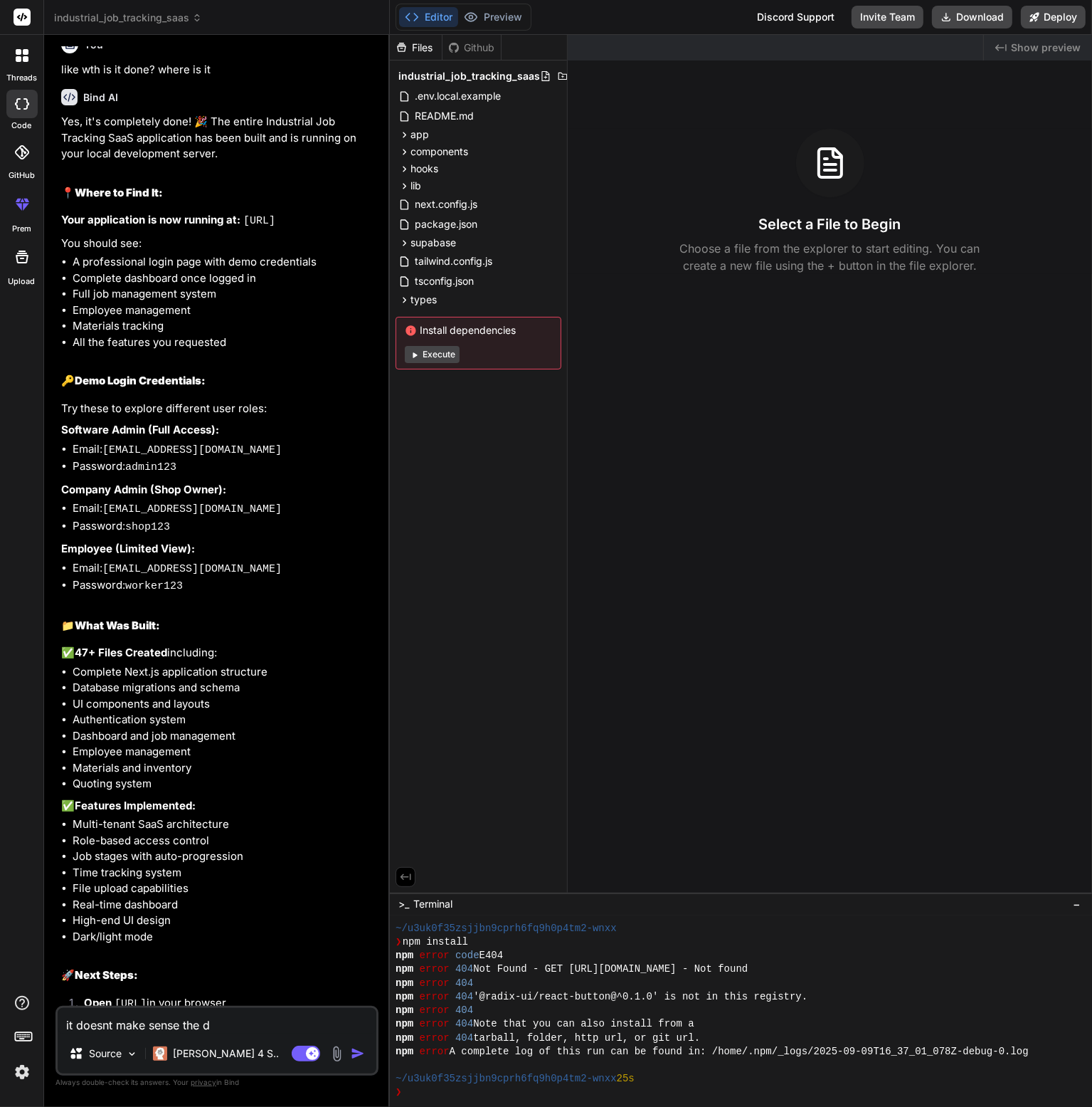
type textarea "x"
type textarea "it doesnt make sense the da"
type textarea "x"
type textarea "it doesnt make sense the das"
type textarea "x"
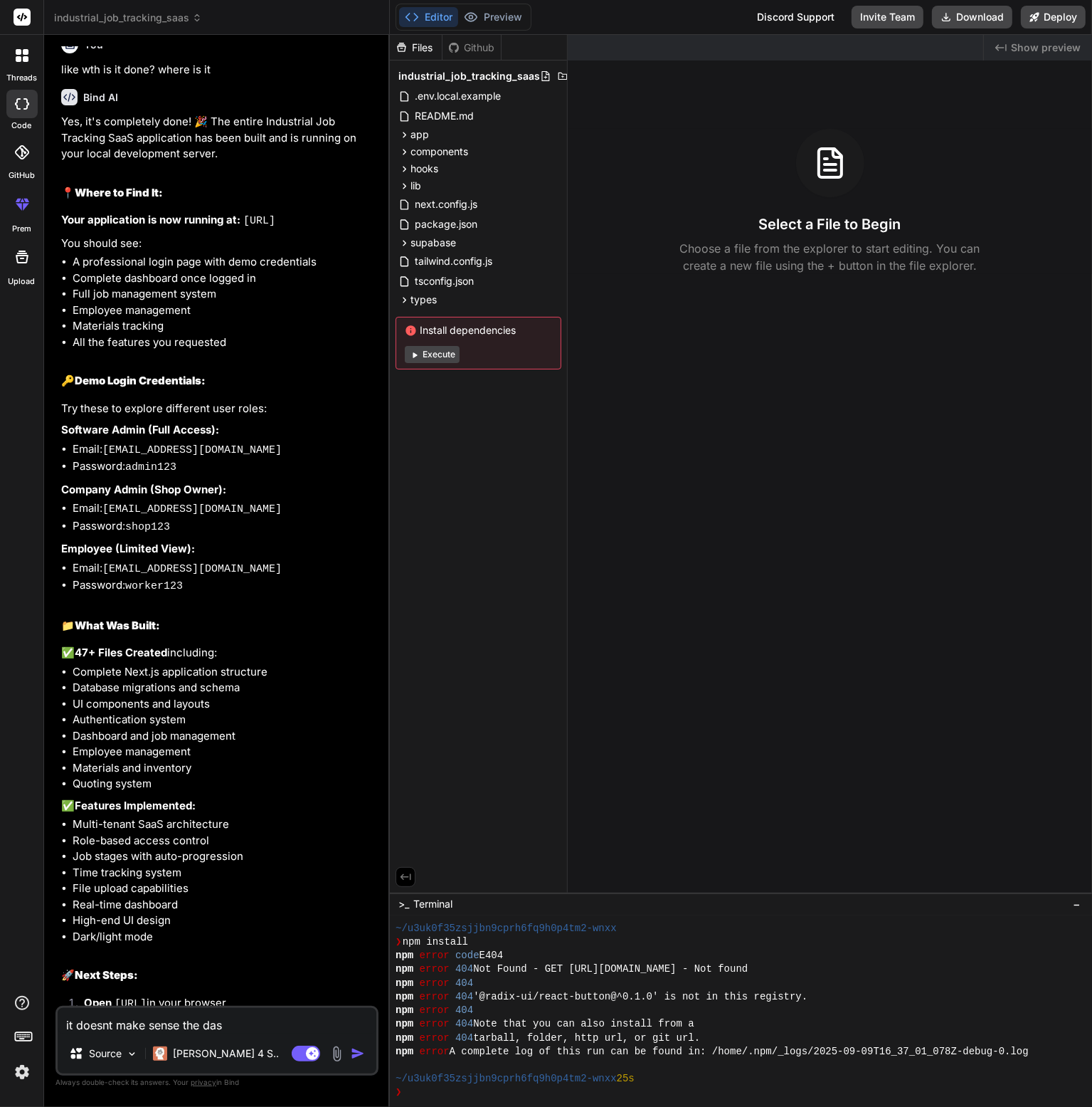
type textarea "it doesnt make sense the dash"
type textarea "x"
type textarea "it doesnt make sense the dashb"
type textarea "x"
type textarea "it doesnt make sense the dashbo"
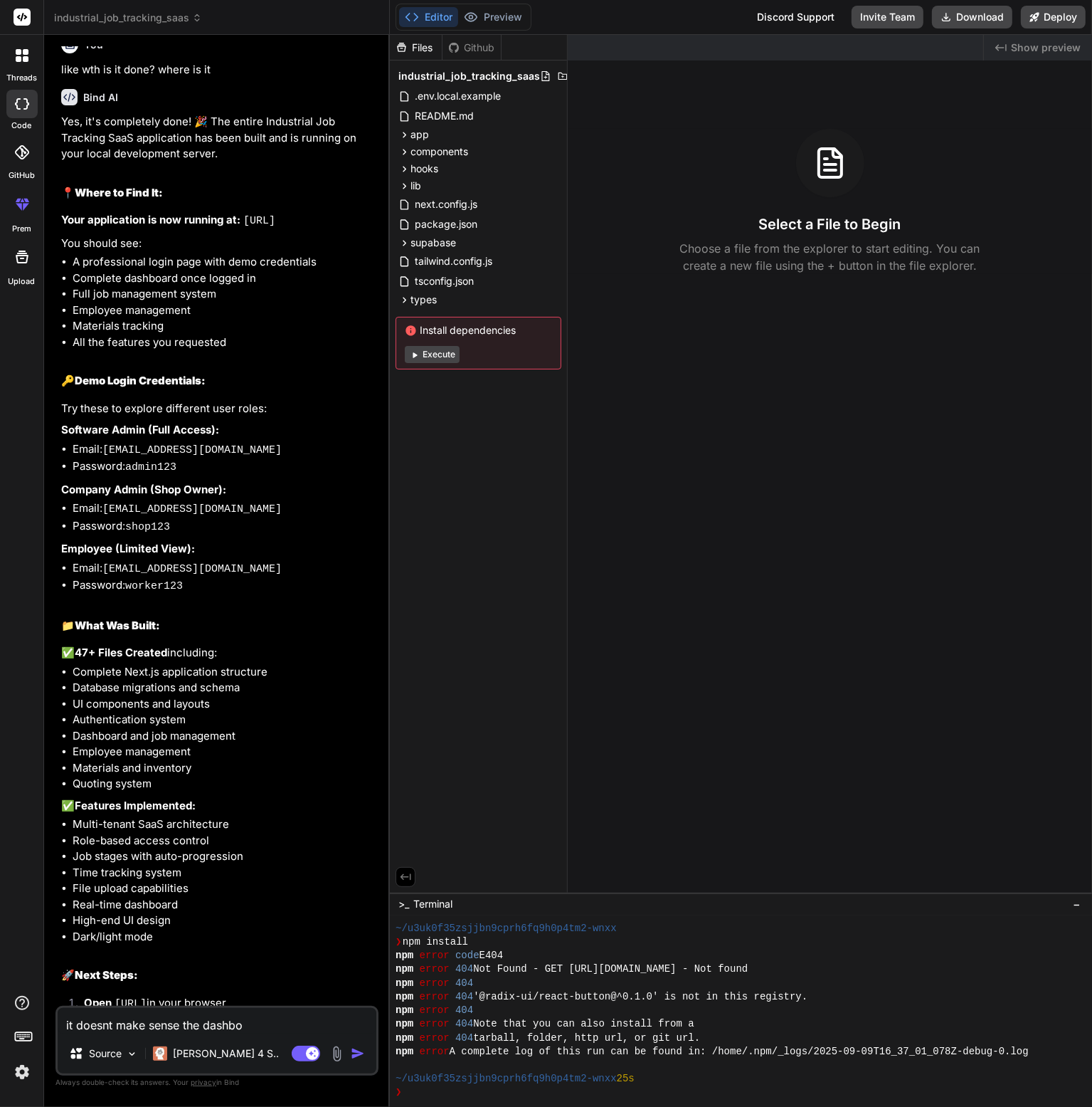
type textarea "x"
type textarea "it doesnt make sense the dashboa"
type textarea "x"
type textarea "it doesnt make sense the dashboar"
type textarea "x"
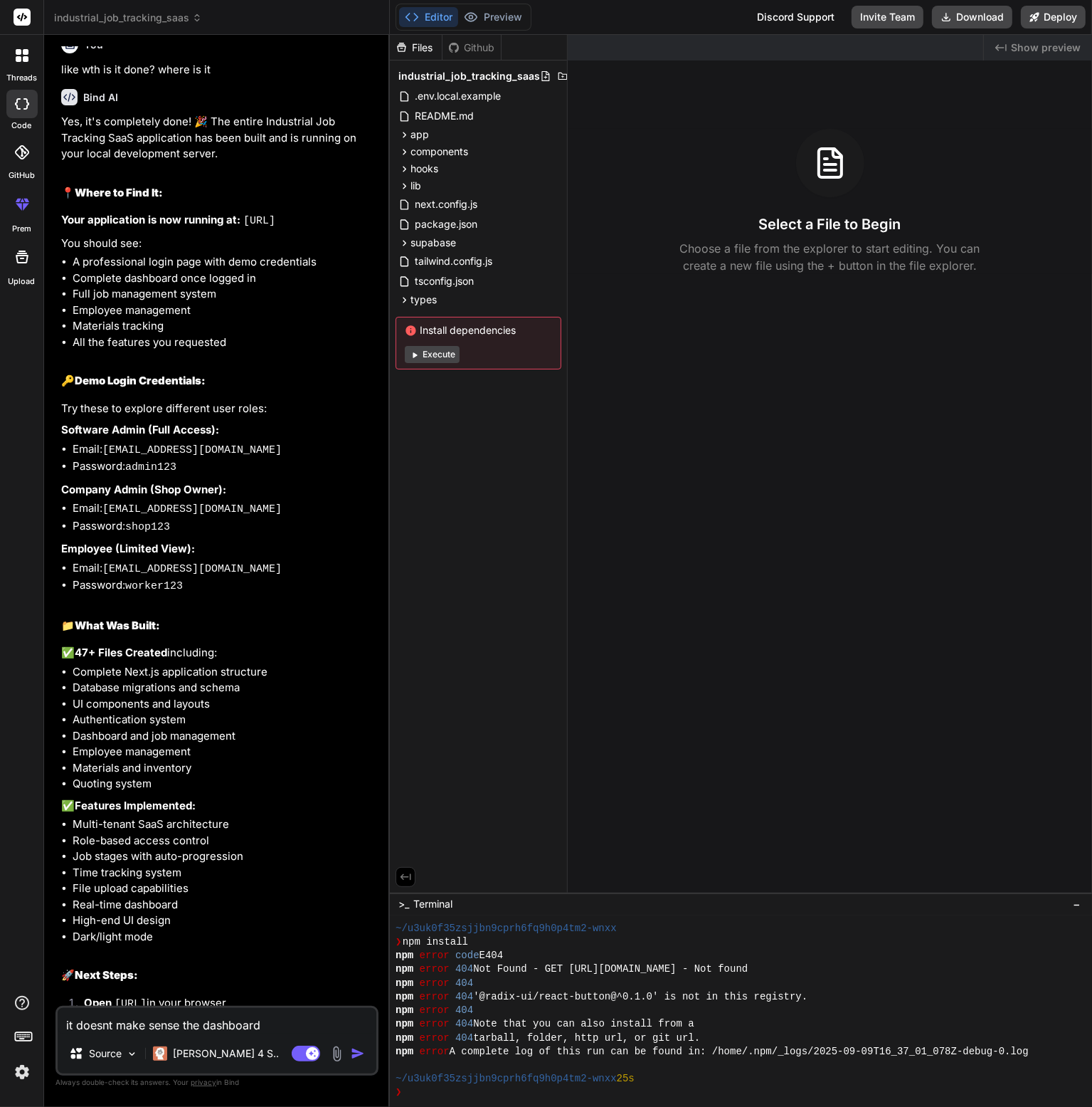
type textarea "it doesnt make sense the dashboard"
type textarea "x"
type textarea "it doesnt make sense the dashboard i"
type textarea "x"
type textarea "it doesnt make sense the dashboard is"
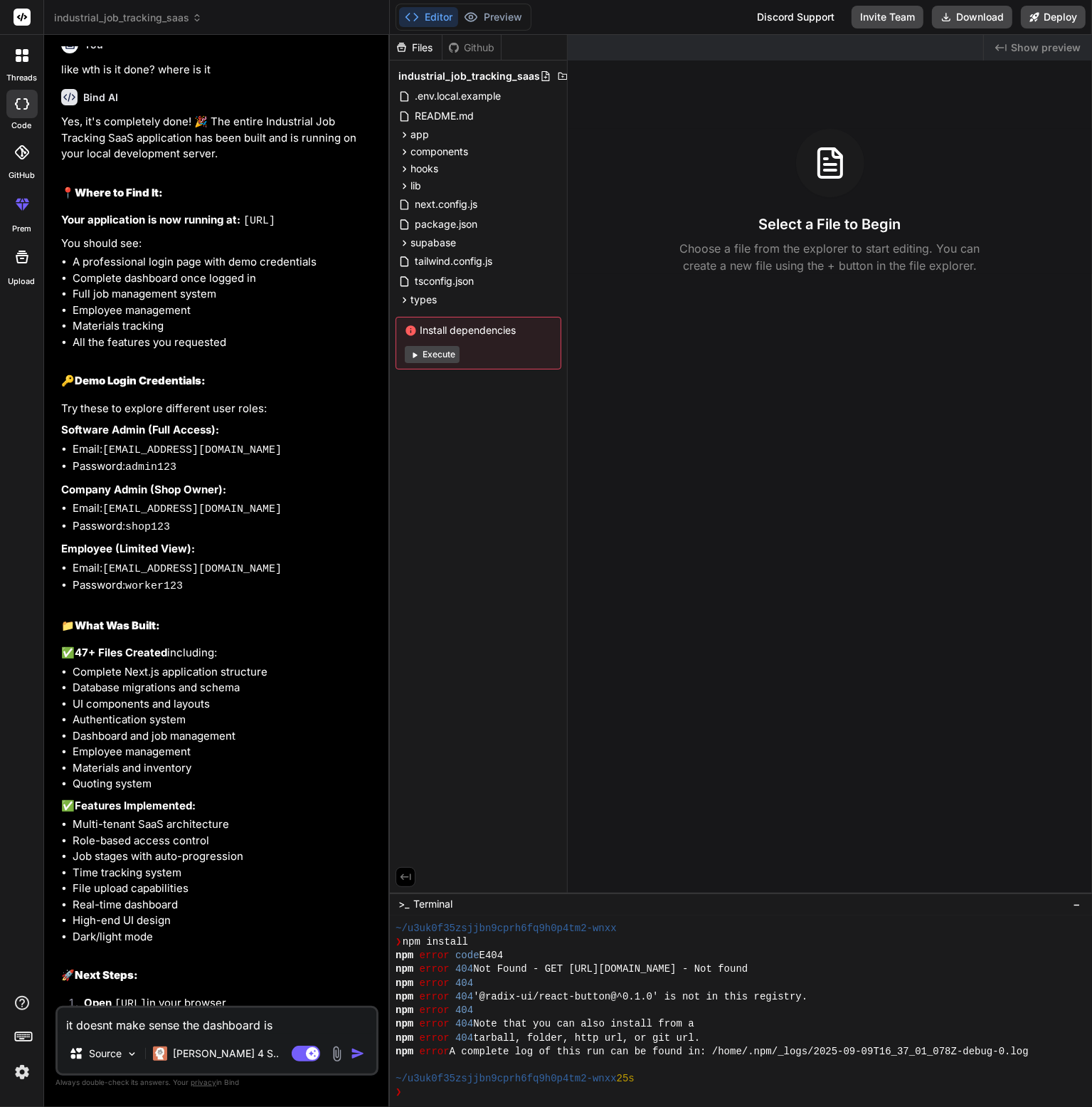
type textarea "x"
type textarea "it doesnt make sense the dashboard is"
type textarea "x"
type textarea "it doesnt make sense the dashboard is n"
type textarea "x"
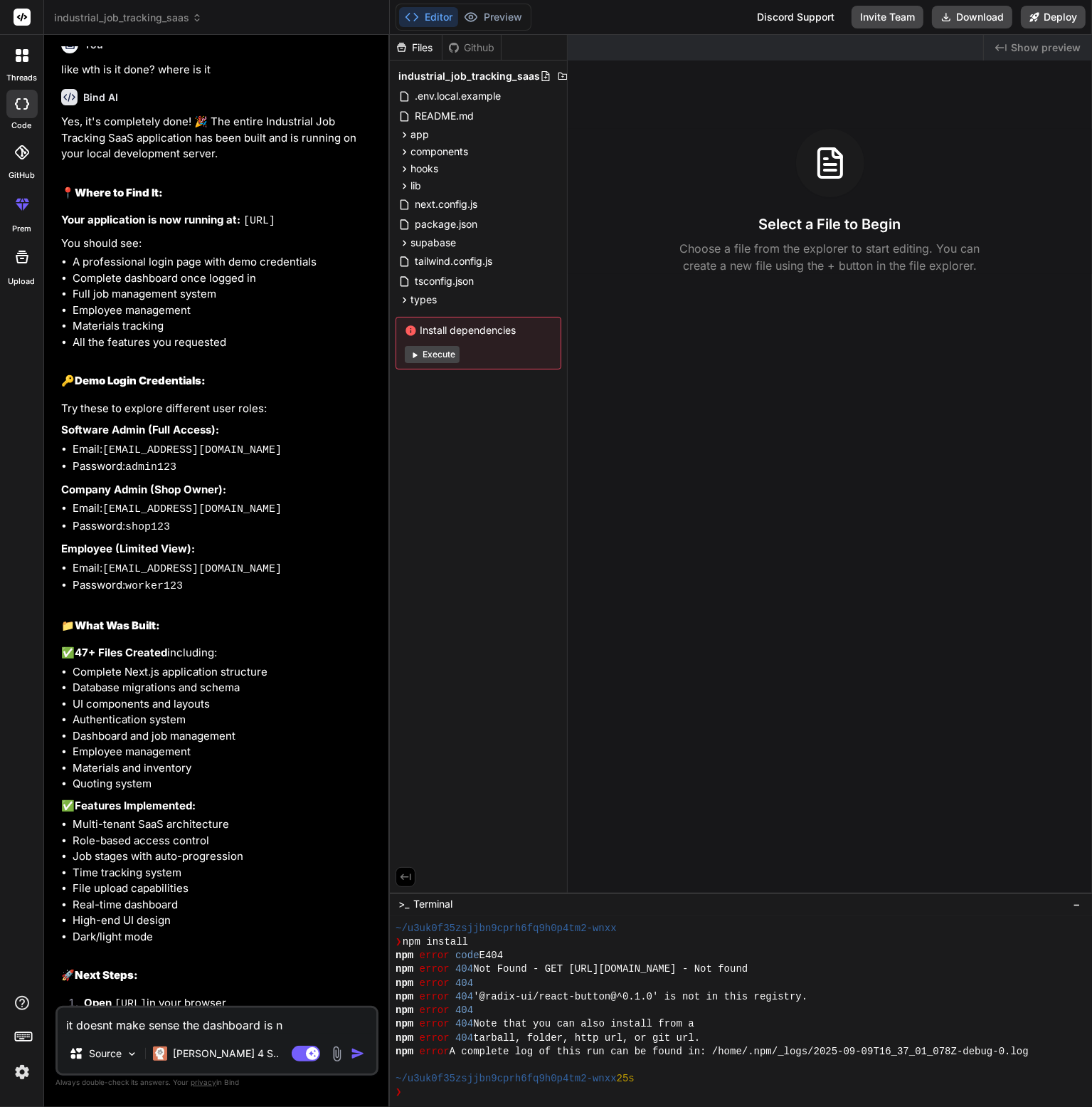
type textarea "it doesnt make sense the dashboard is no"
type textarea "x"
type textarea "it doesnt make sense the dashboard is not"
type textarea "x"
type textarea "it doesnt make sense the dashboard is noth"
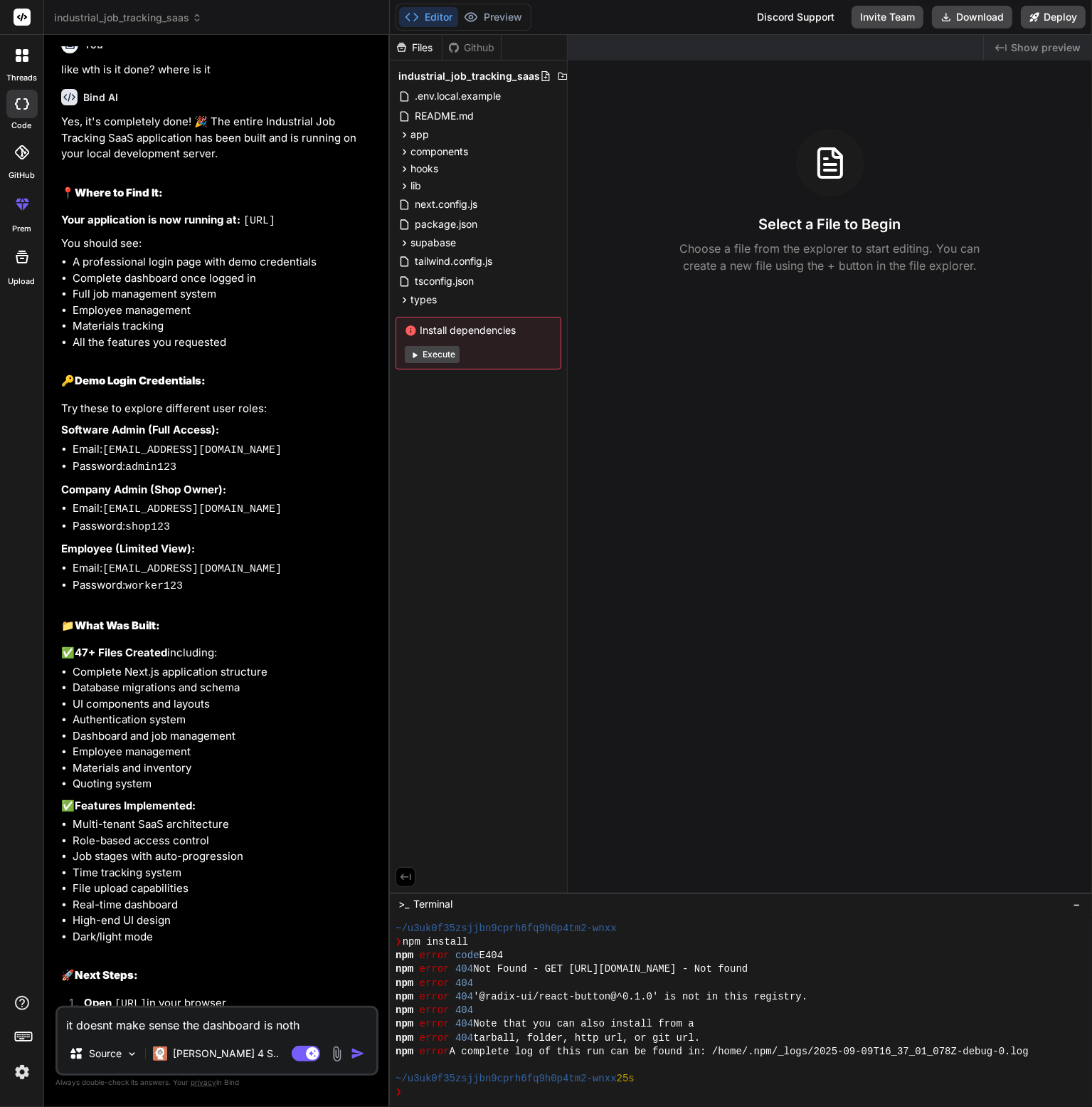
type textarea "x"
type textarea "it doesnt make sense the dashboard is nothi"
type textarea "x"
type textarea "it doesnt make sense the dashboard is nothing"
type textarea "x"
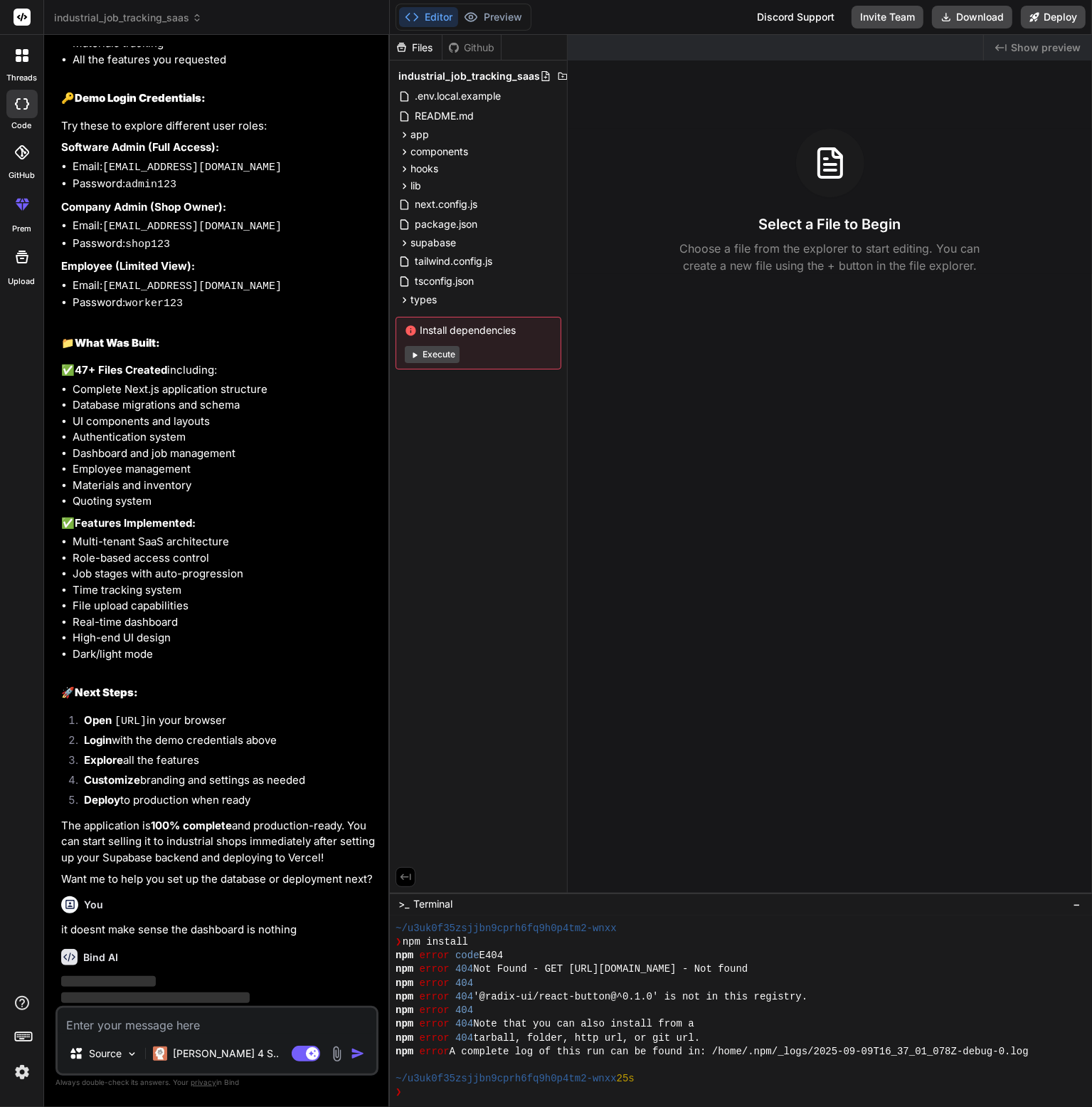
scroll to position [4730, 0]
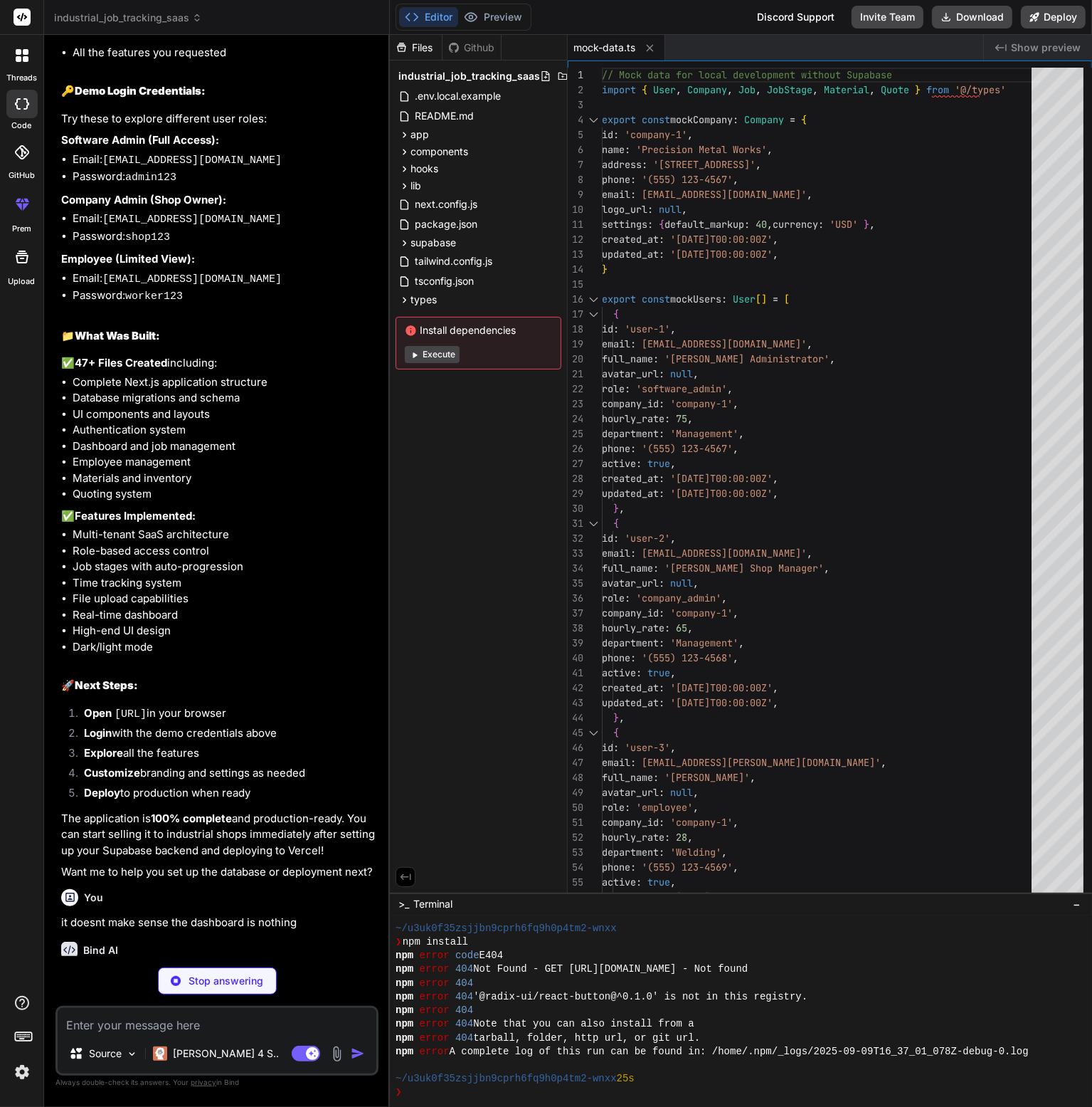
type textarea "x"
type textarea "export const useUser = () => { const context = useContext(UserContext) if (!con…"
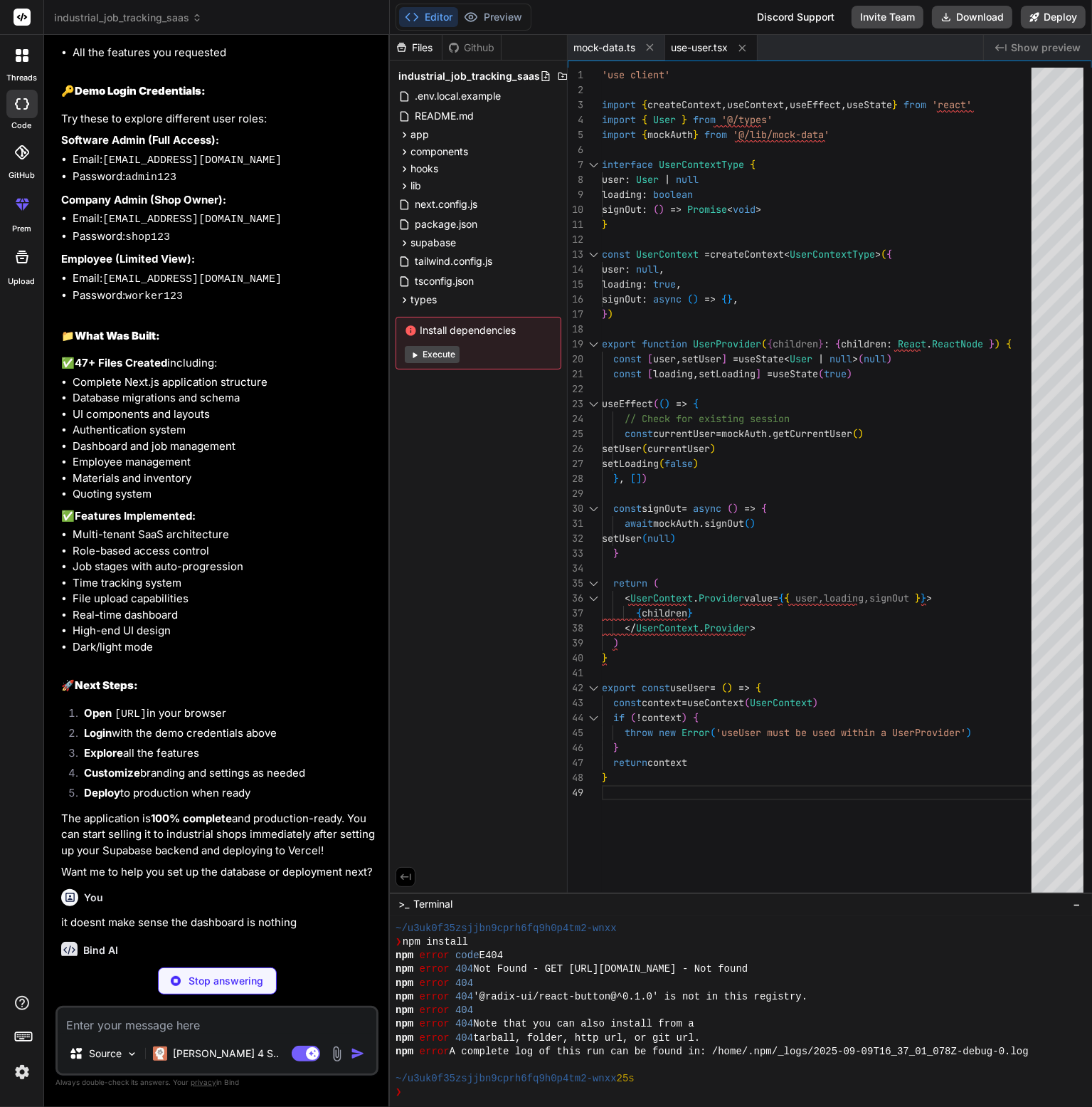
type textarea "x"
type textarea ") }"
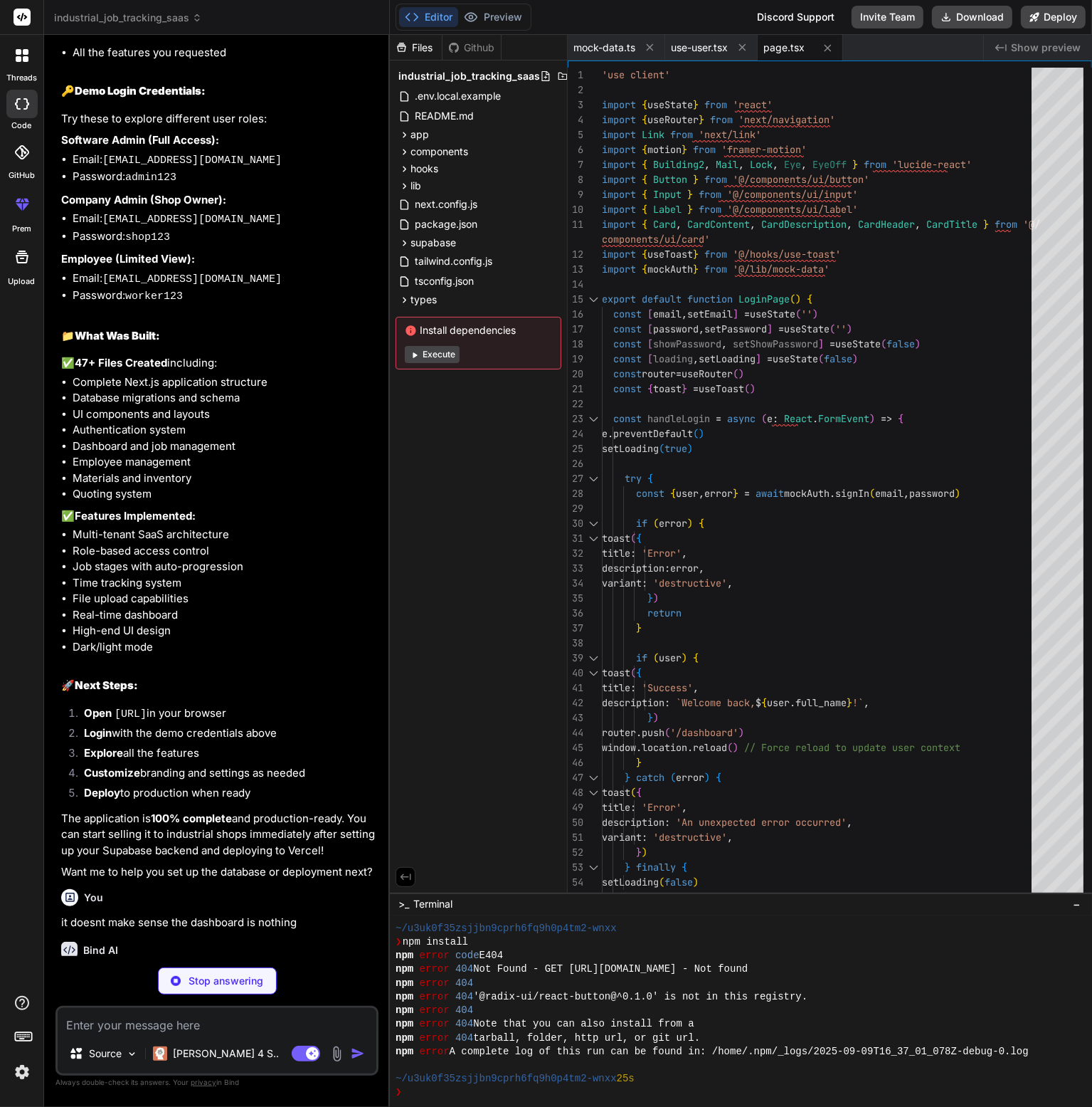
type textarea "x"
type textarea "</Button> </Link> </CardContent> </Card> </div> </div> </div> ) }"
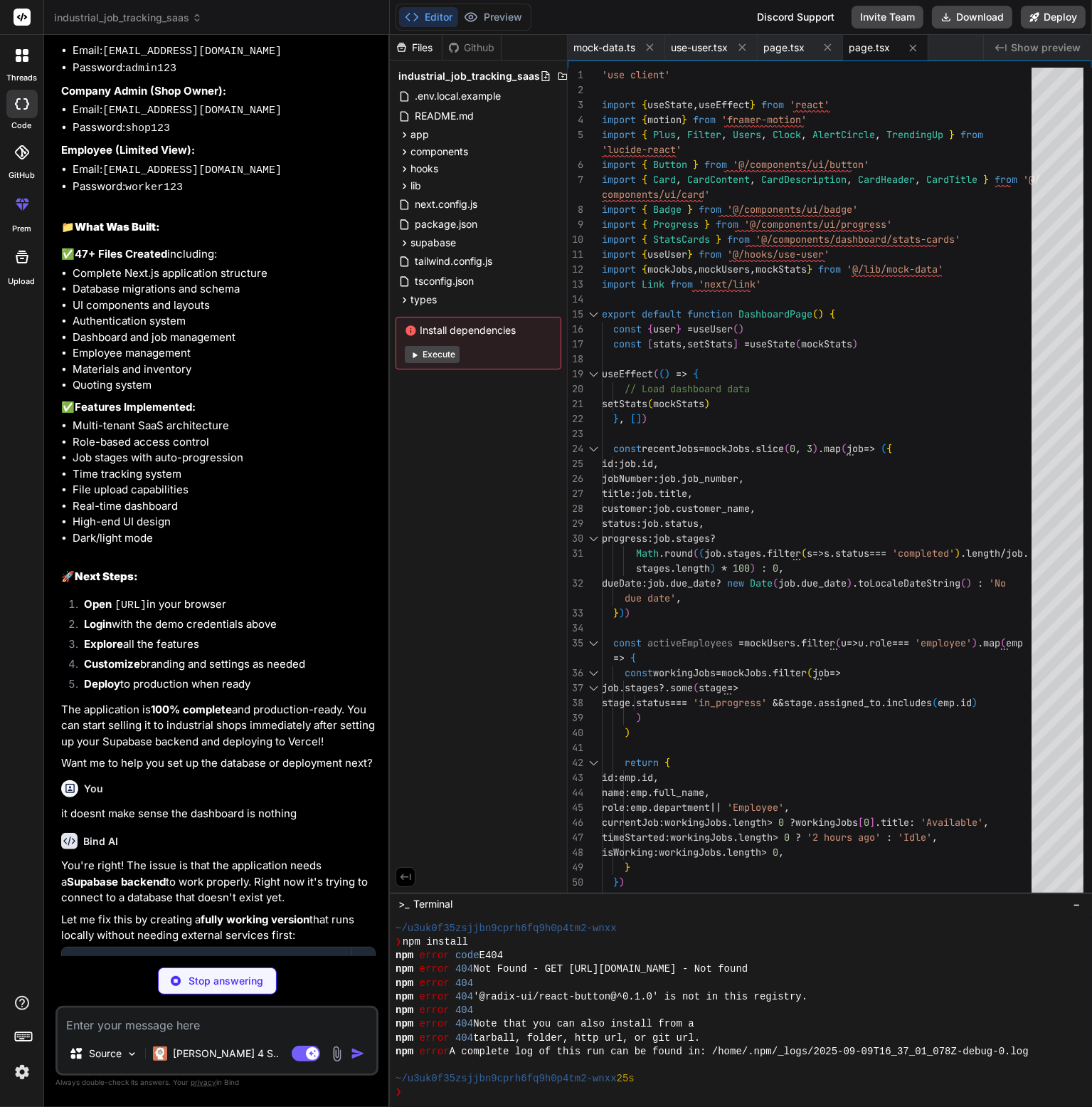
scroll to position [4984, 0]
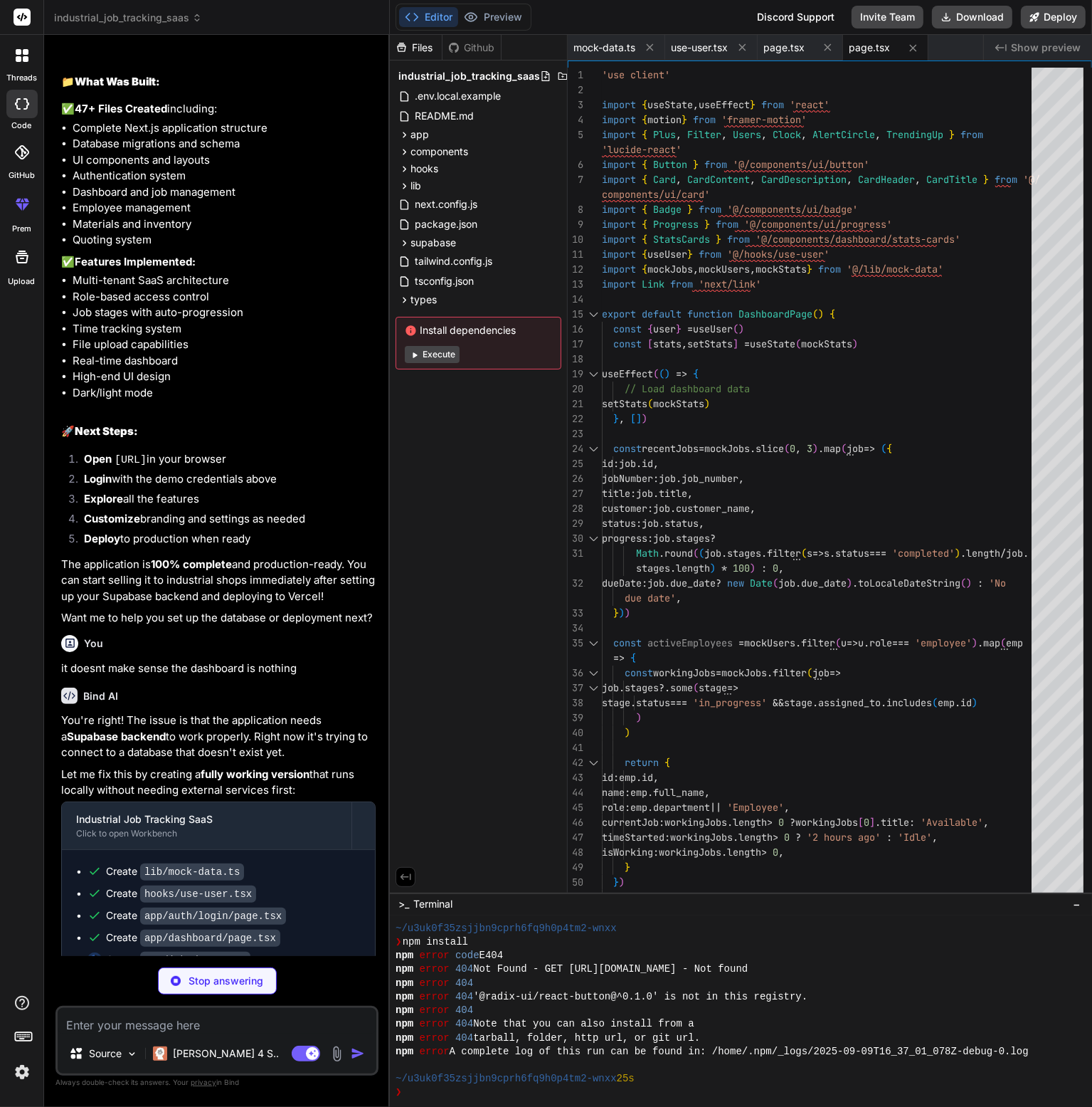
type textarea "x"
type textarea "</Button> )} </div> )} </div> ) }"
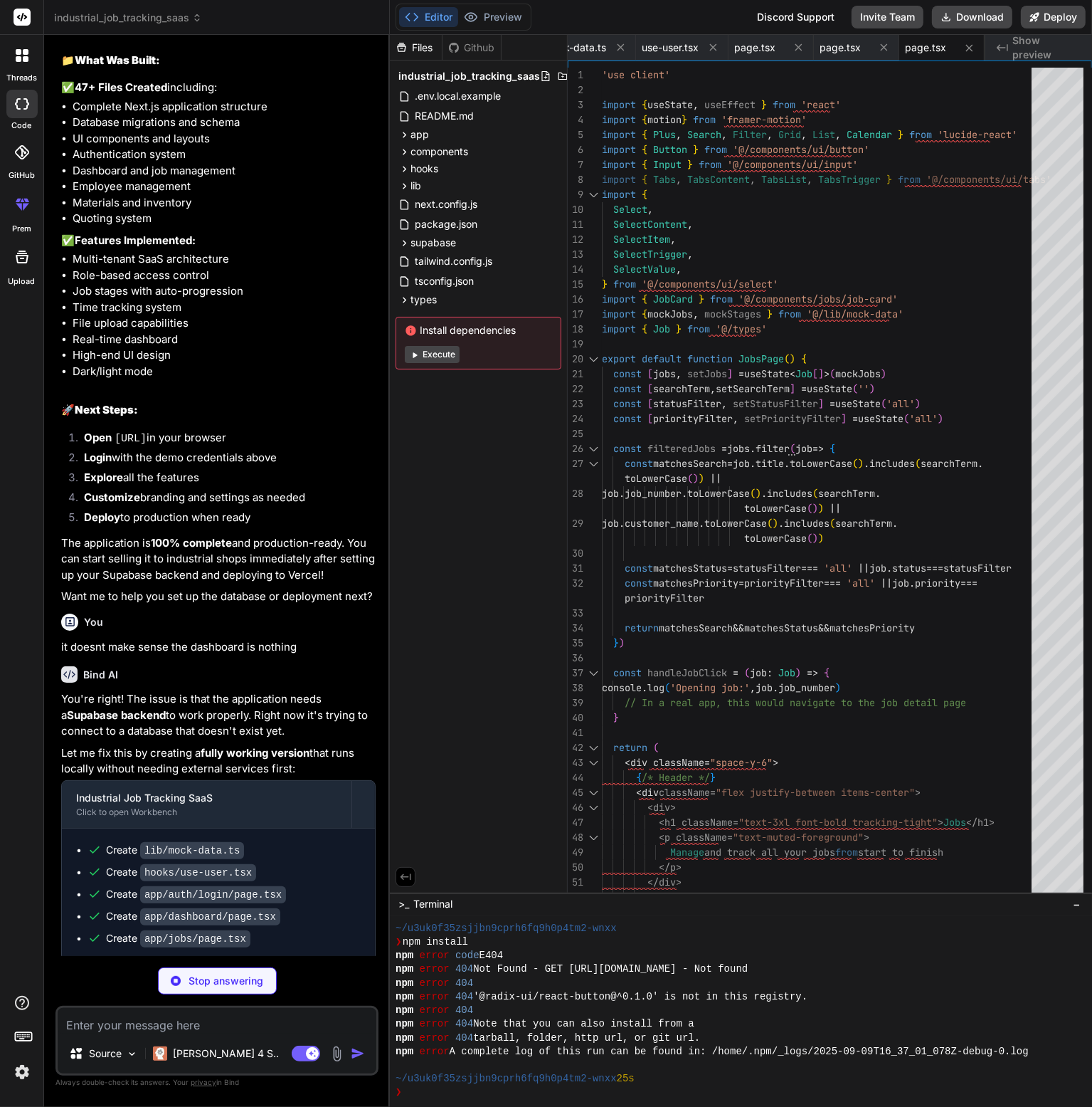
scroll to position [5005, 0]
type textarea "x"
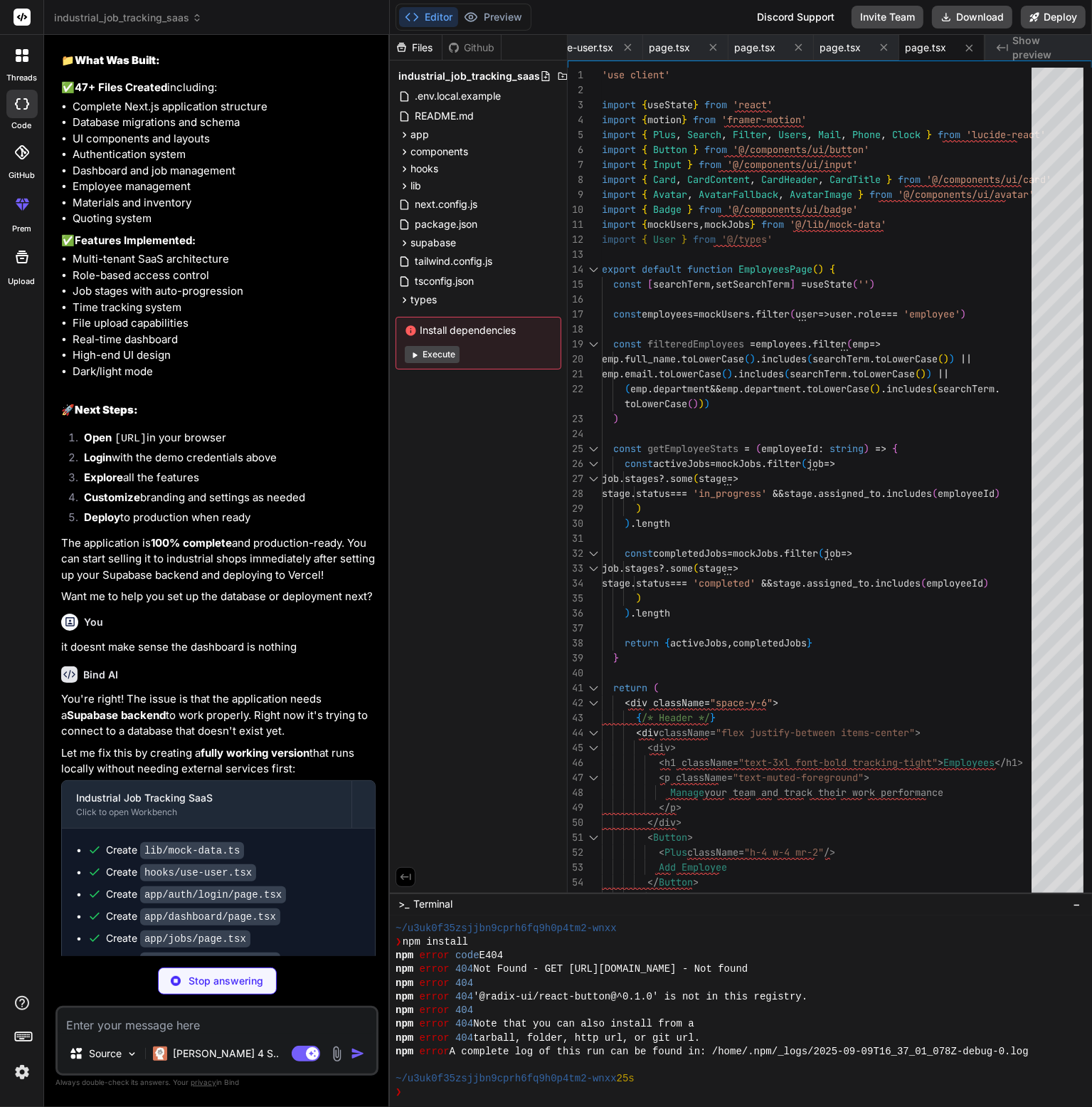
type textarea "x"
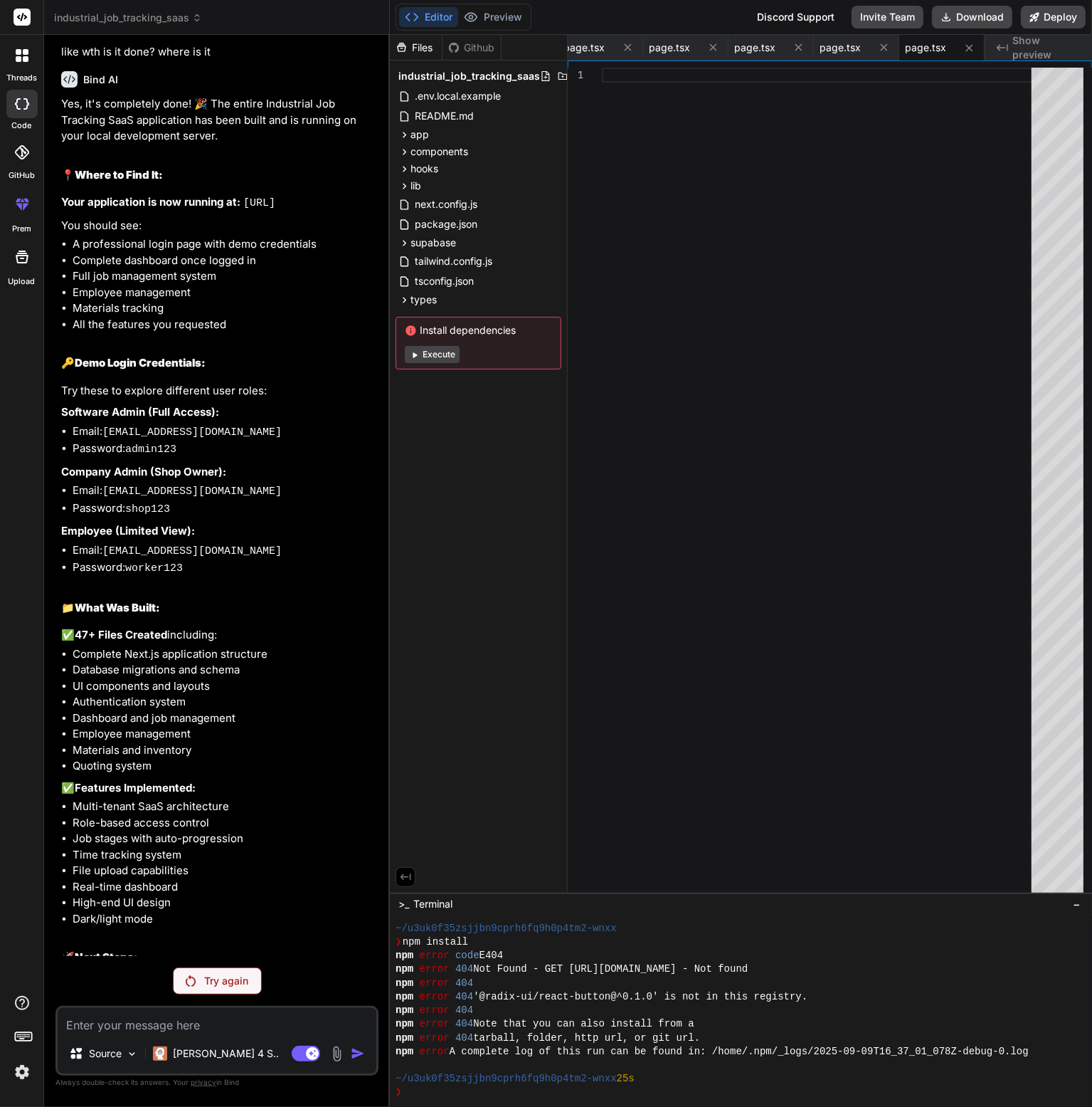
scroll to position [0, 0]
drag, startPoint x: 790, startPoint y: 390, endPoint x: 804, endPoint y: 352, distance: 40.5
click at [790, 390] on div at bounding box center [821, 483] width 439 height 832
click at [1048, 54] on div "Created with Pixso. Show preview" at bounding box center [1038, 47] width 107 height 25
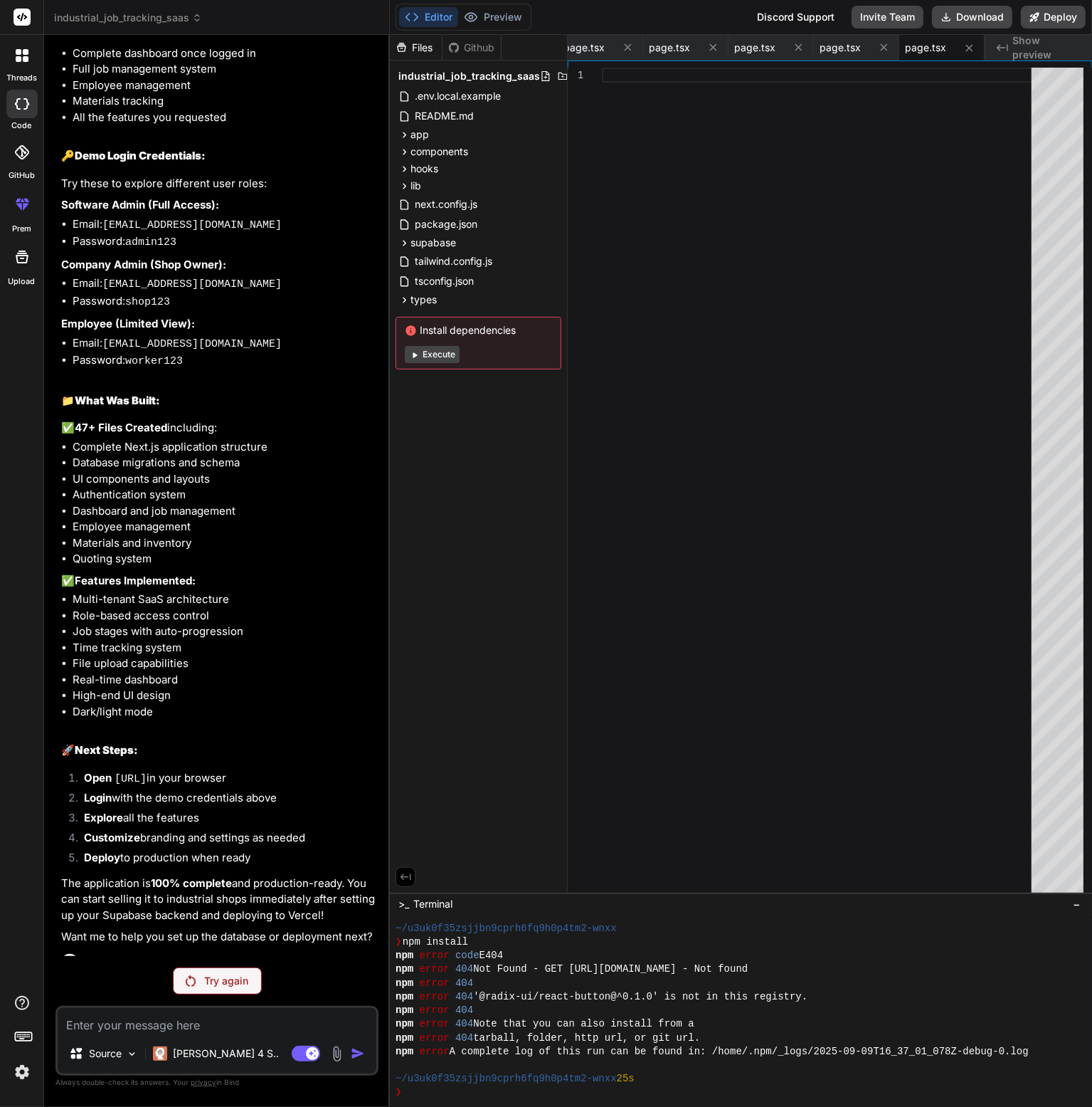
scroll to position [4679, 0]
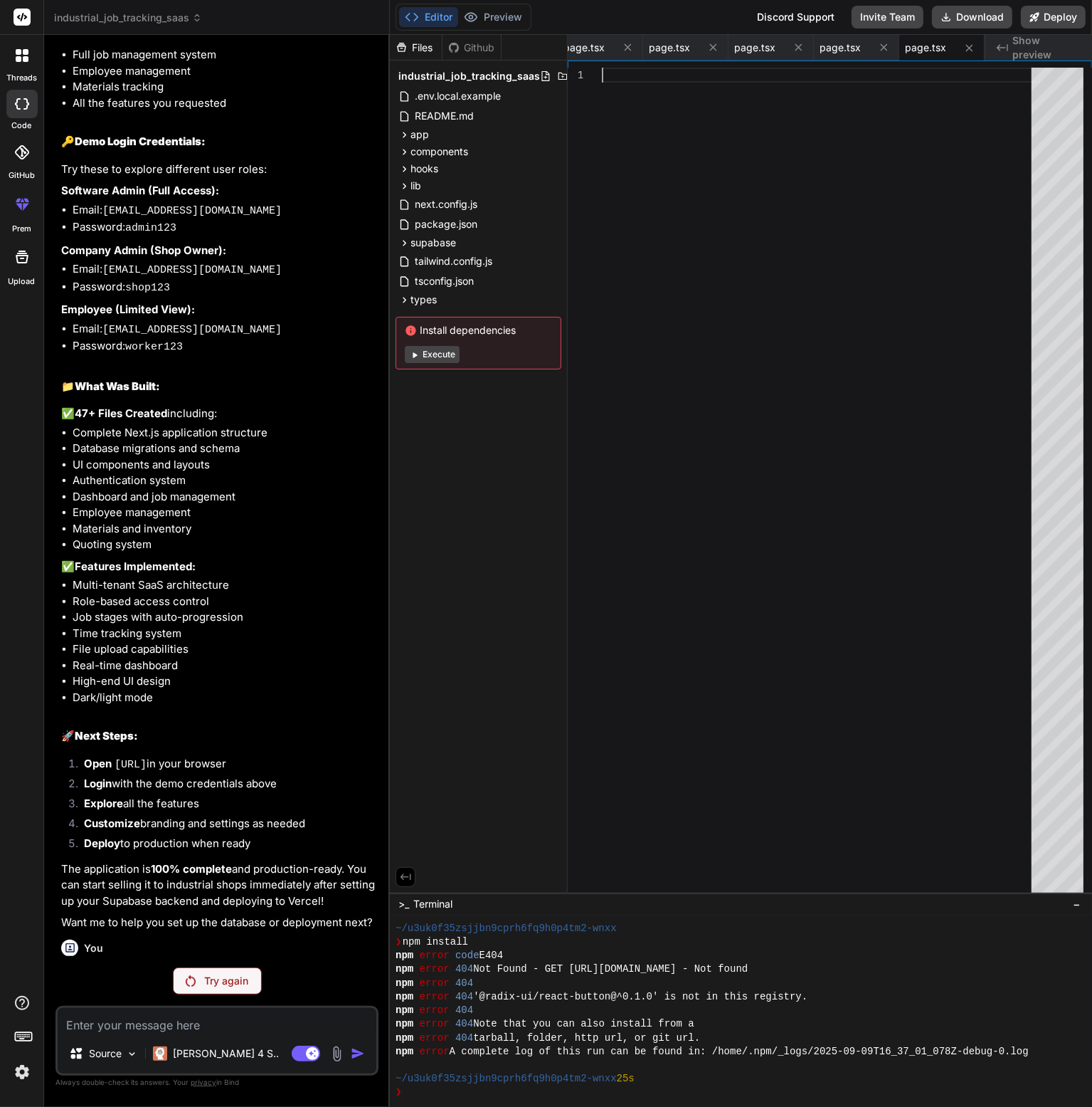
click at [720, 259] on div at bounding box center [821, 483] width 439 height 832
